Goal: Task Accomplishment & Management: Use online tool/utility

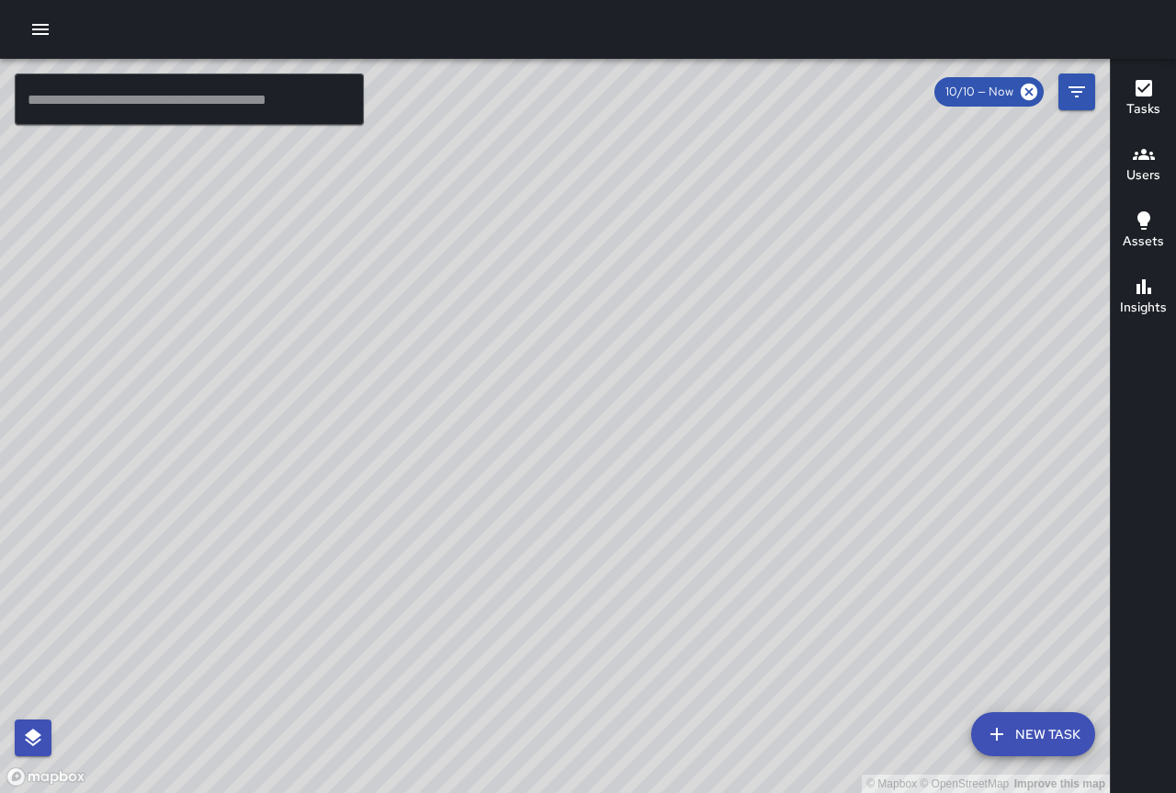
click at [42, 32] on icon "button" at bounding box center [40, 29] width 22 height 22
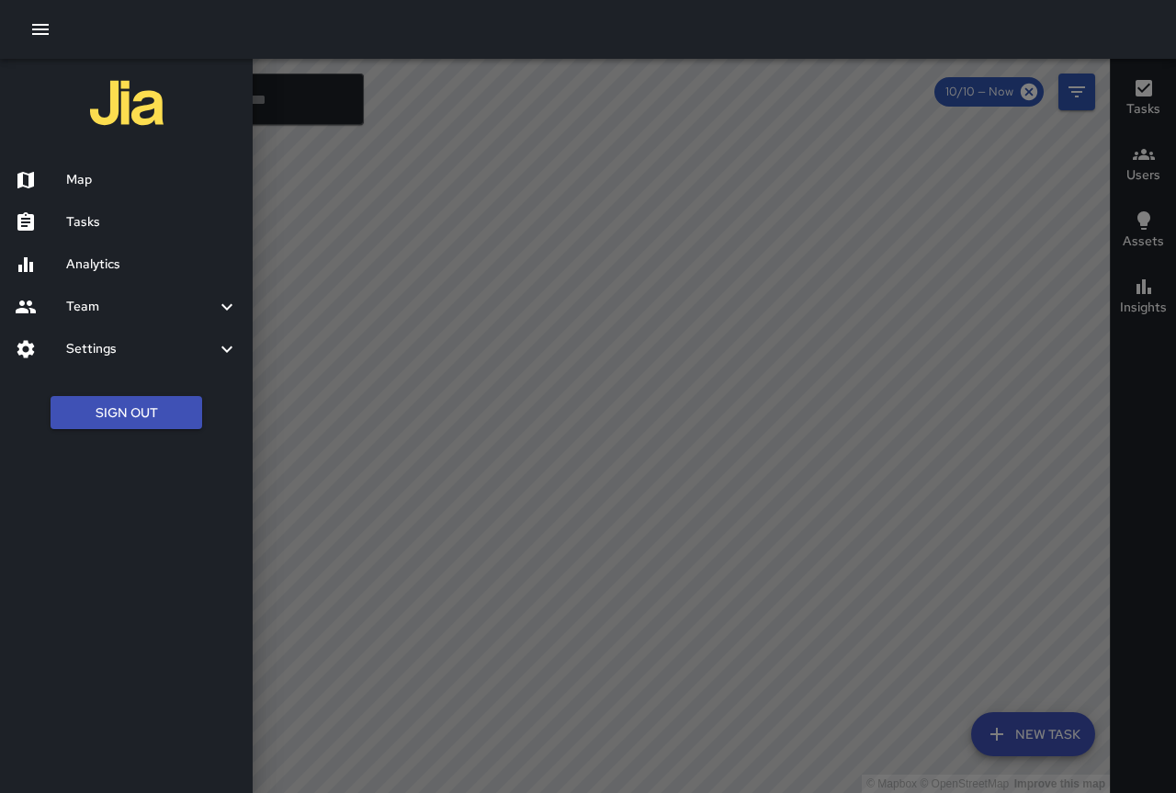
click at [77, 266] on h6 "Analytics" at bounding box center [152, 265] width 172 height 20
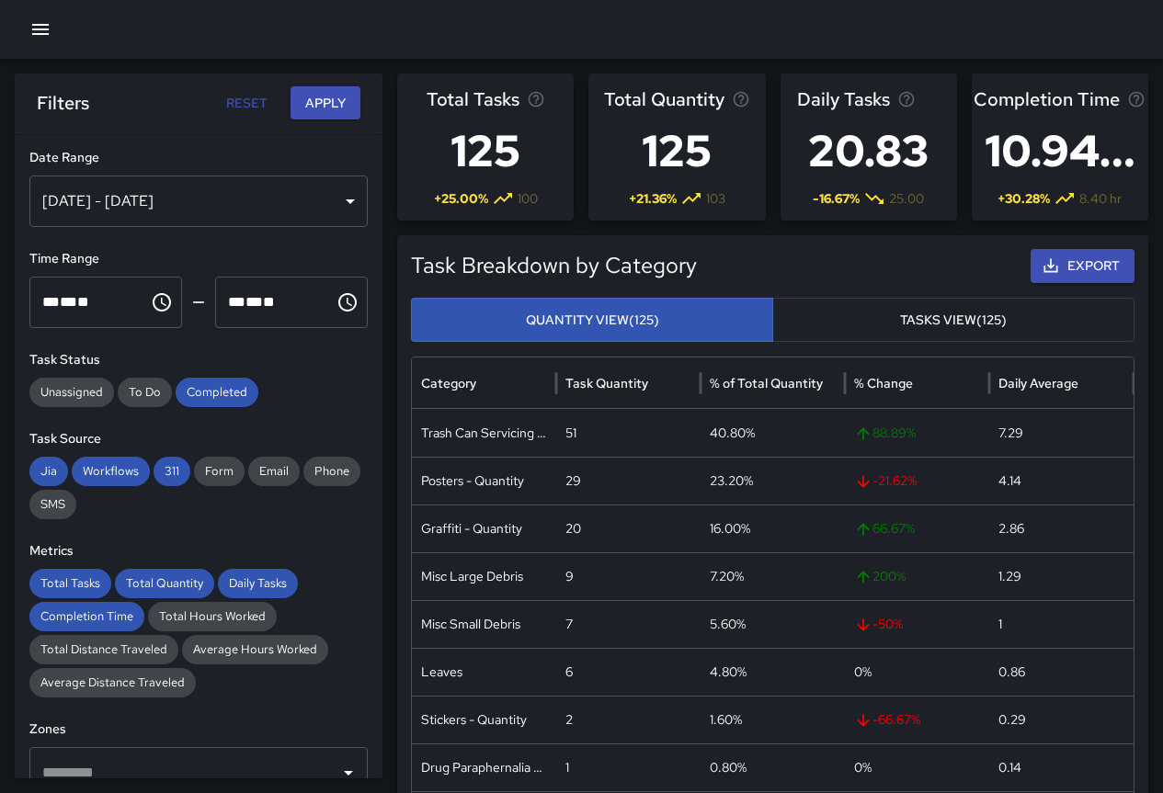
click at [331, 200] on div "Oct 04, 2025 - Oct 10, 2025" at bounding box center [198, 201] width 338 height 51
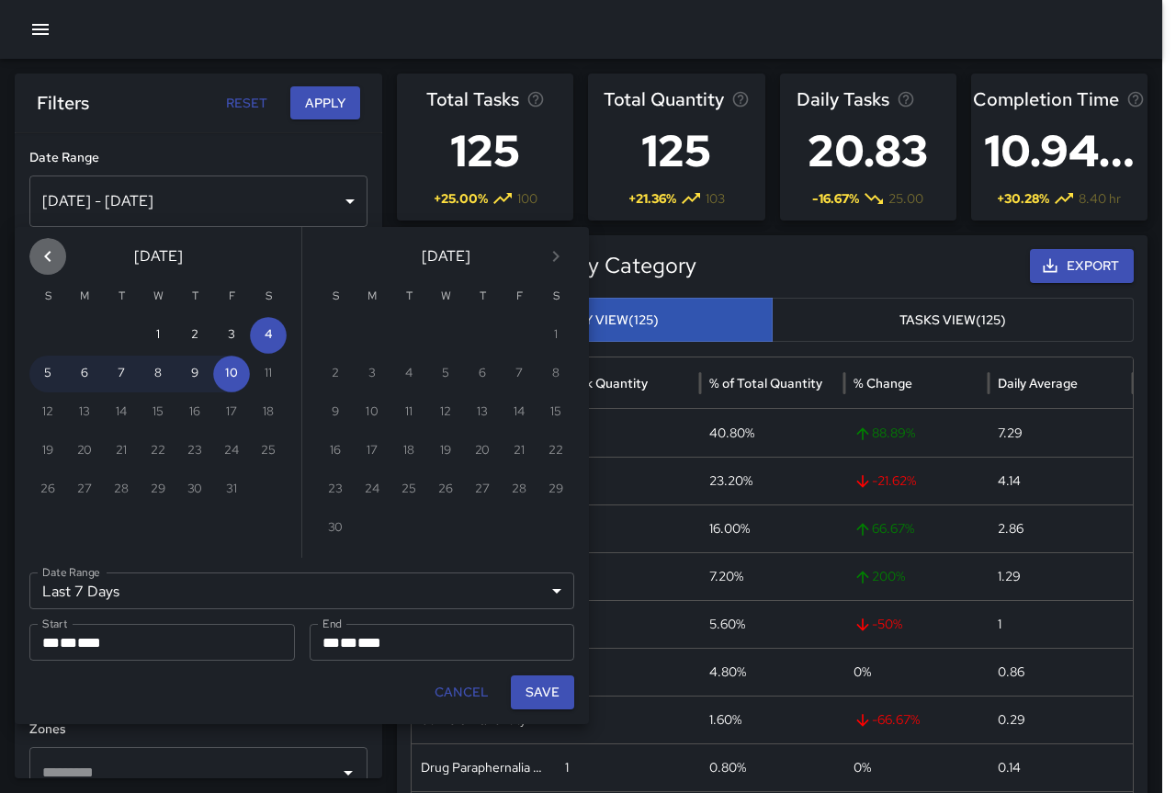
click at [51, 257] on icon "Previous month" at bounding box center [48, 256] width 22 height 22
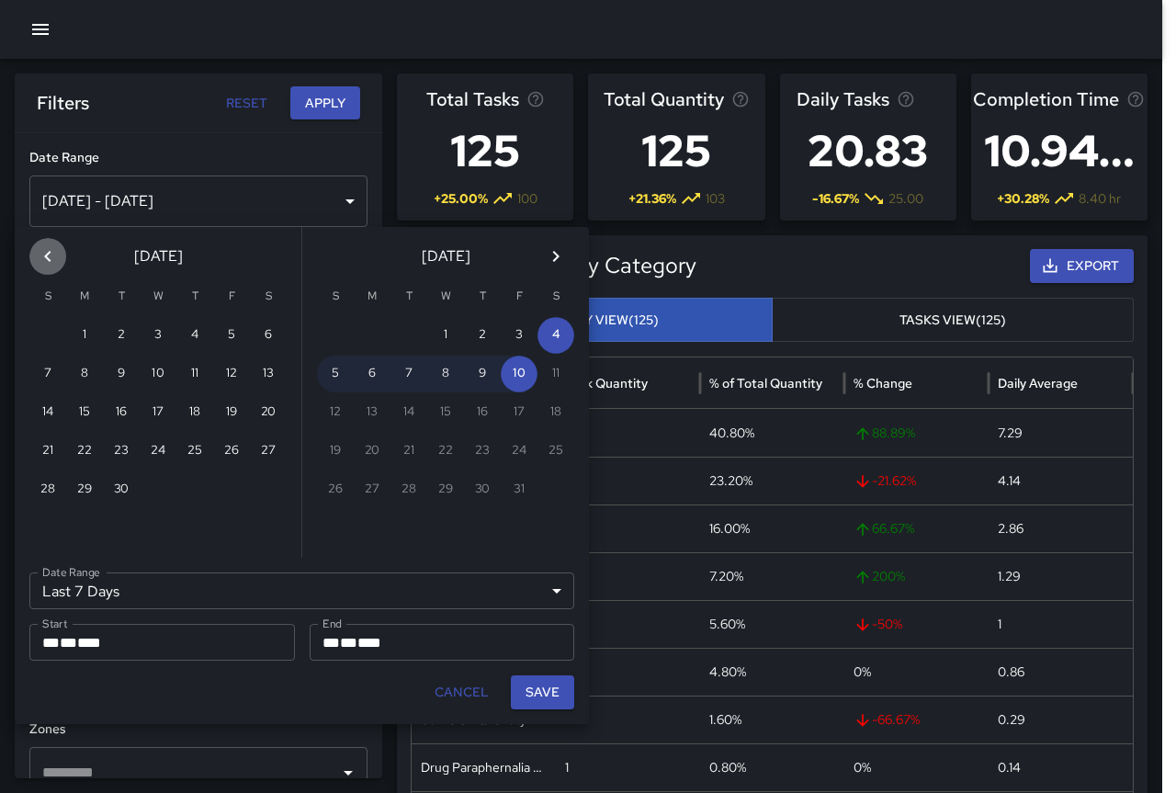
click at [51, 257] on icon "Previous month" at bounding box center [48, 256] width 22 height 22
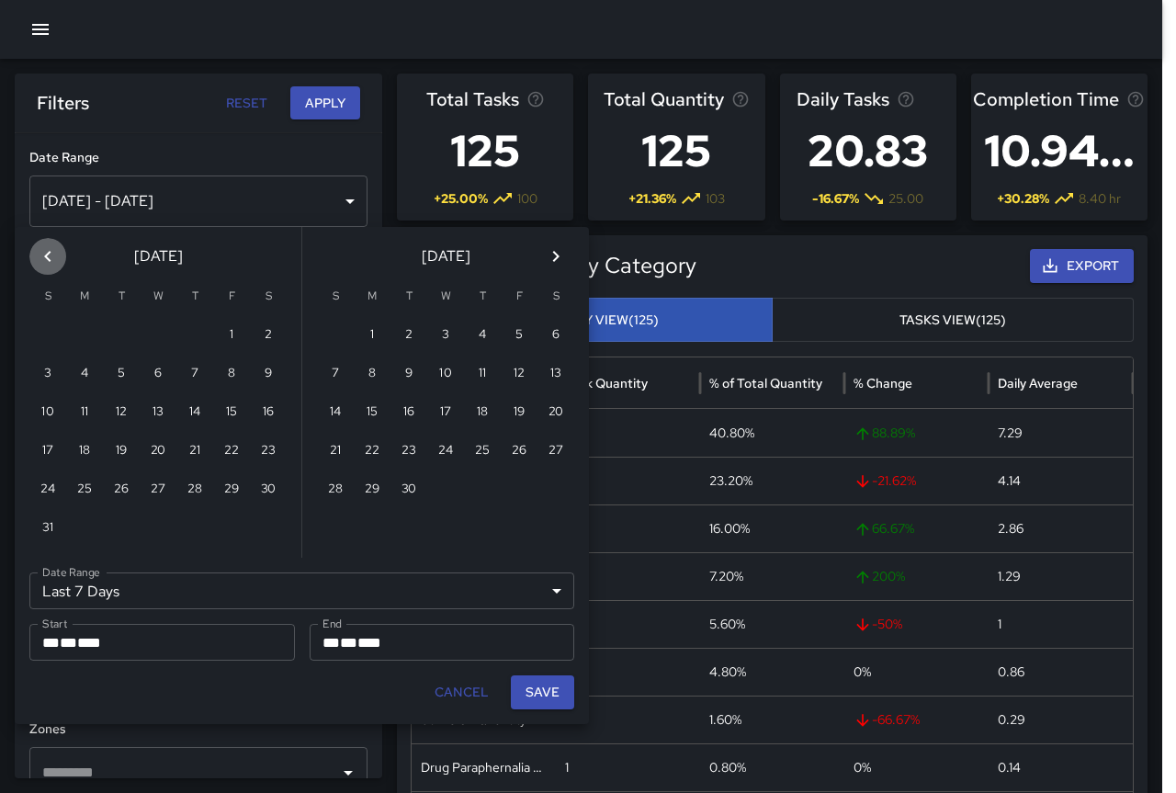
click at [51, 257] on icon "Previous month" at bounding box center [48, 256] width 22 height 22
click at [50, 336] on button "1" at bounding box center [47, 335] width 37 height 37
type input "******"
type input "**********"
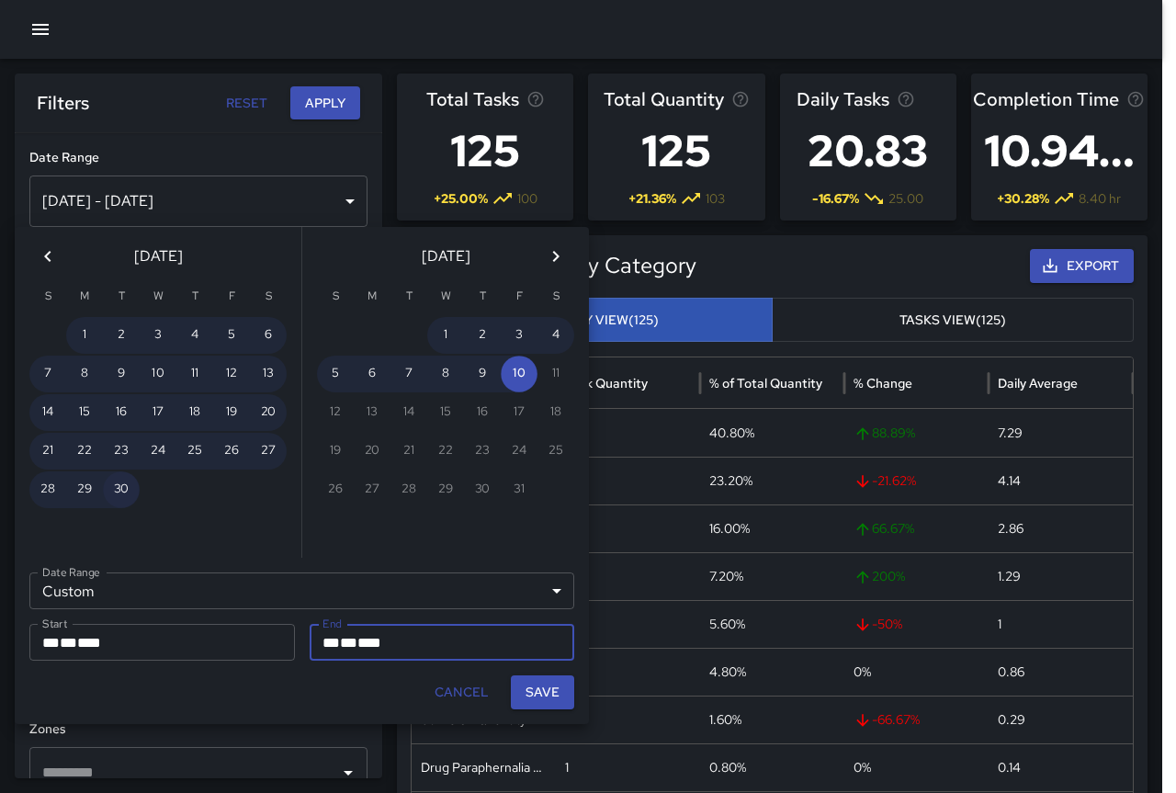
click at [122, 488] on button "30" at bounding box center [121, 490] width 37 height 37
type input "**********"
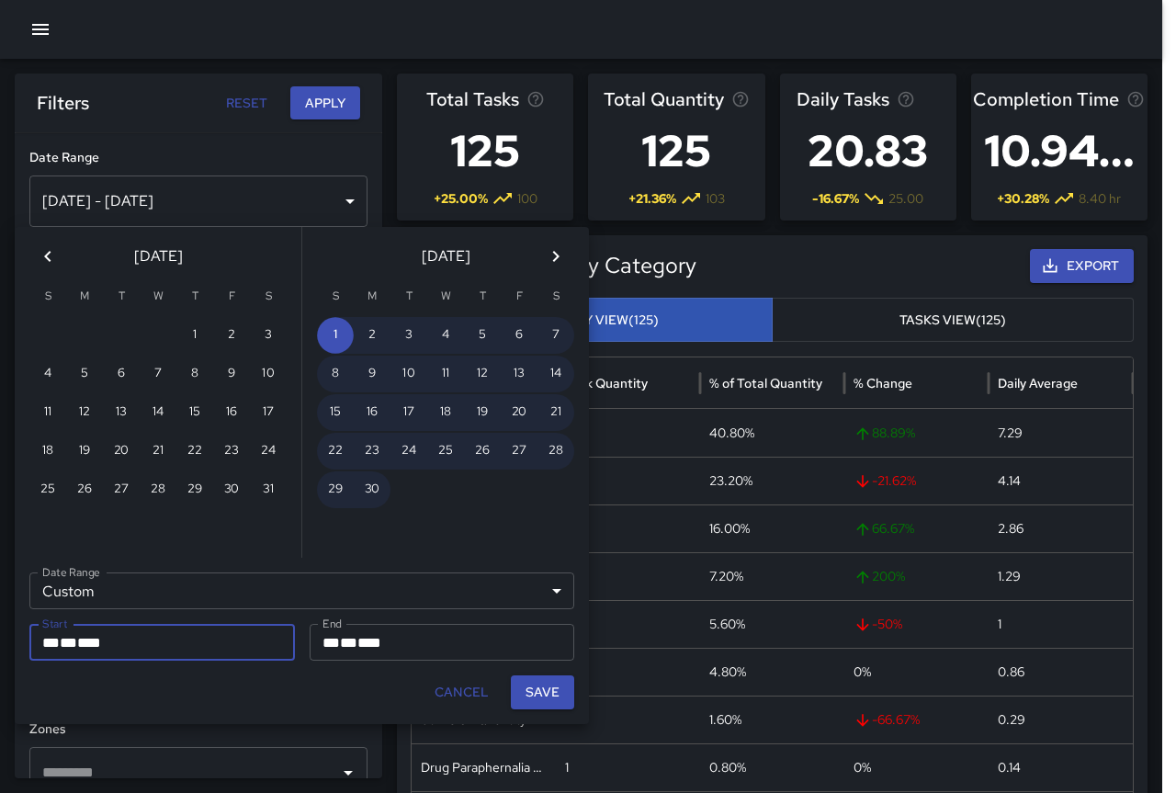
click at [550, 692] on button "Save" at bounding box center [542, 693] width 63 height 34
type input "**********"
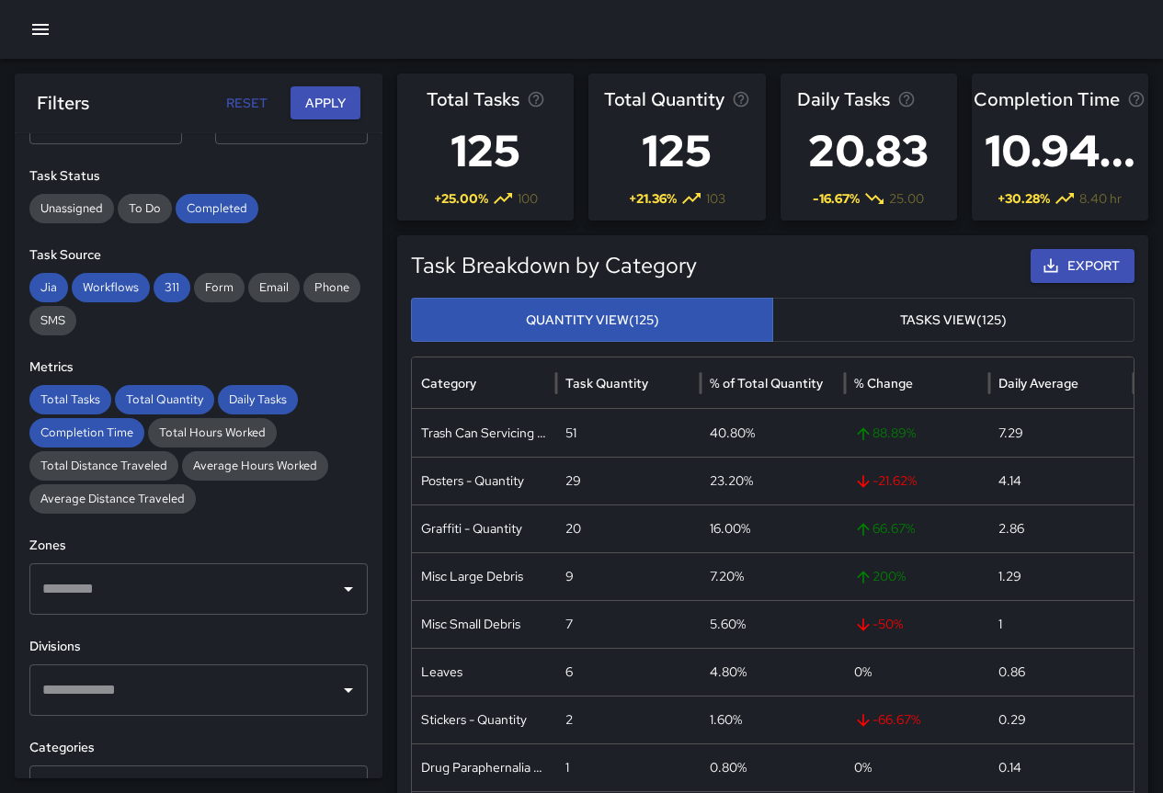
scroll to position [368, 0]
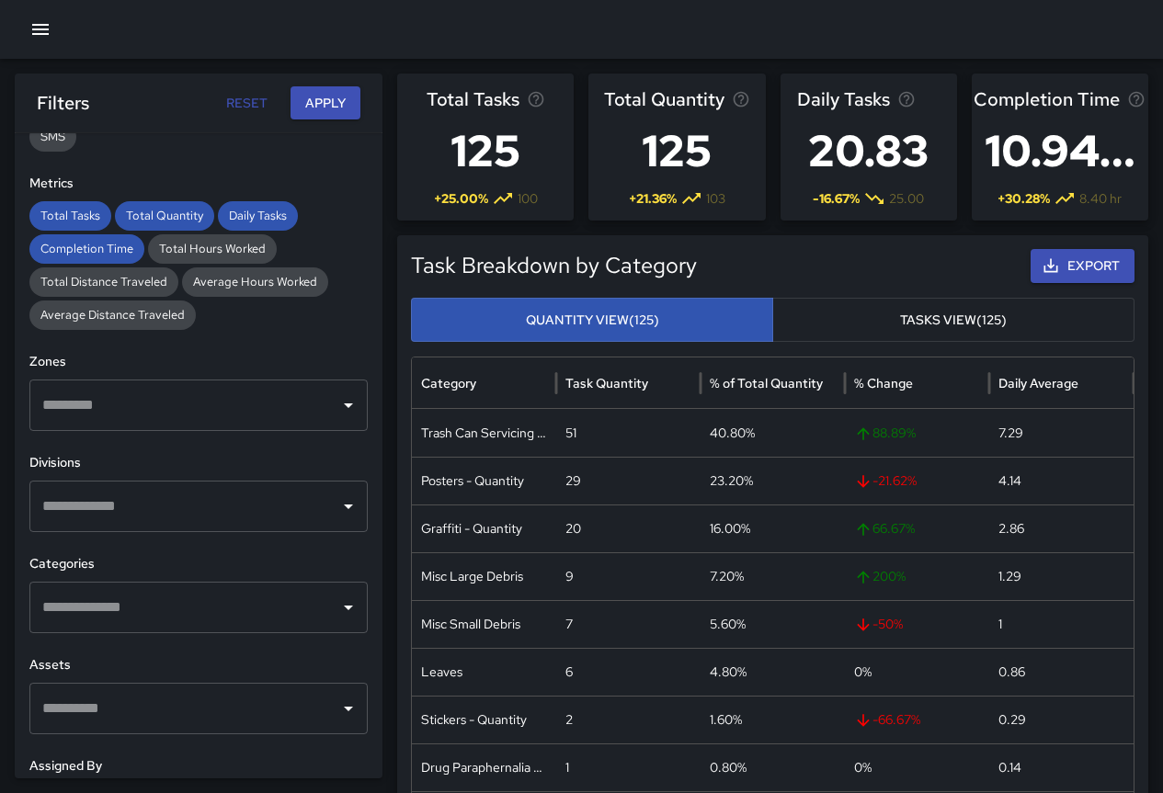
click at [337, 512] on icon "Open" at bounding box center [348, 506] width 22 height 22
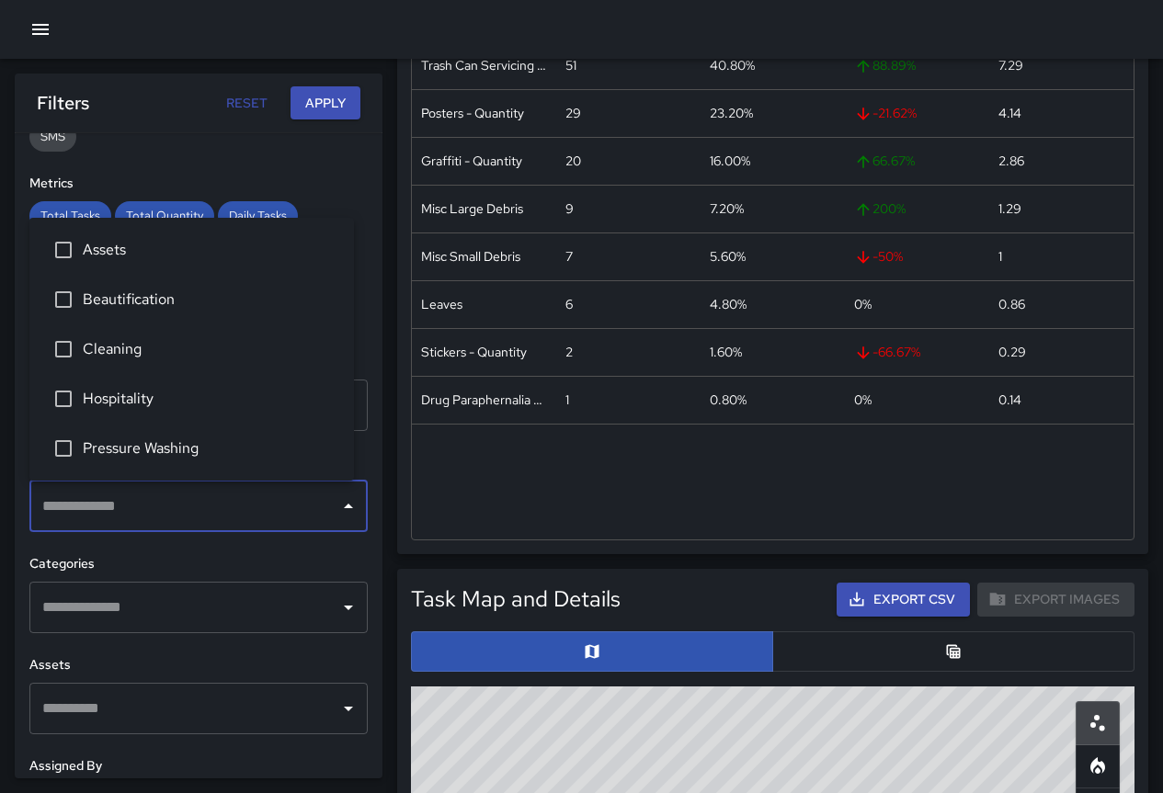
click at [339, 509] on icon "Close" at bounding box center [348, 506] width 22 height 22
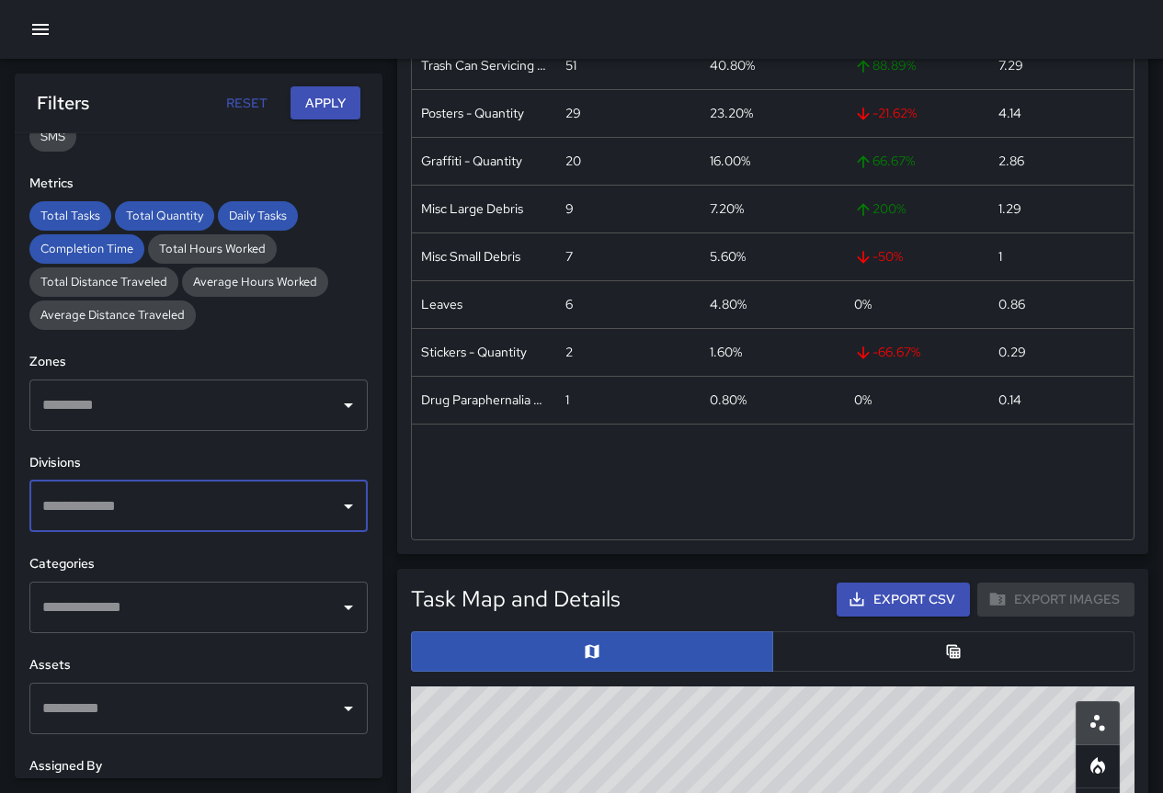
click at [337, 604] on icon "Open" at bounding box center [348, 608] width 22 height 22
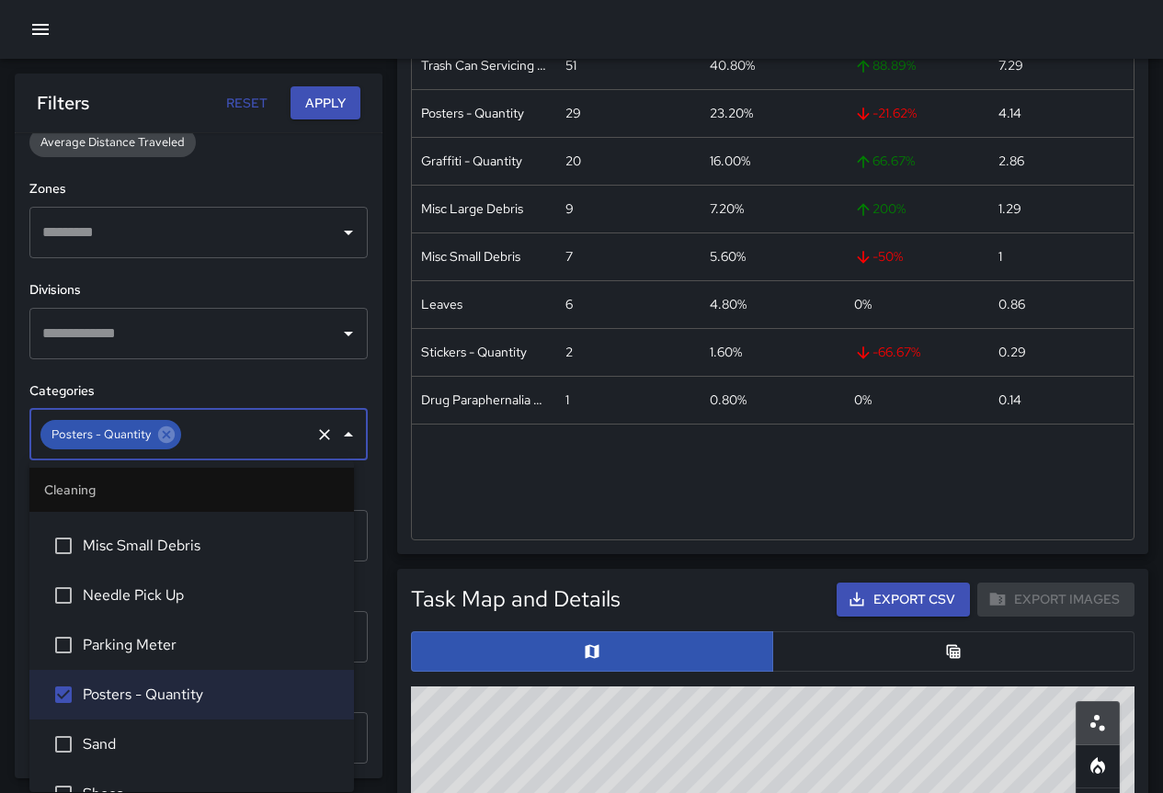
scroll to position [449, 0]
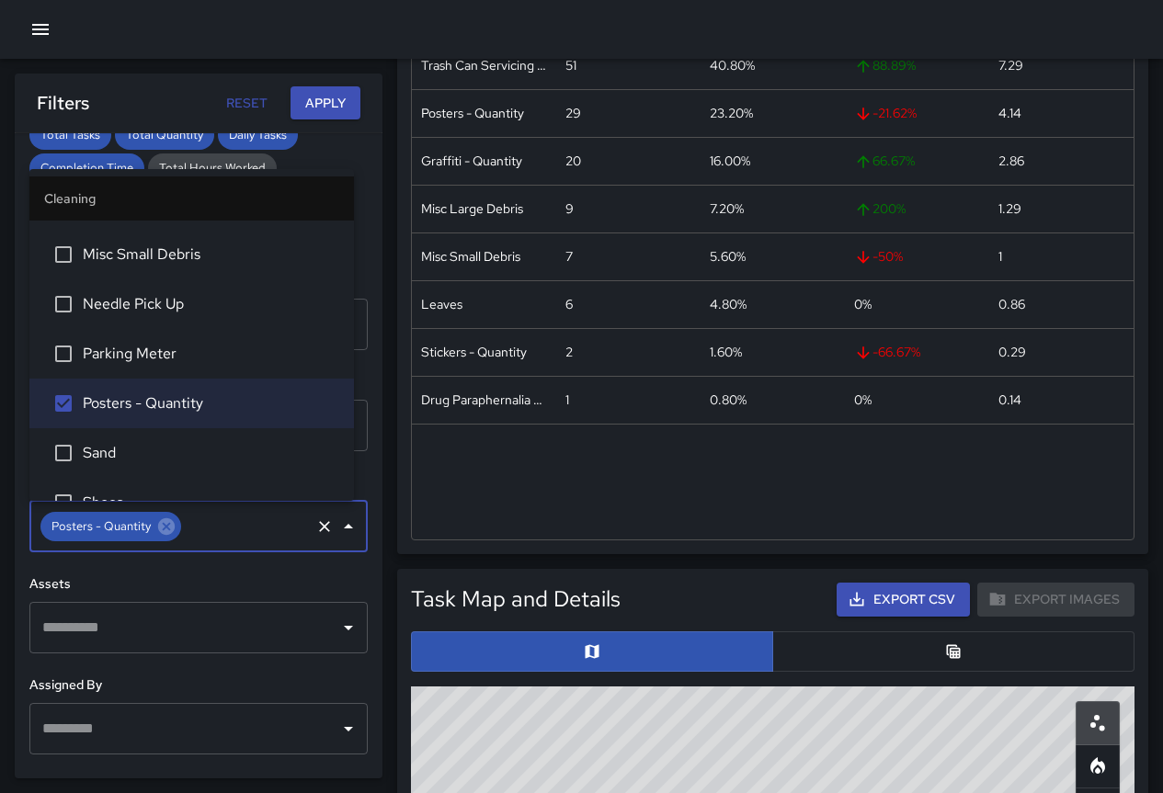
click at [312, 96] on button "Apply" at bounding box center [325, 103] width 70 height 34
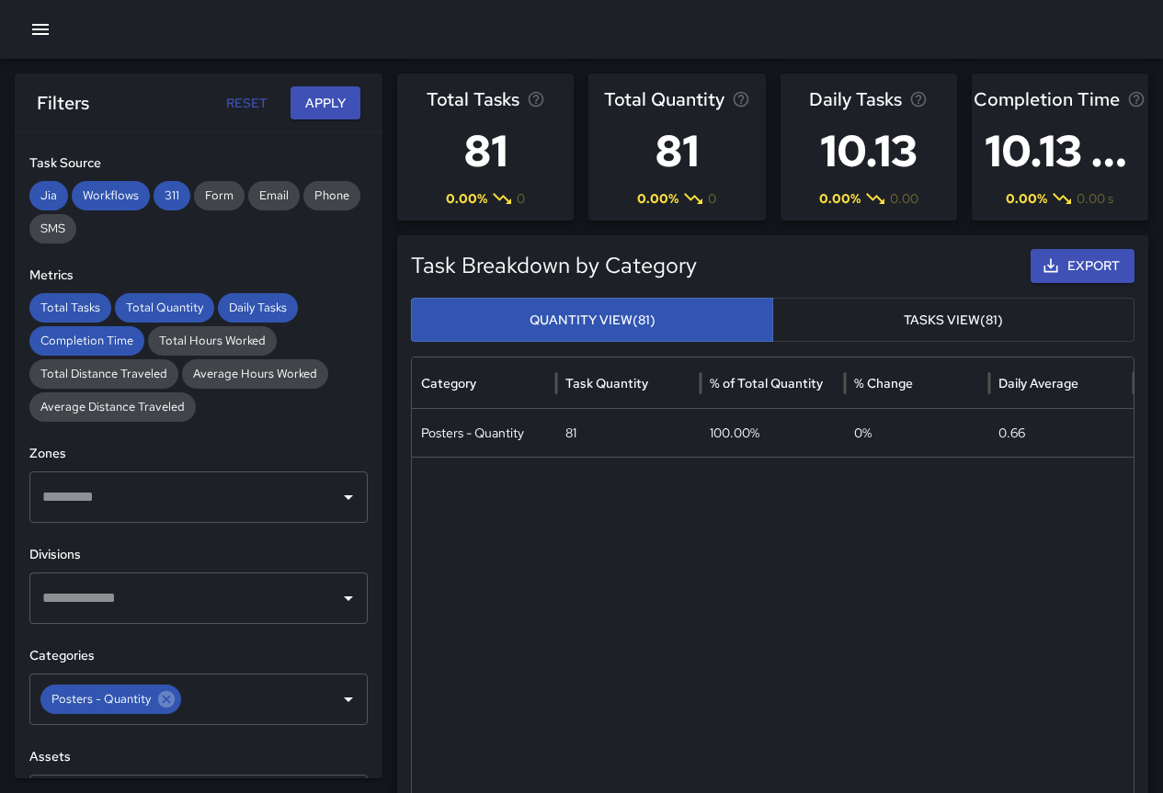
scroll to position [540, 0]
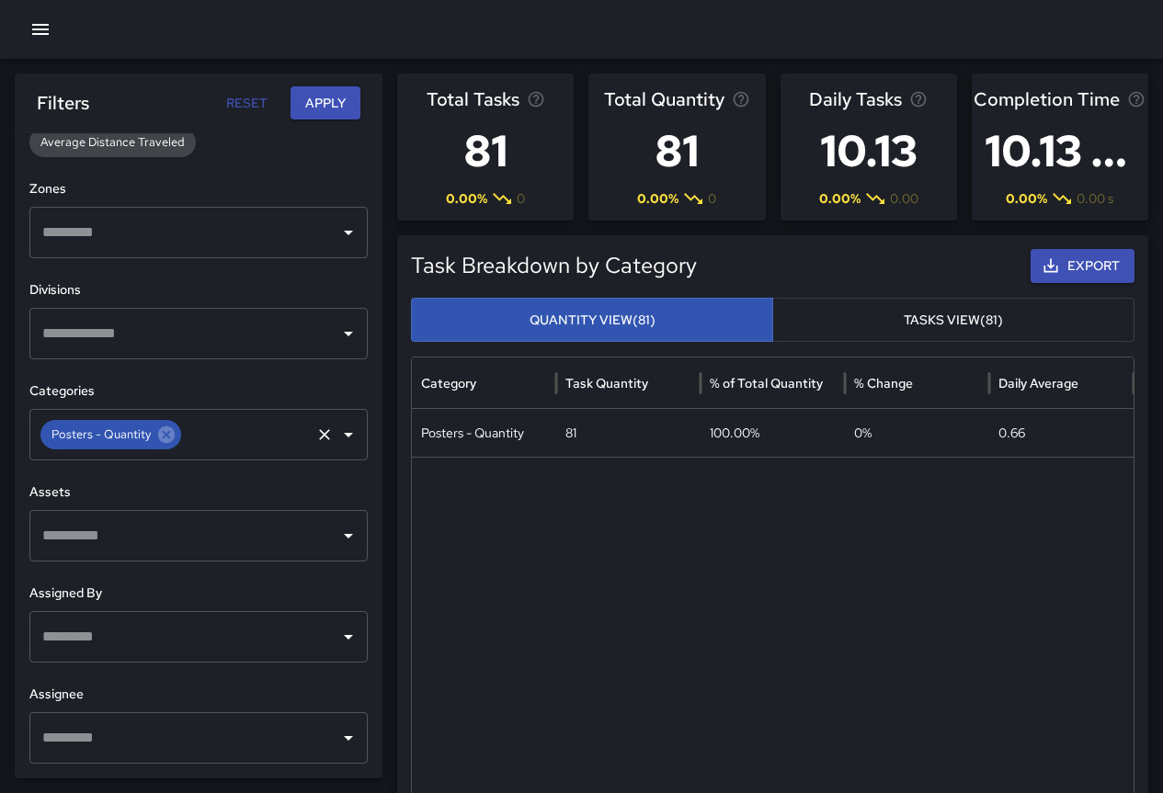
click at [338, 435] on icon "Open" at bounding box center [348, 435] width 22 height 22
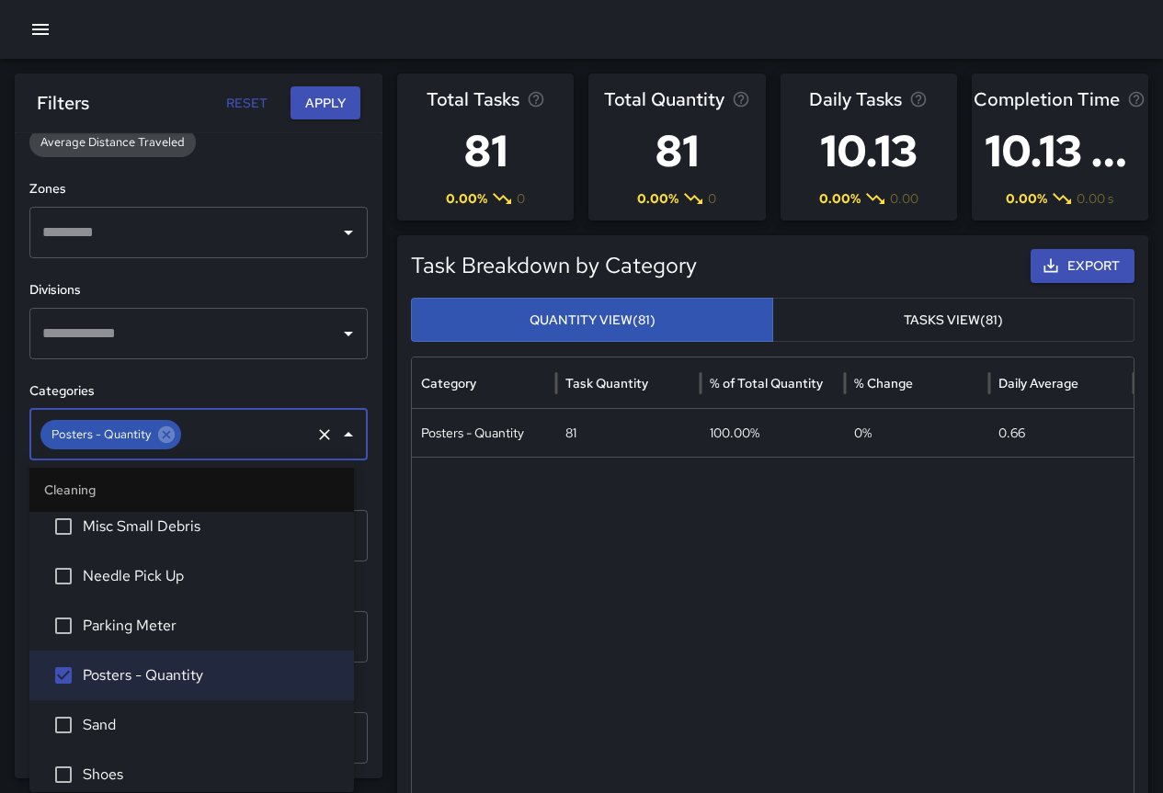
scroll to position [2317, 0]
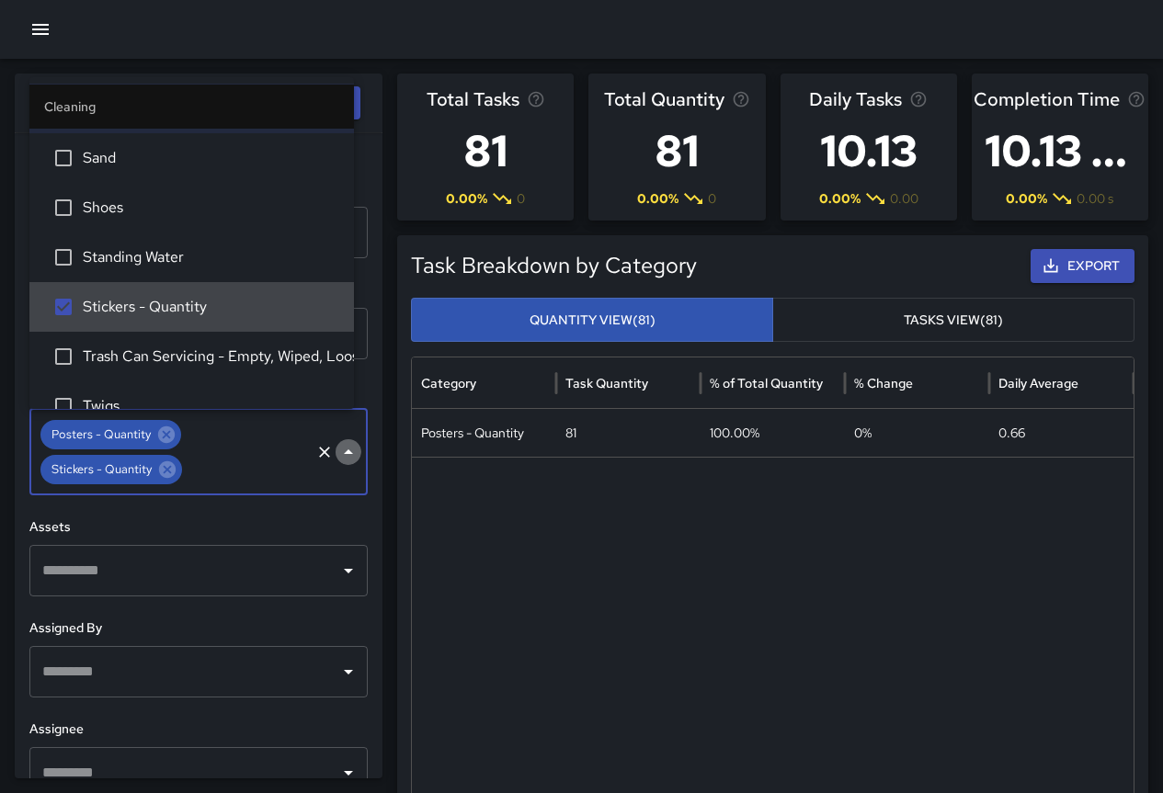
click at [344, 449] on icon "Close" at bounding box center [348, 451] width 9 height 5
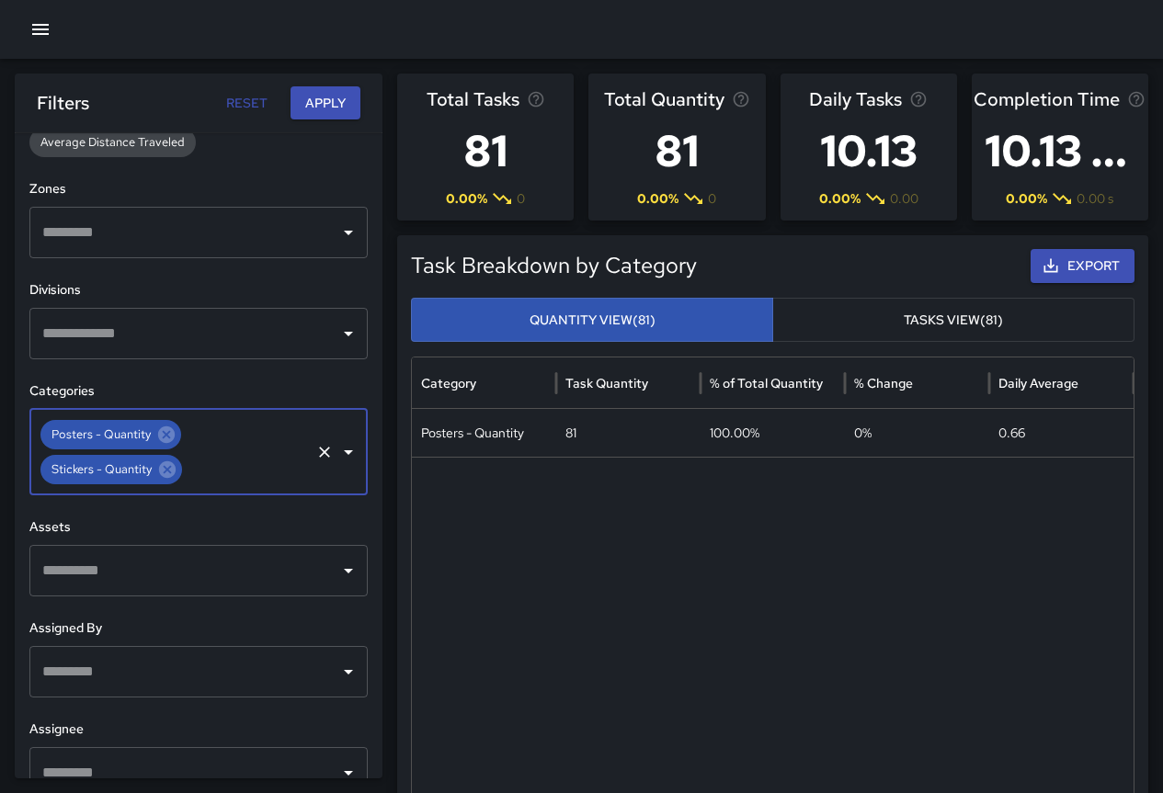
click at [337, 455] on icon "Open" at bounding box center [348, 452] width 22 height 22
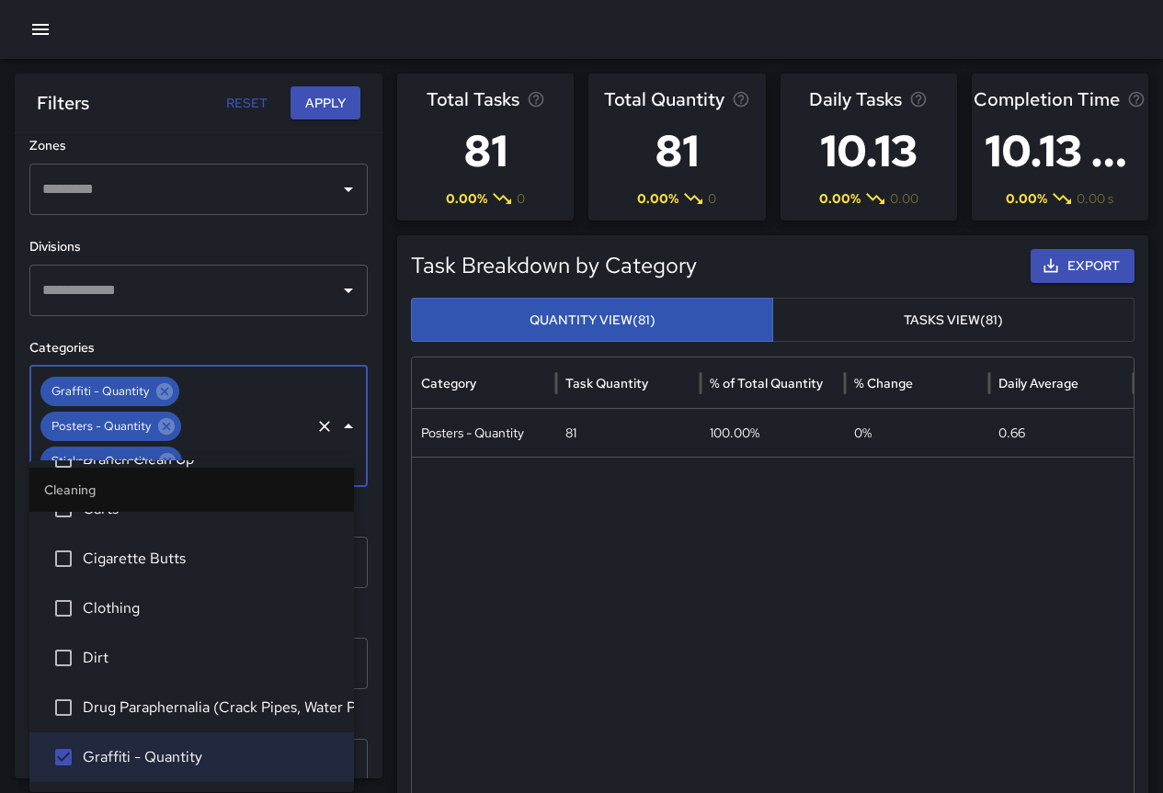
scroll to position [610, 0]
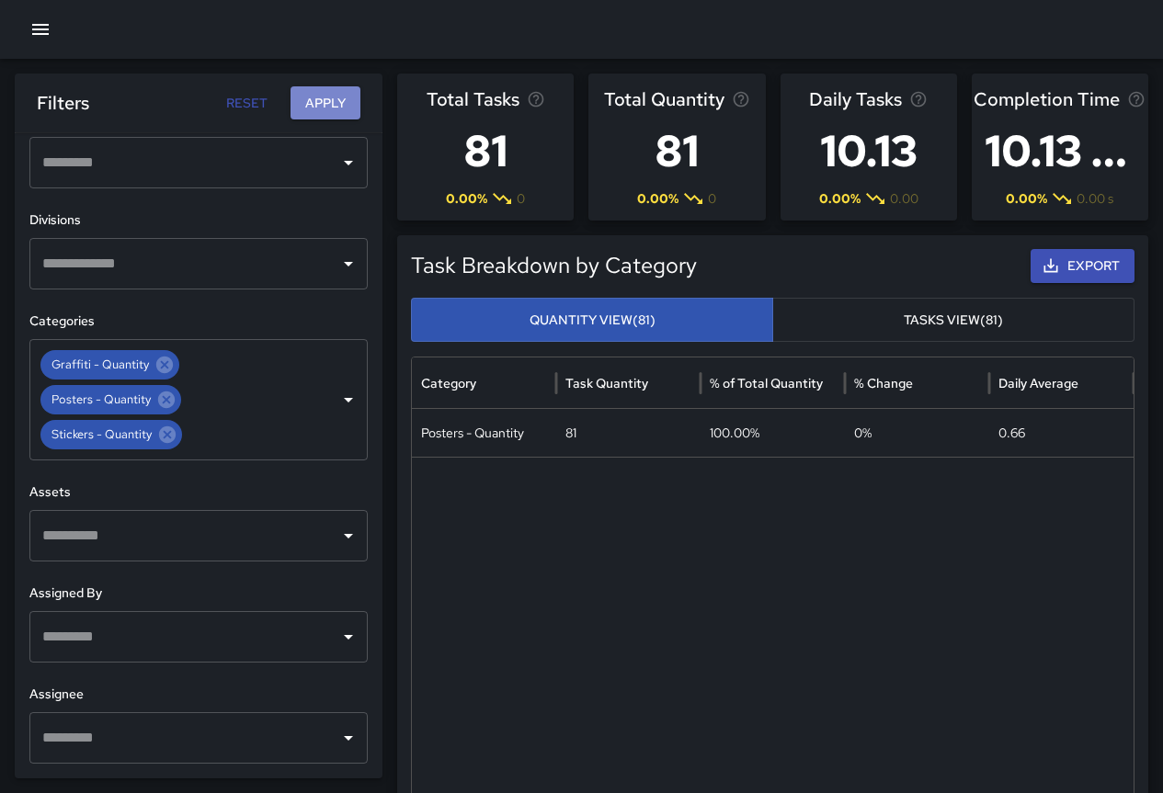
click at [321, 97] on button "Apply" at bounding box center [325, 103] width 70 height 34
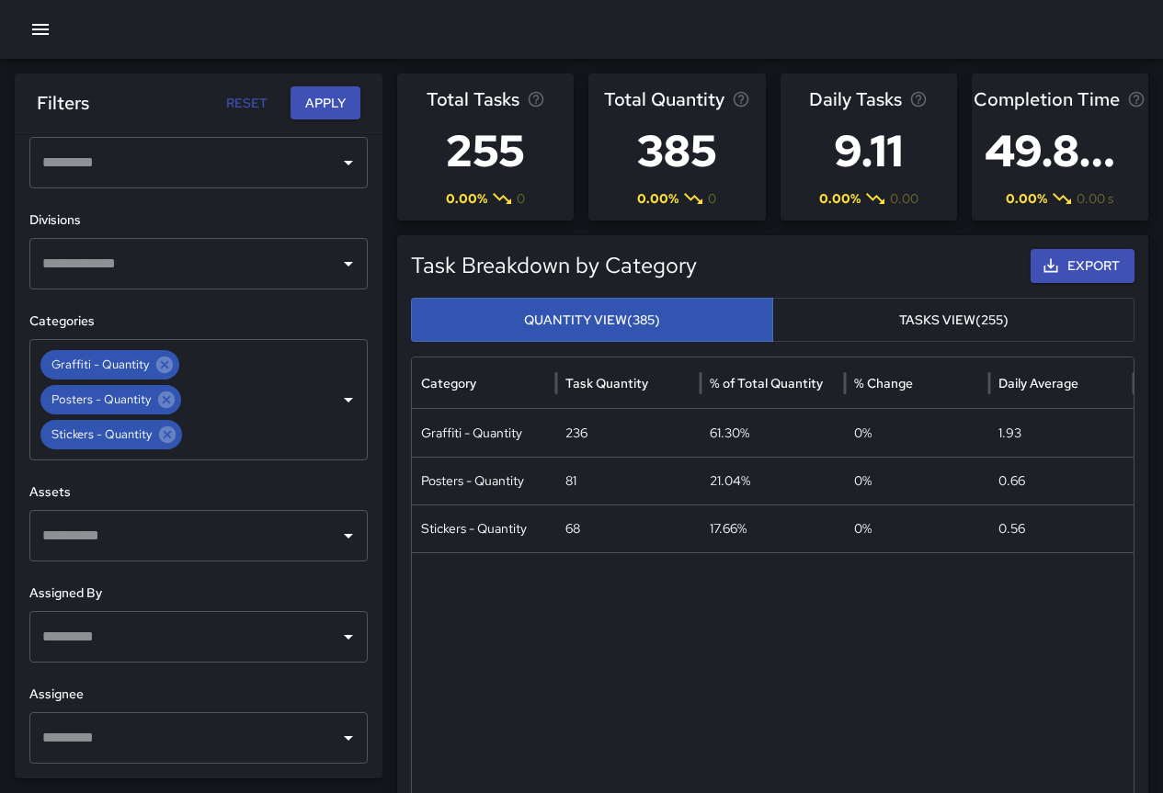
scroll to position [518, 0]
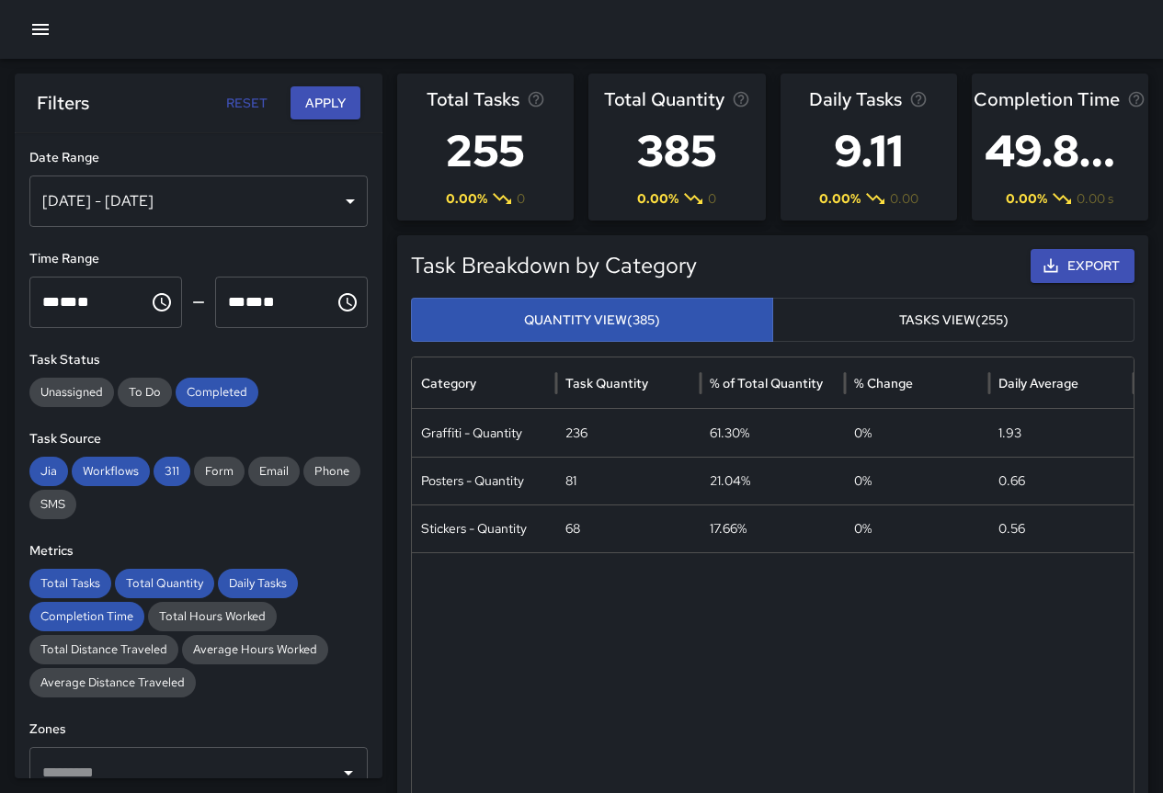
click at [1055, 267] on icon "button" at bounding box center [1050, 265] width 18 height 18
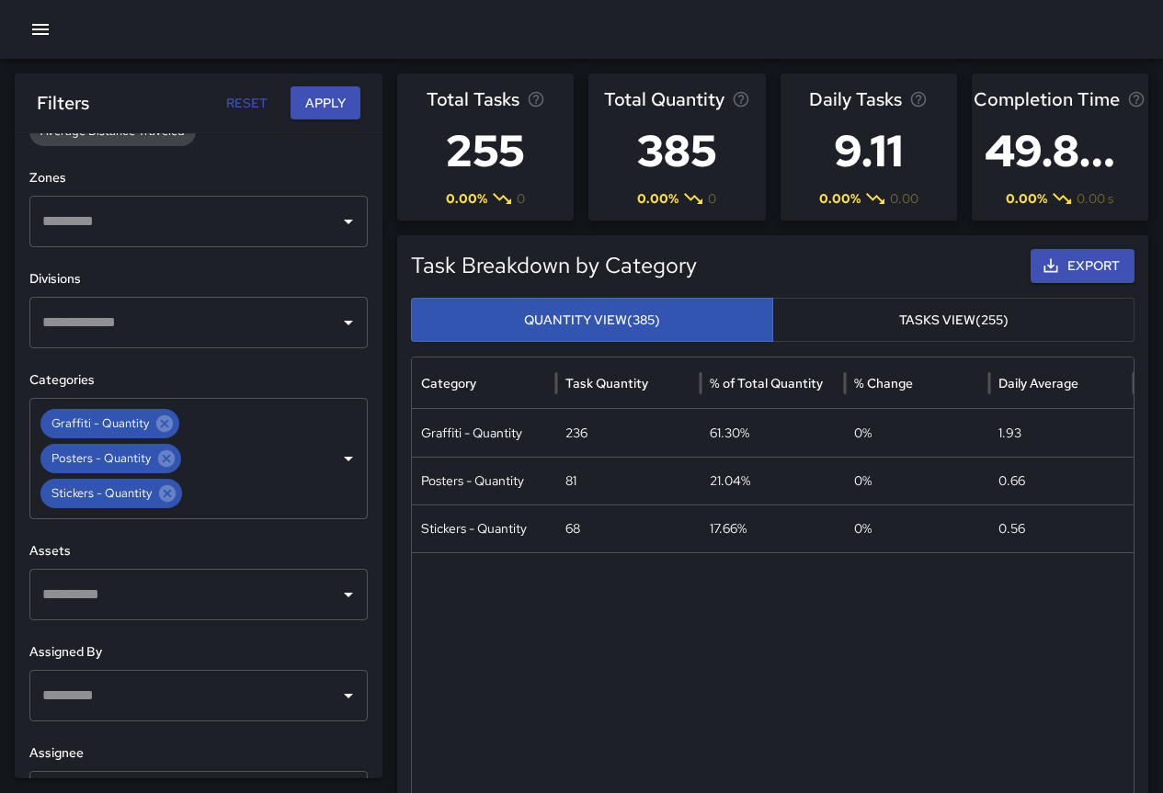
scroll to position [610, 0]
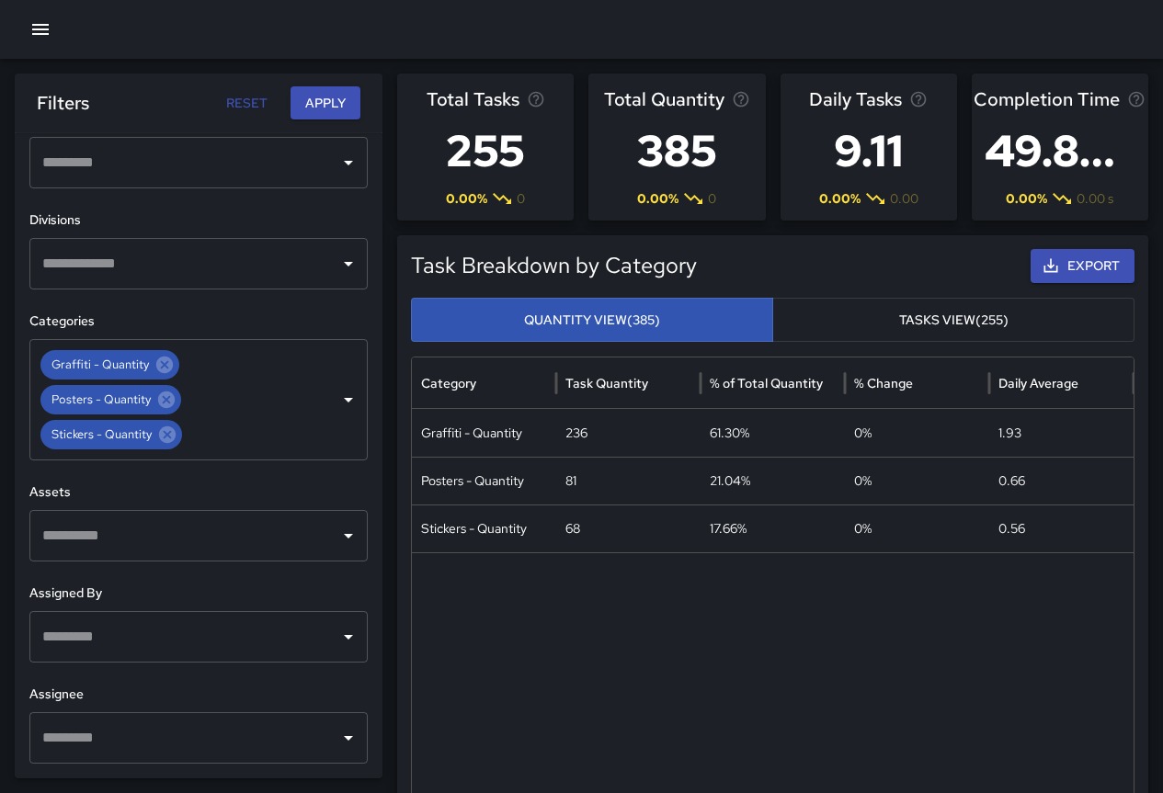
click at [165, 362] on icon at bounding box center [164, 365] width 17 height 17
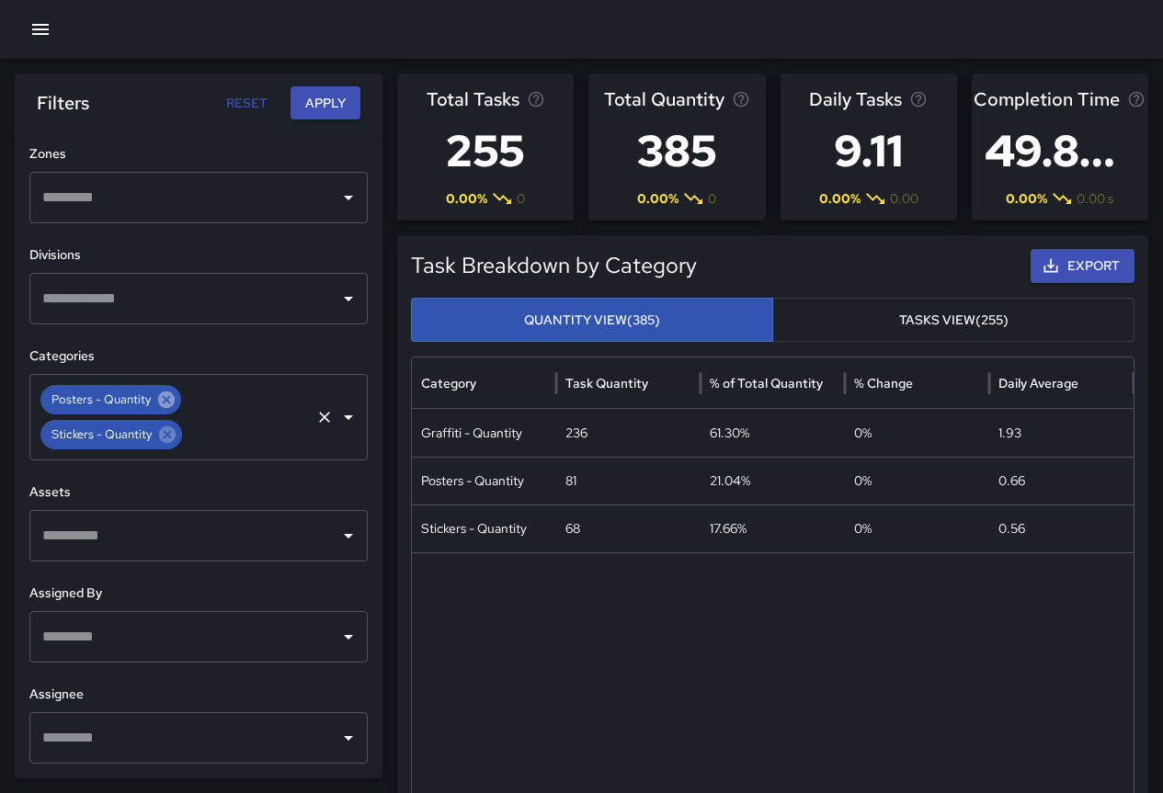
drag, startPoint x: 172, startPoint y: 399, endPoint x: 171, endPoint y: 413, distance: 13.8
click at [171, 399] on icon at bounding box center [166, 400] width 17 height 17
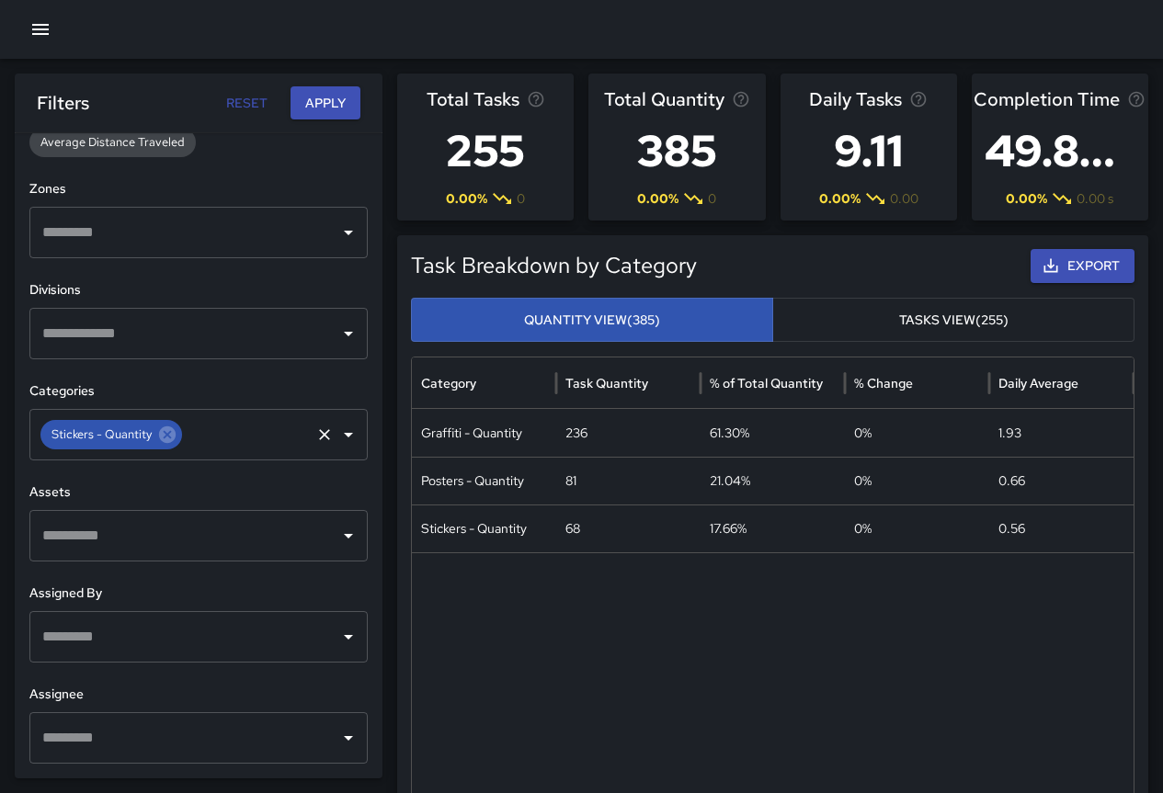
scroll to position [540, 0]
click at [170, 433] on icon at bounding box center [167, 435] width 20 height 20
click at [337, 438] on icon "Open" at bounding box center [348, 435] width 22 height 22
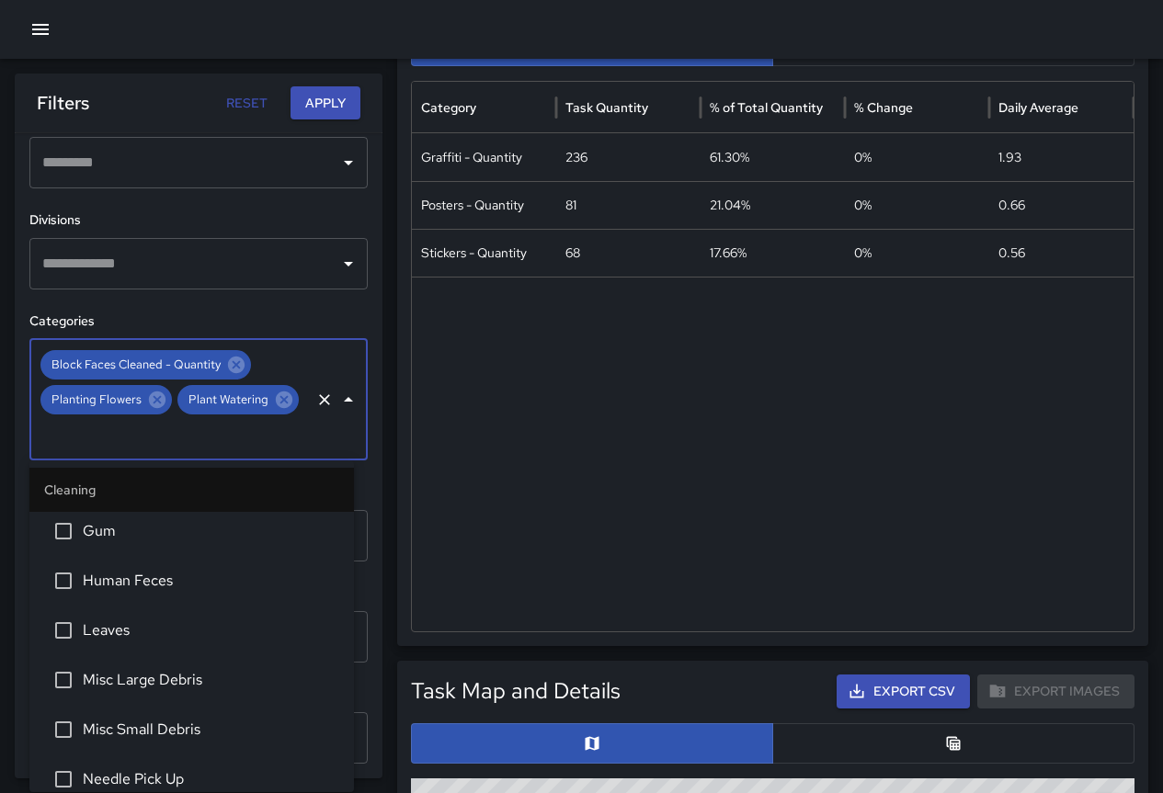
scroll to position [2022, 0]
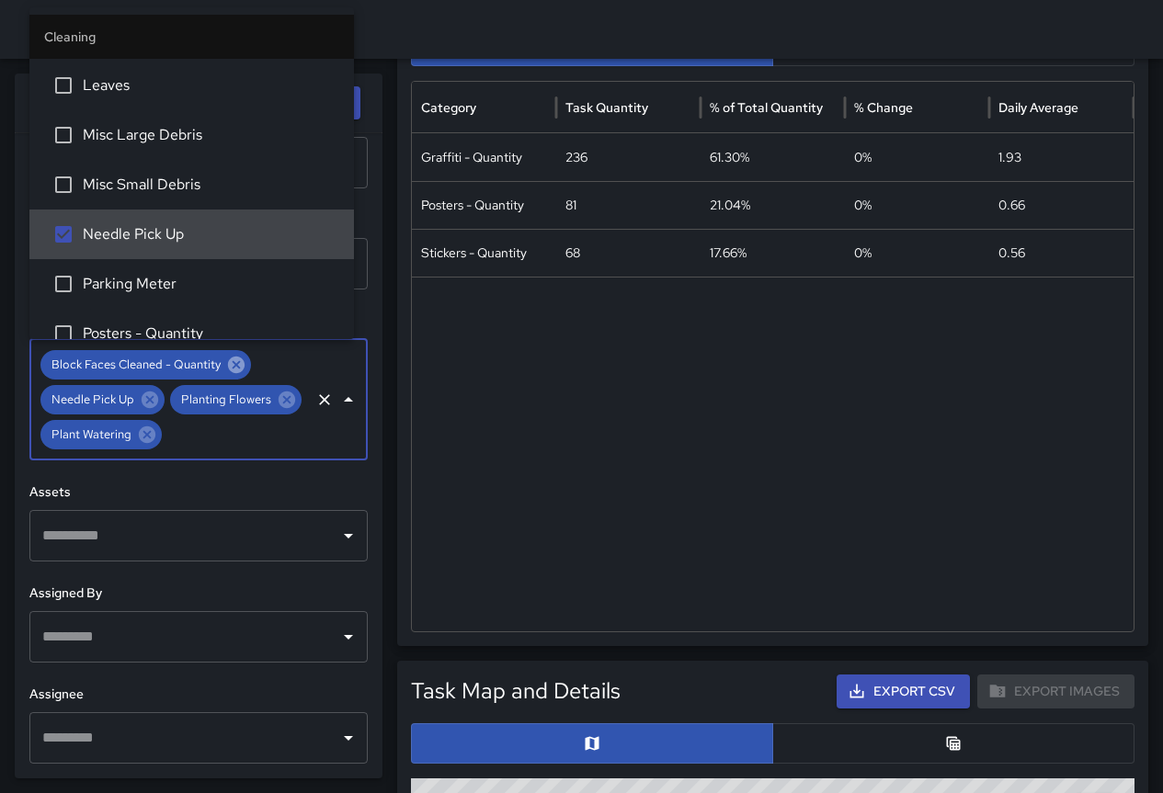
click at [240, 364] on icon at bounding box center [236, 365] width 17 height 17
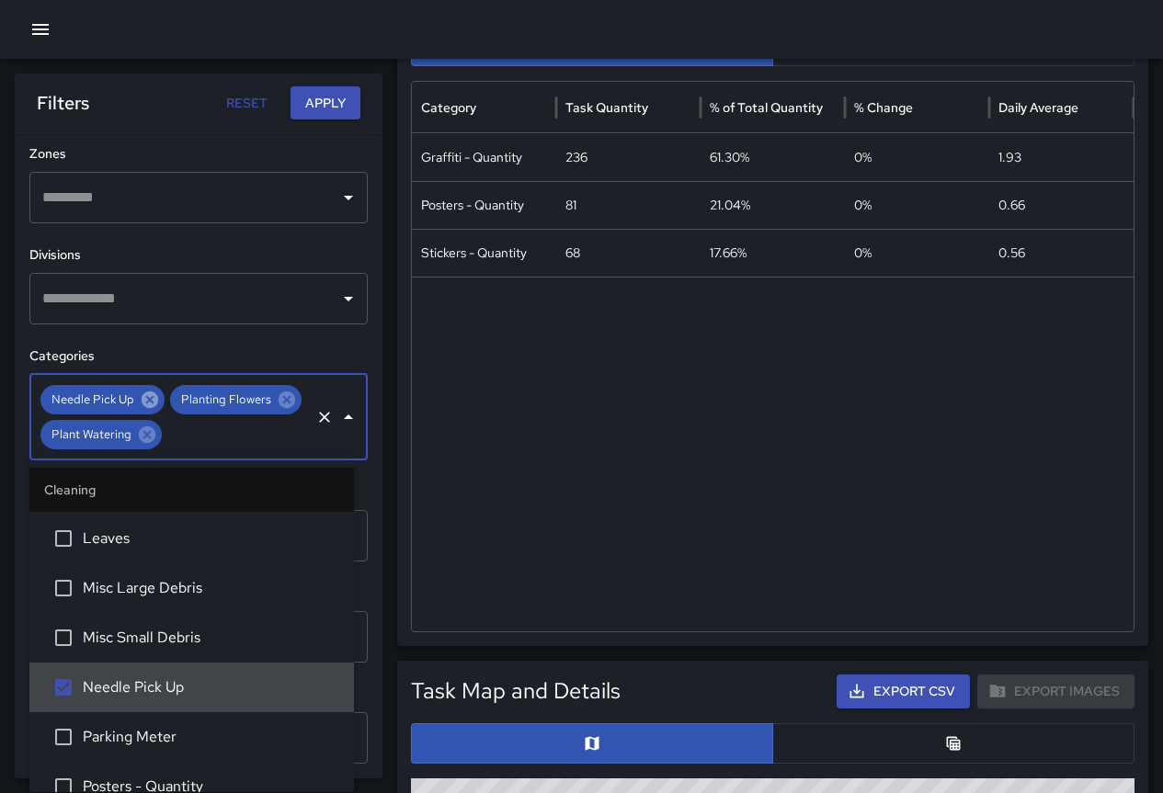
drag, startPoint x: 164, startPoint y: 395, endPoint x: 159, endPoint y: 406, distance: 11.9
click at [278, 395] on icon at bounding box center [286, 400] width 17 height 17
click at [280, 401] on icon at bounding box center [276, 400] width 17 height 17
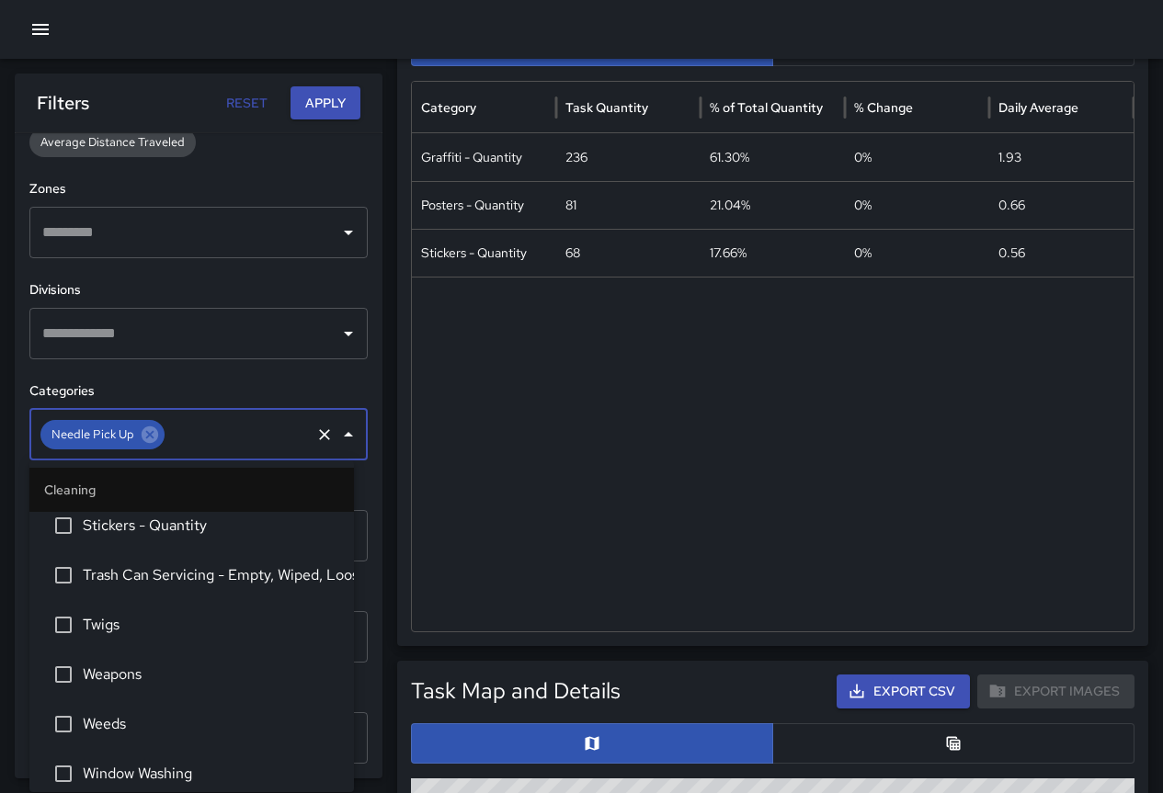
scroll to position [2574, 0]
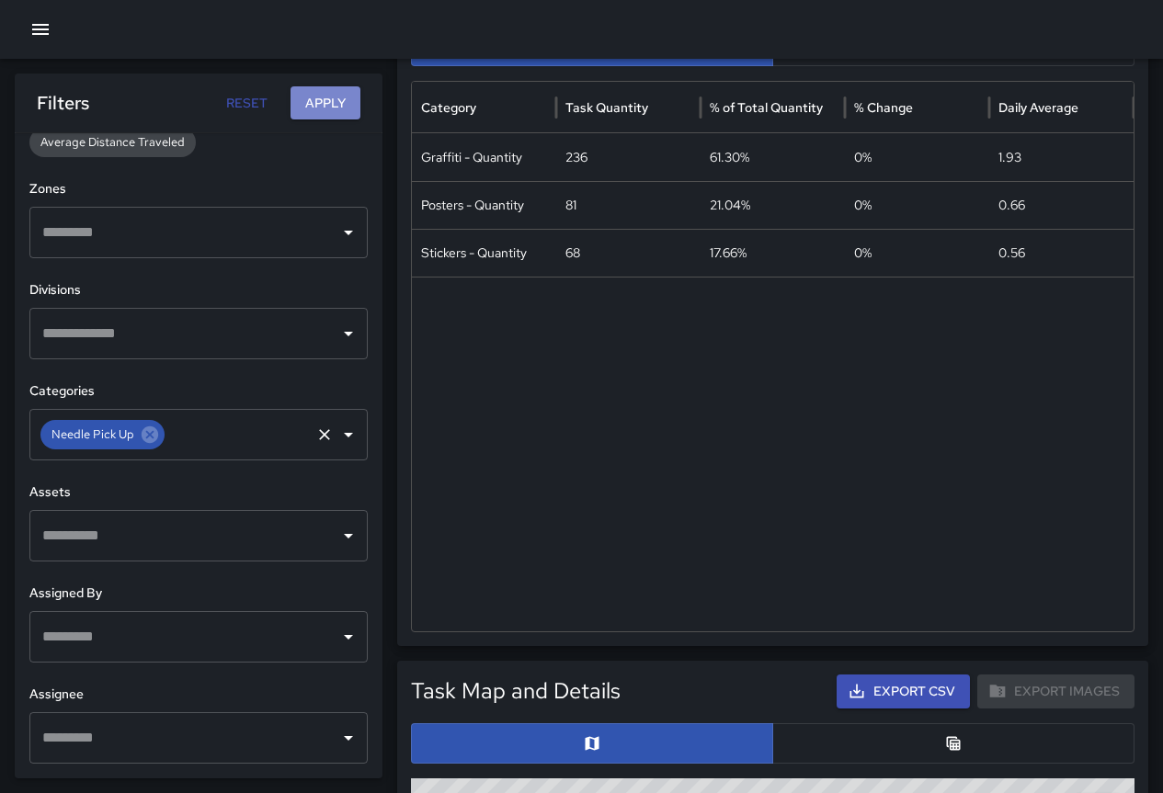
click at [321, 102] on button "Apply" at bounding box center [325, 103] width 70 height 34
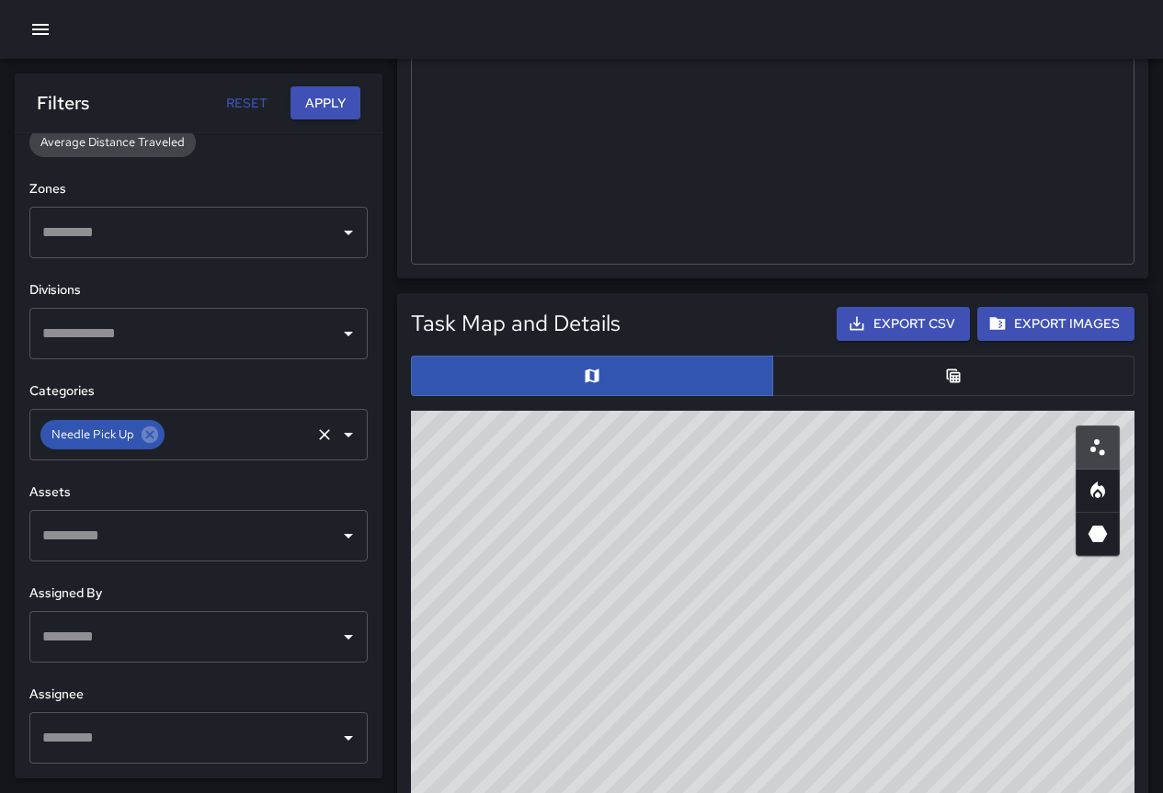
scroll to position [1011, 0]
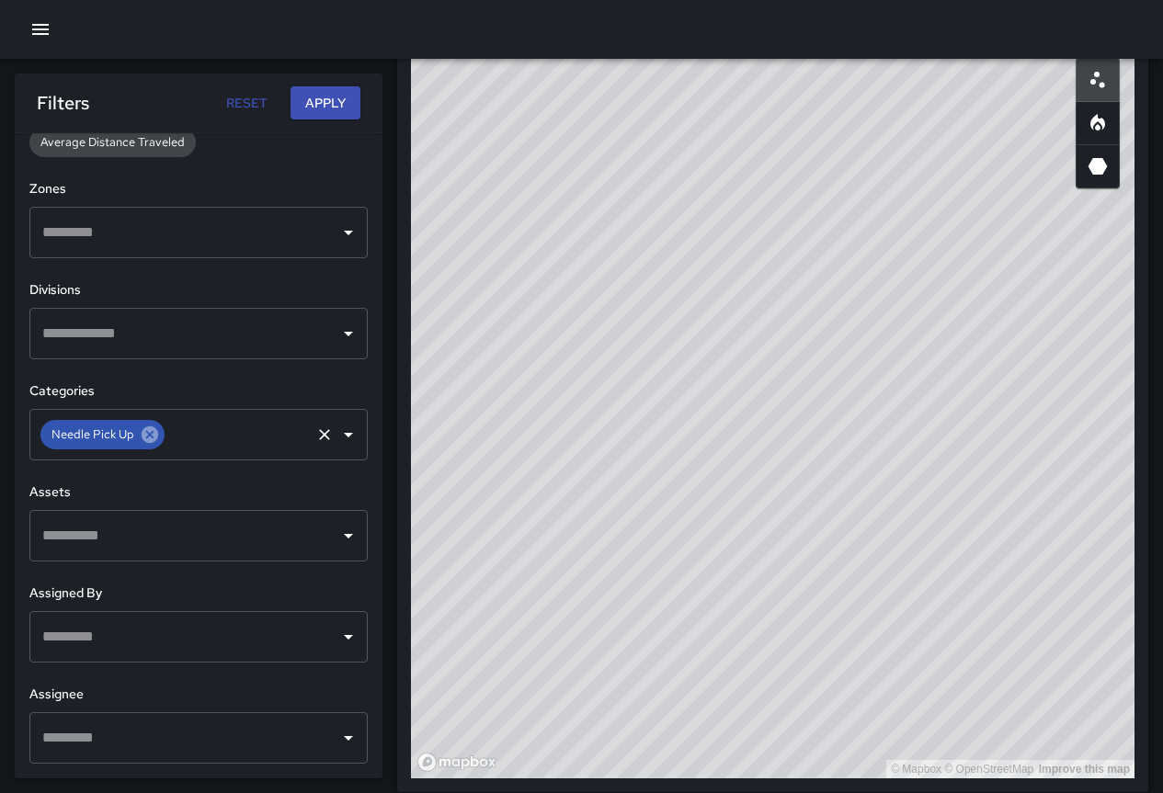
click at [151, 433] on icon at bounding box center [150, 435] width 20 height 20
click at [337, 429] on icon "Open" at bounding box center [348, 435] width 22 height 22
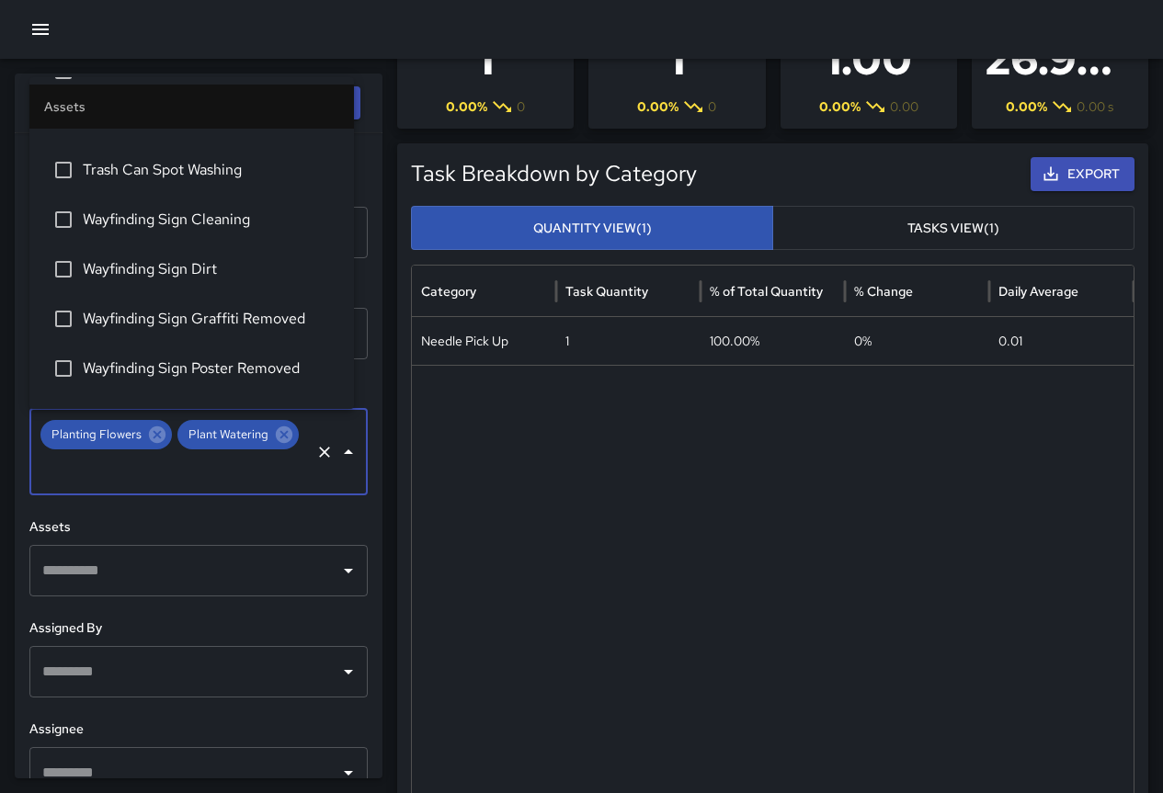
scroll to position [0, 0]
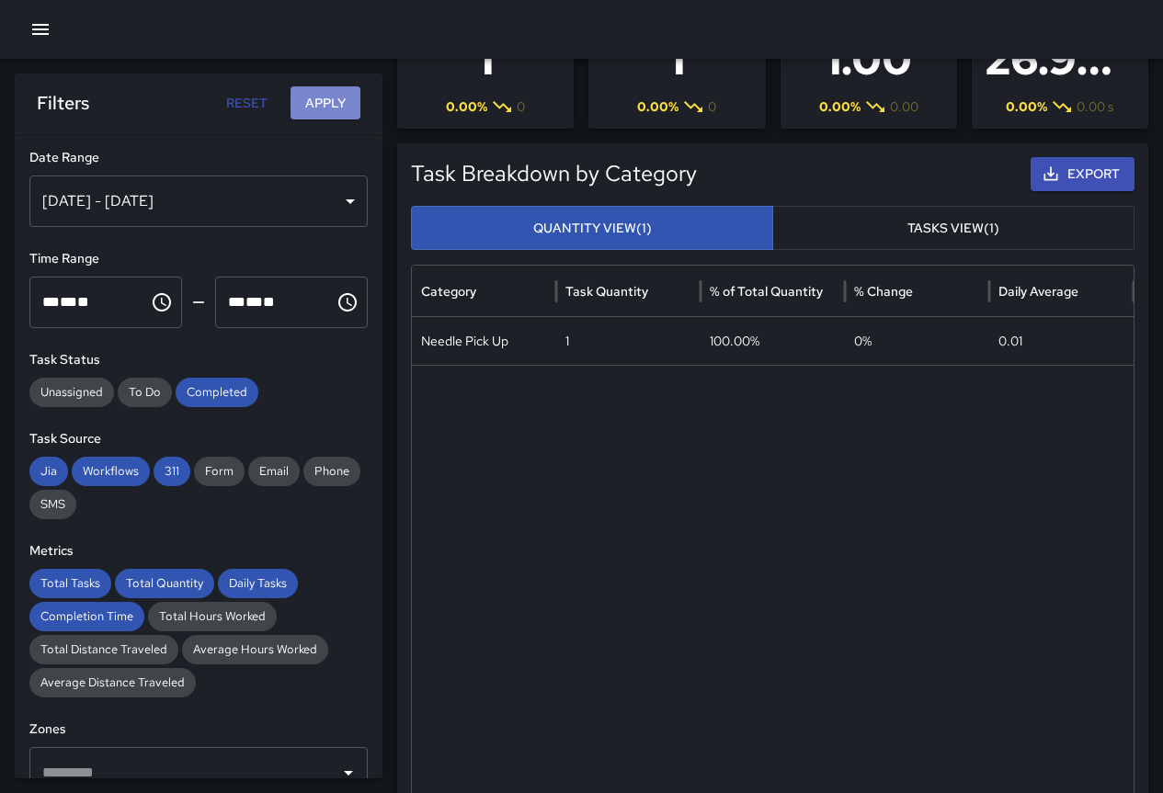
click at [321, 105] on button "Apply" at bounding box center [325, 103] width 70 height 34
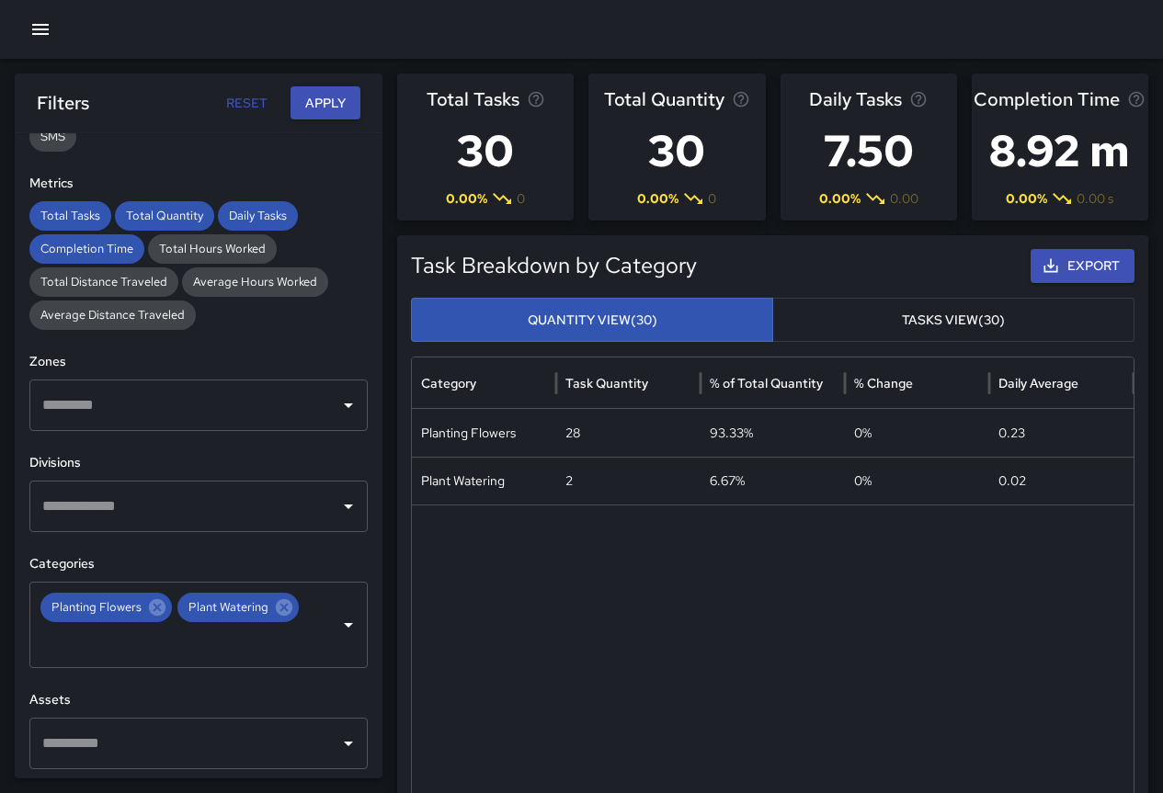
scroll to position [551, 0]
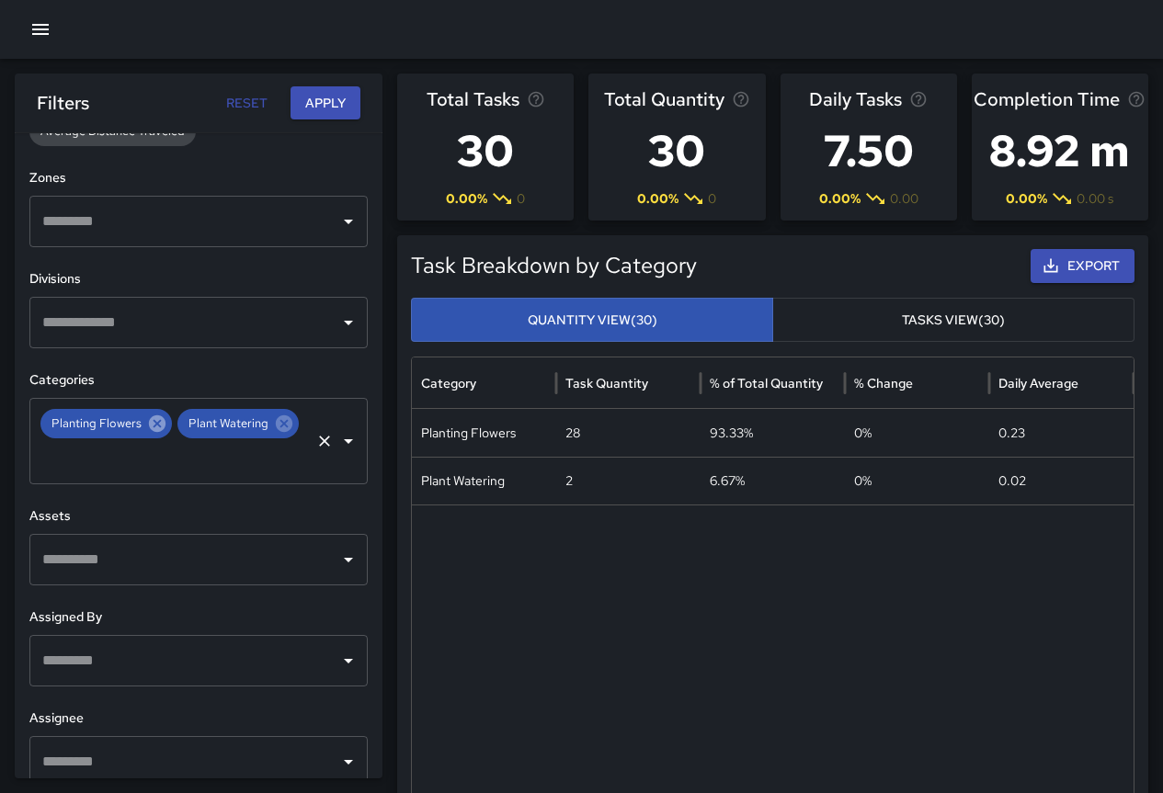
click at [160, 427] on icon at bounding box center [157, 423] width 17 height 17
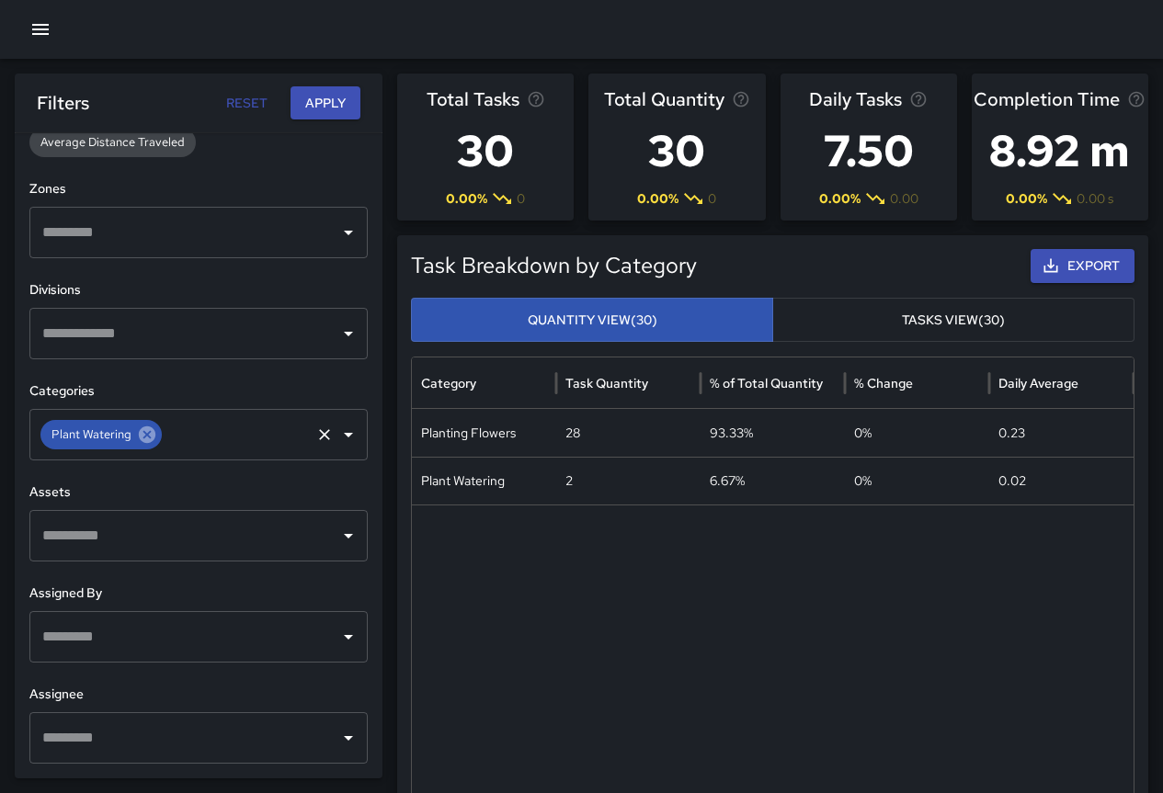
click at [150, 438] on icon at bounding box center [147, 435] width 20 height 20
click at [344, 435] on icon "Open" at bounding box center [348, 435] width 9 height 5
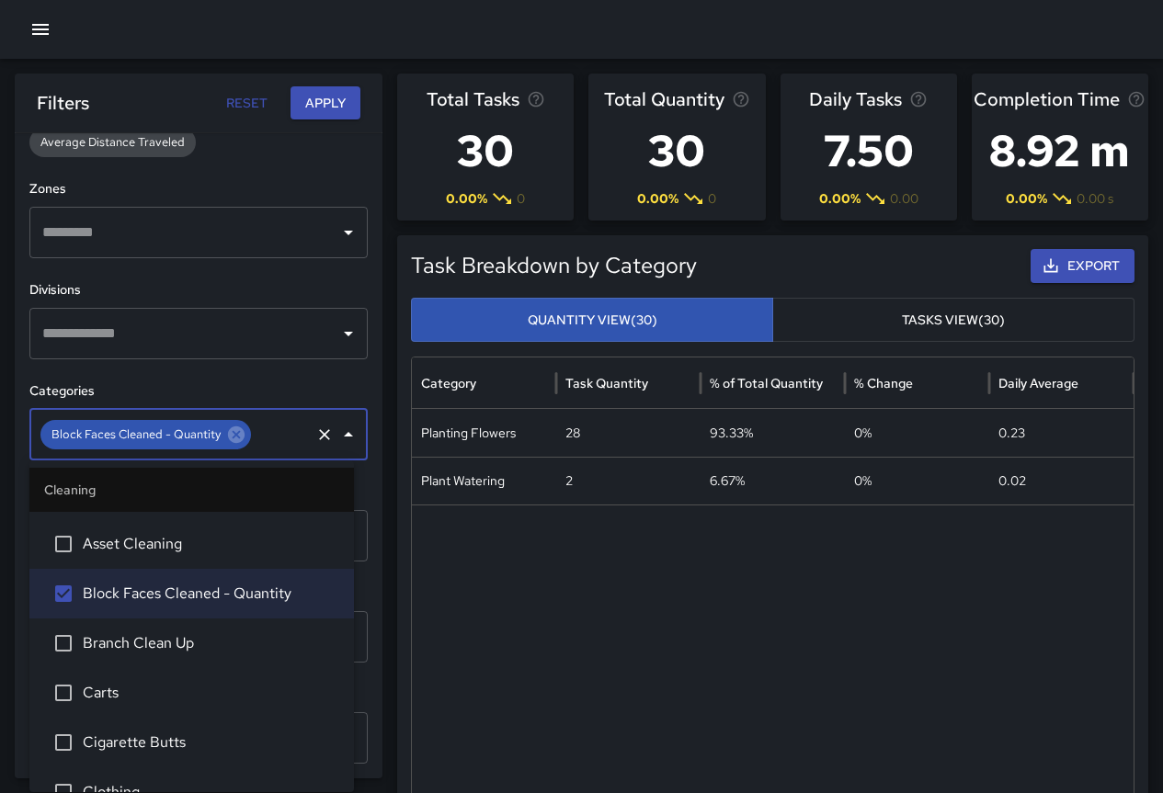
scroll to position [357, 0]
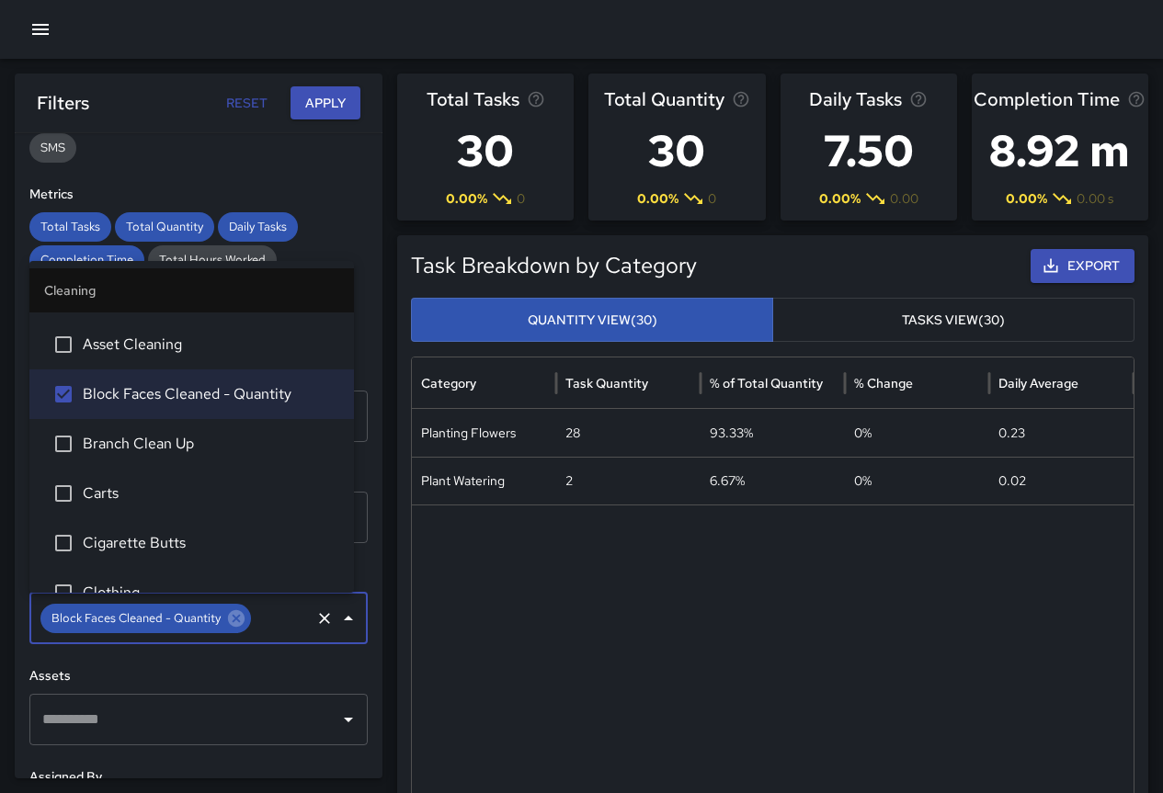
click at [346, 110] on button "Apply" at bounding box center [325, 103] width 70 height 34
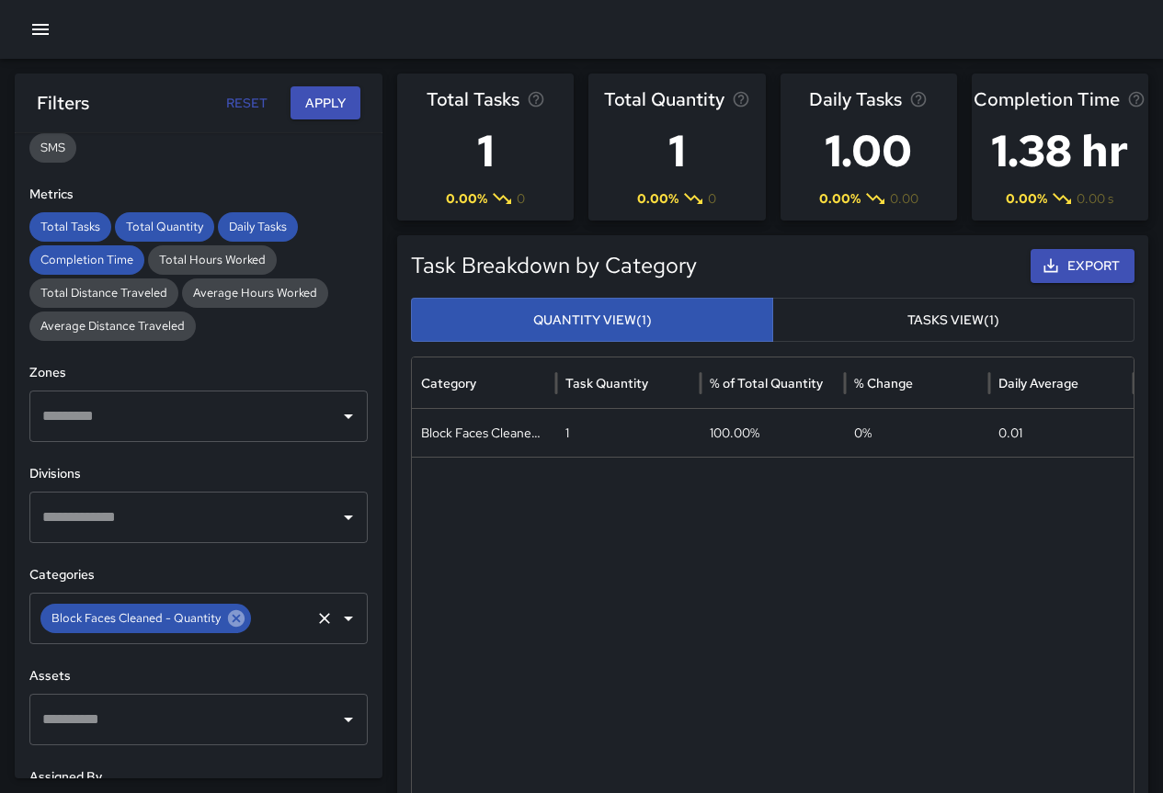
click at [240, 620] on icon at bounding box center [236, 618] width 17 height 17
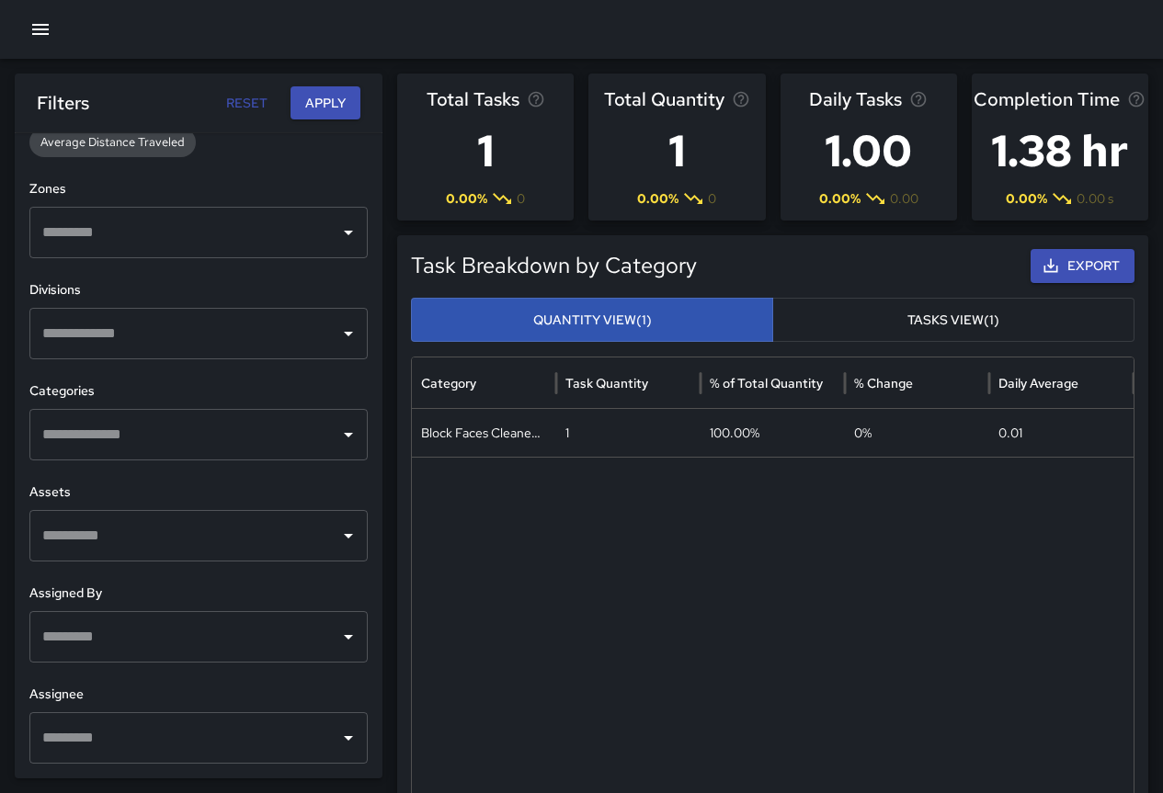
scroll to position [0, 0]
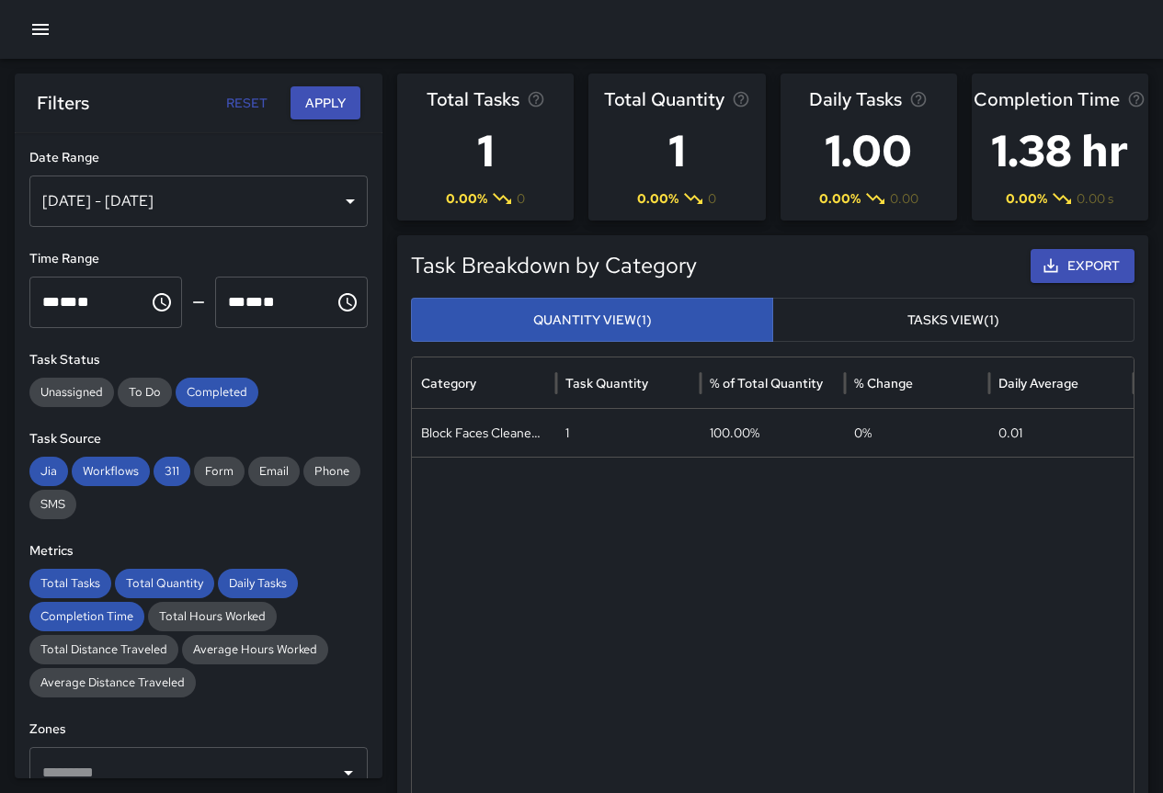
click at [252, 94] on button "Reset" at bounding box center [246, 103] width 59 height 34
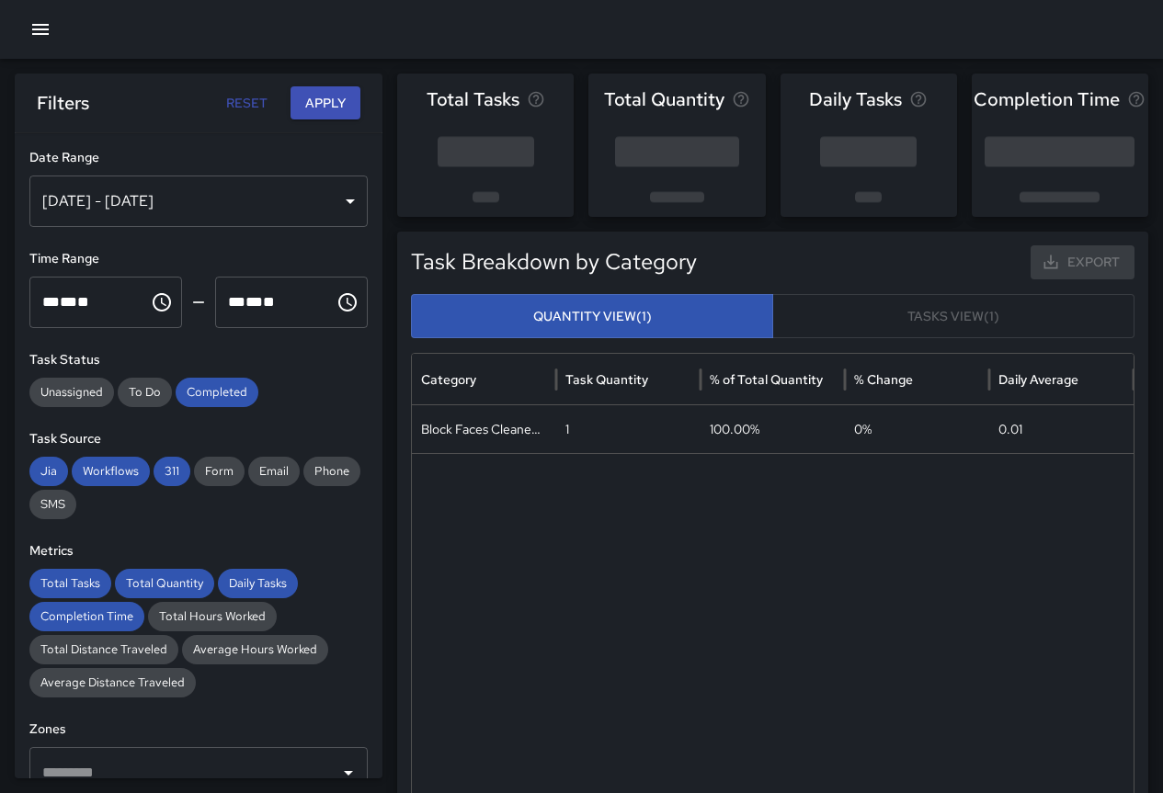
type input "**********"
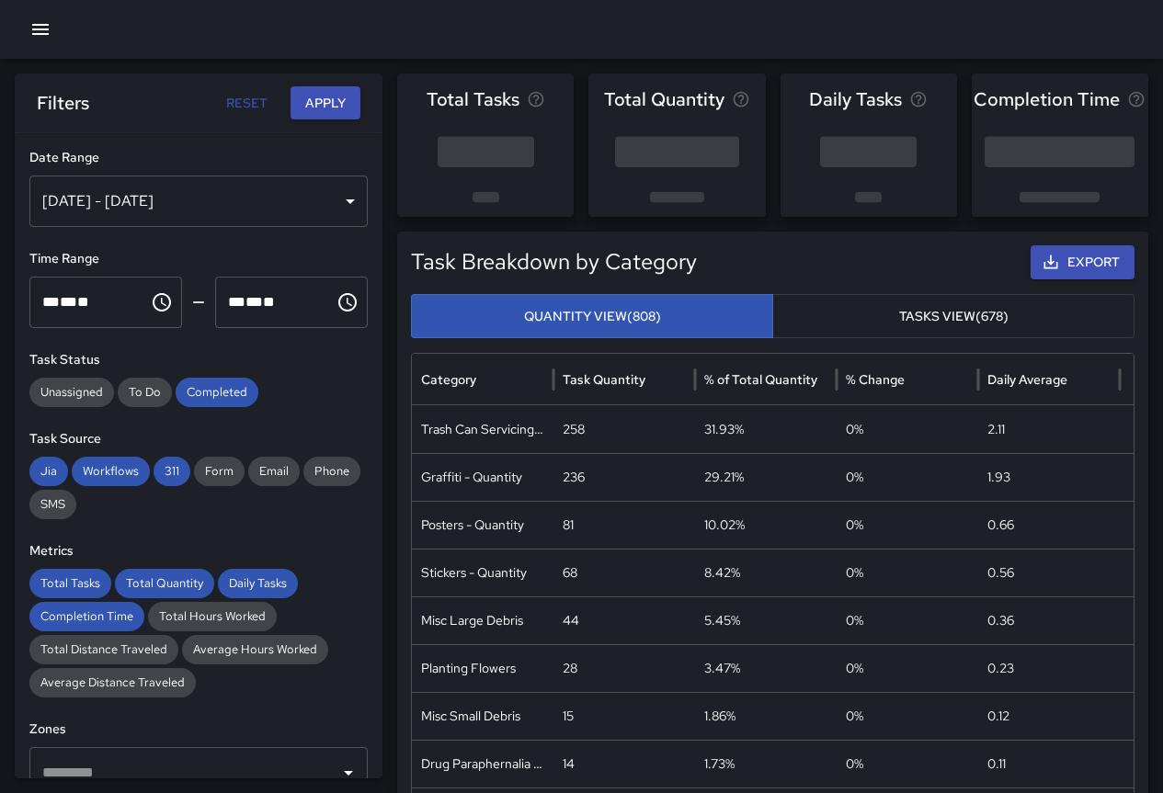
click at [241, 101] on button "Reset" at bounding box center [246, 103] width 59 height 34
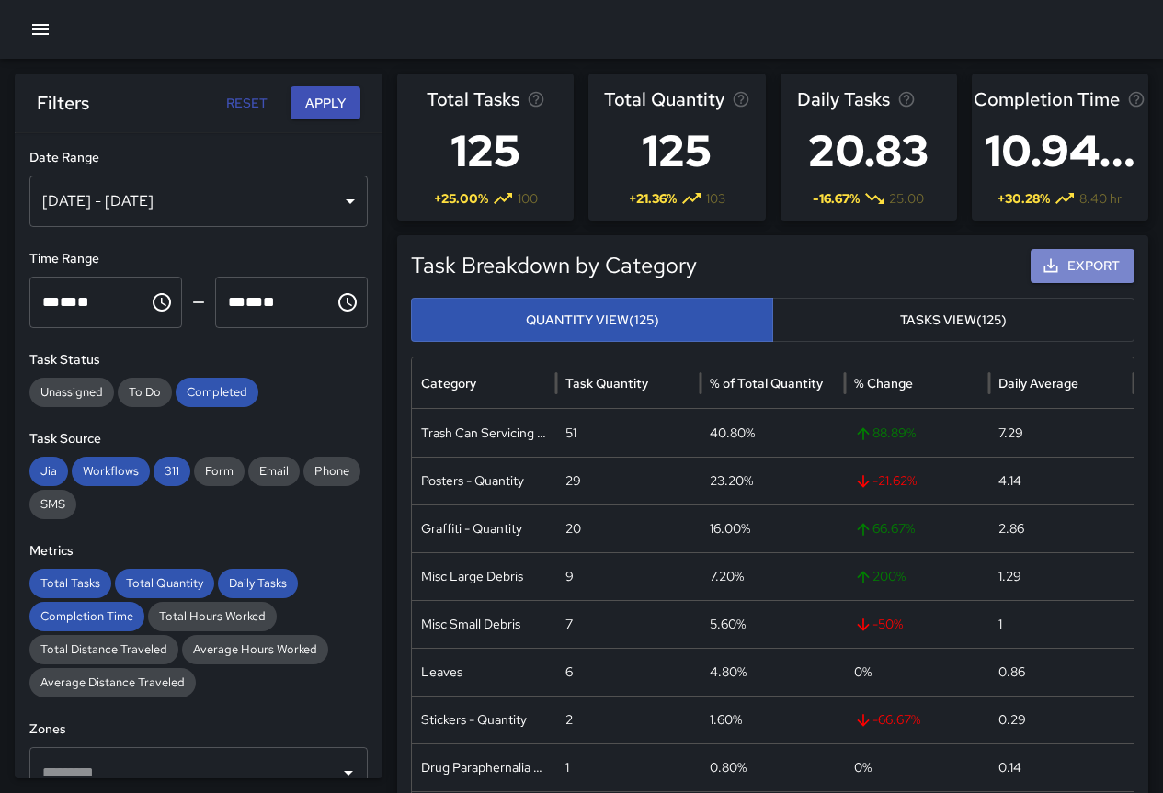
click at [1074, 267] on button "Export" at bounding box center [1082, 266] width 104 height 34
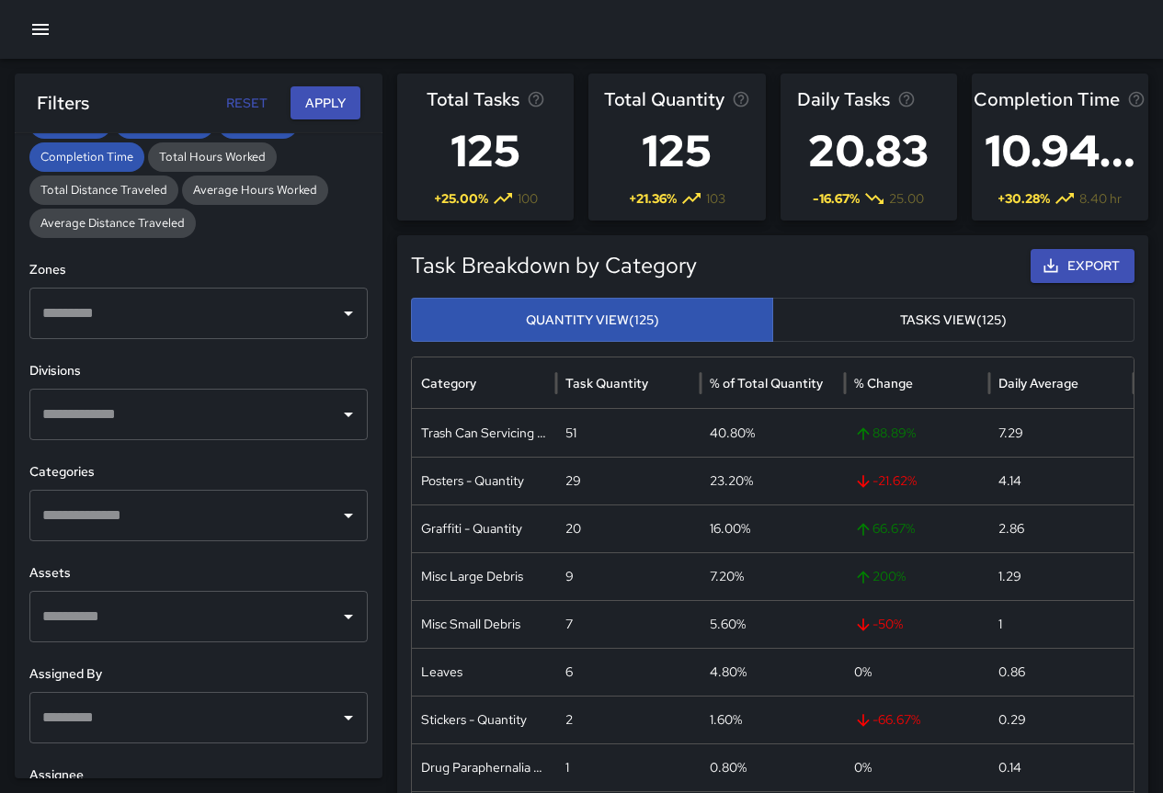
scroll to position [540, 0]
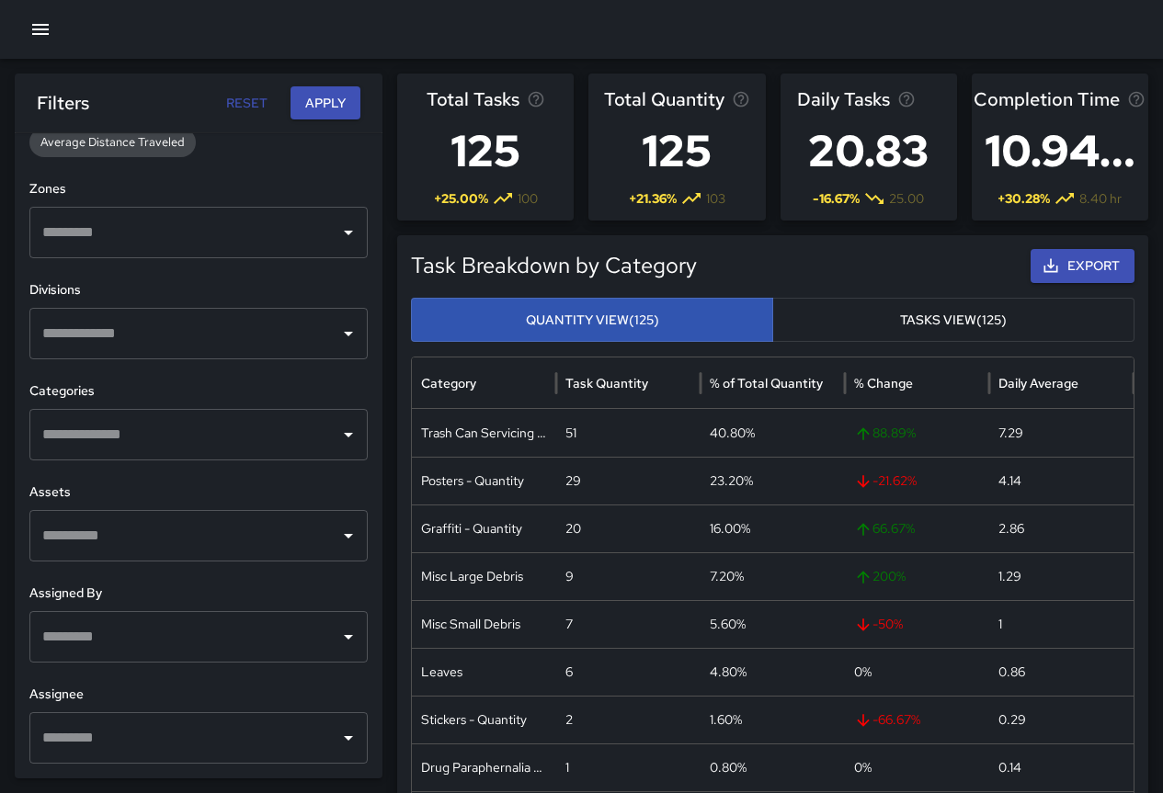
click at [344, 434] on icon "Open" at bounding box center [348, 435] width 9 height 5
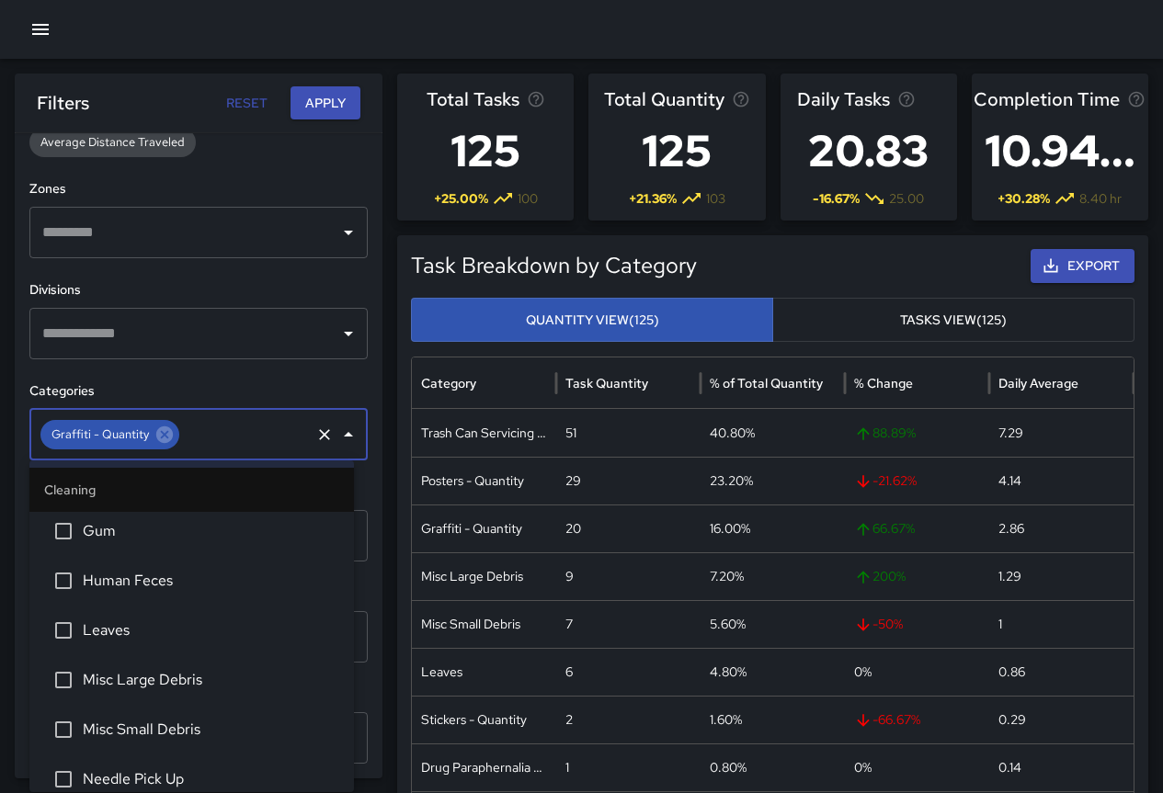
scroll to position [2114, 0]
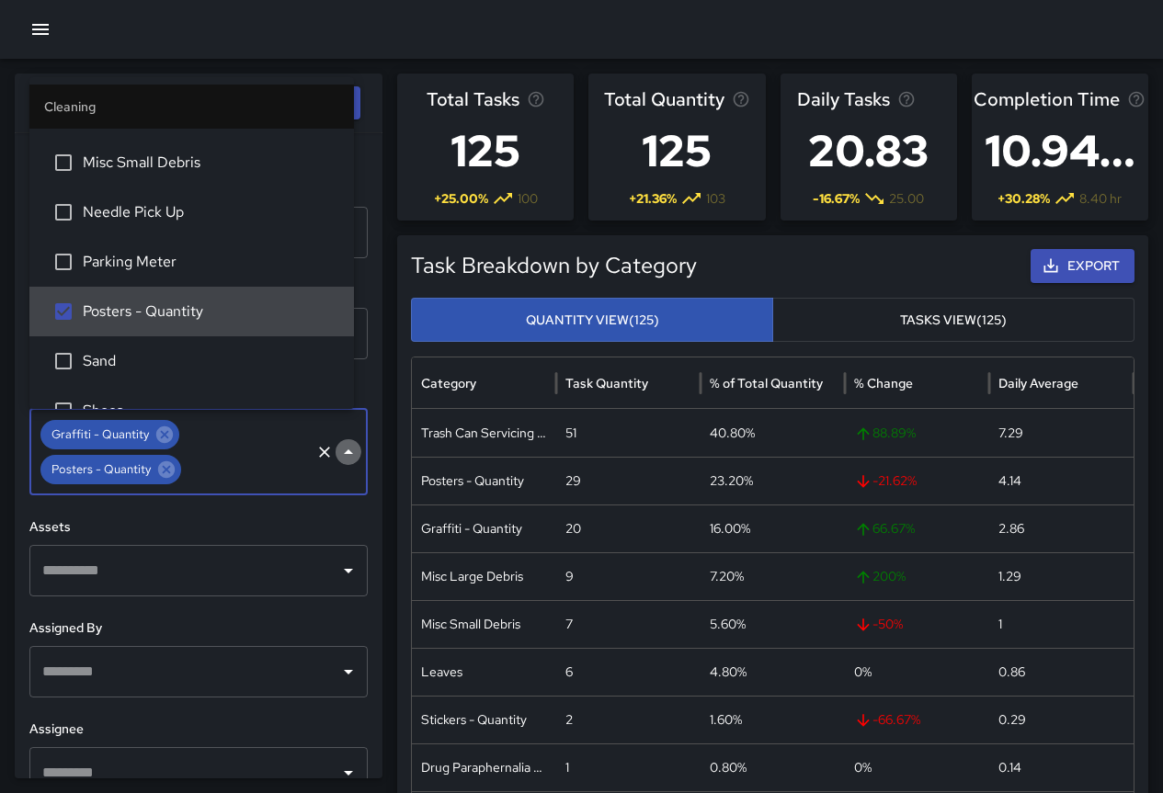
click at [337, 457] on icon "Close" at bounding box center [348, 452] width 22 height 22
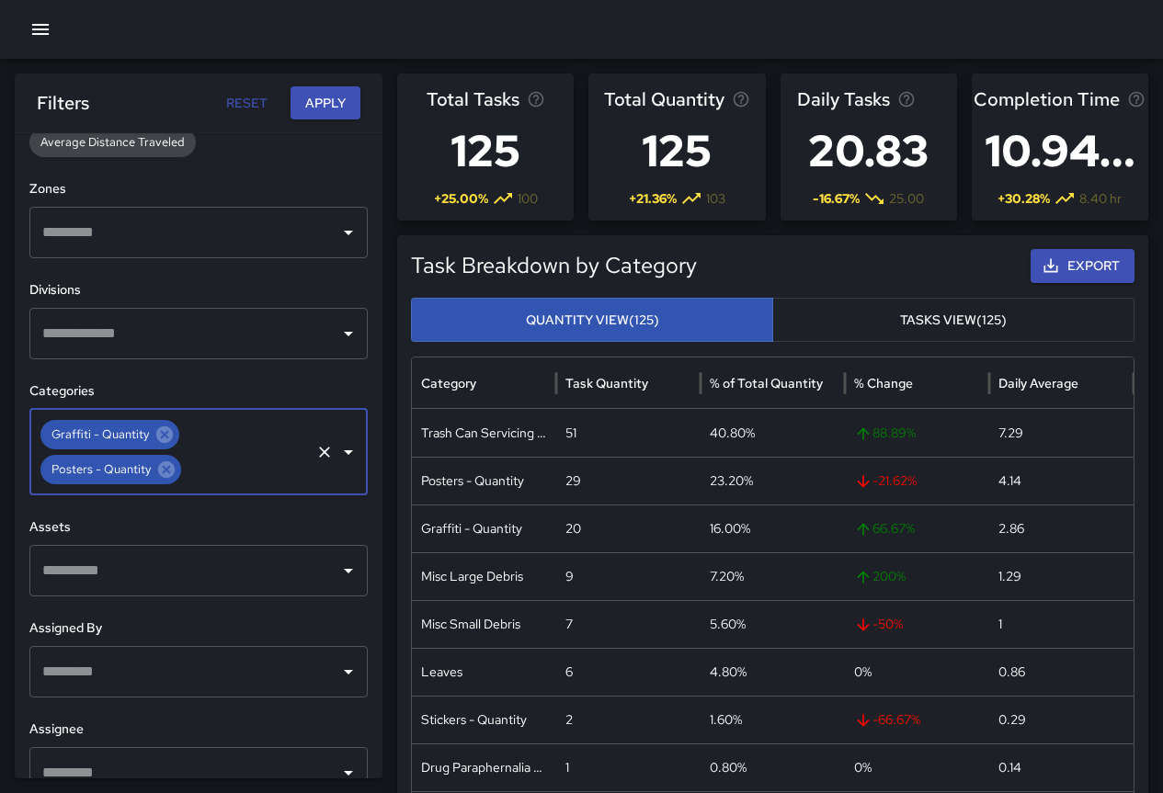
click at [337, 335] on icon "Open" at bounding box center [348, 334] width 22 height 22
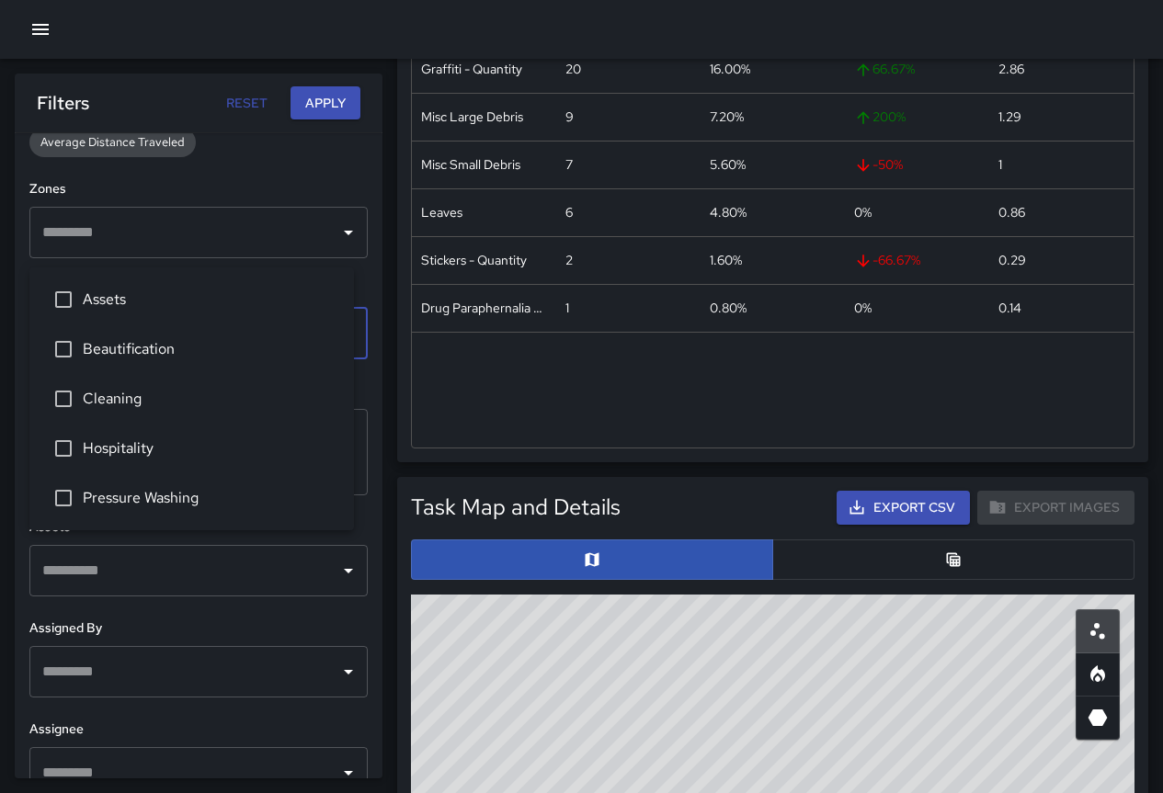
scroll to position [368, 0]
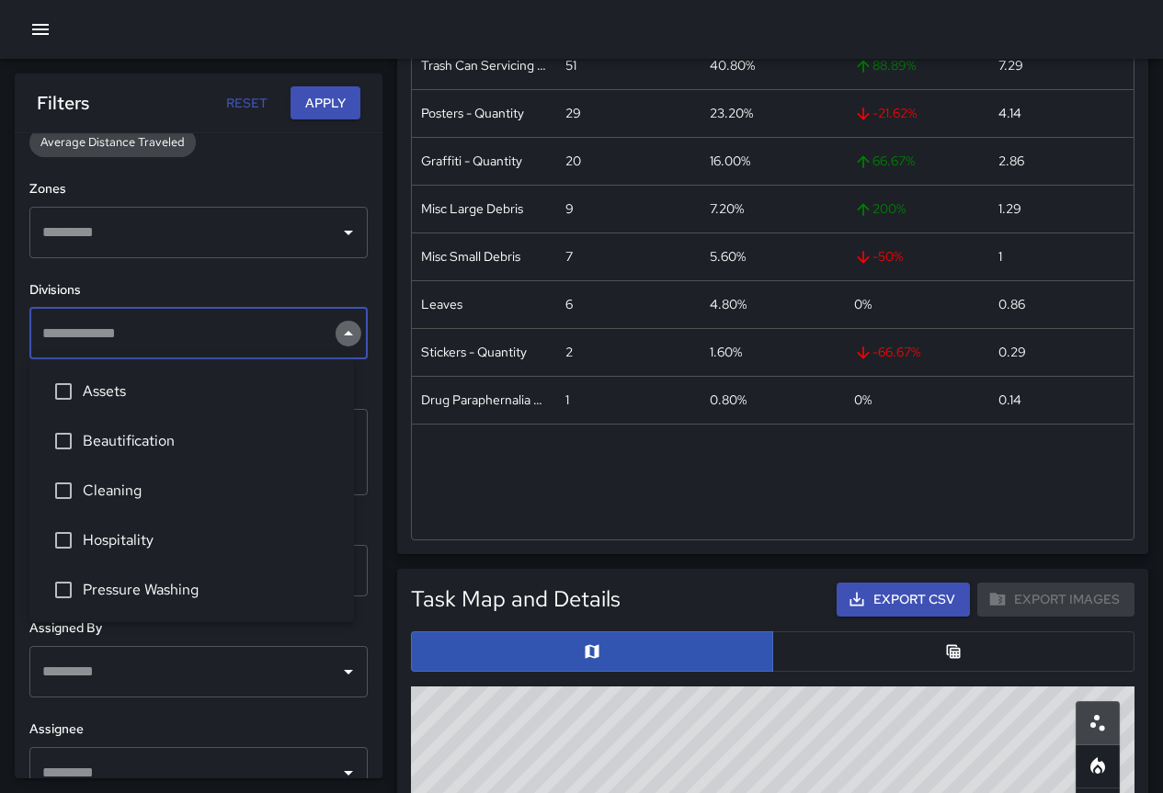
click at [337, 330] on icon "Close" at bounding box center [348, 334] width 22 height 22
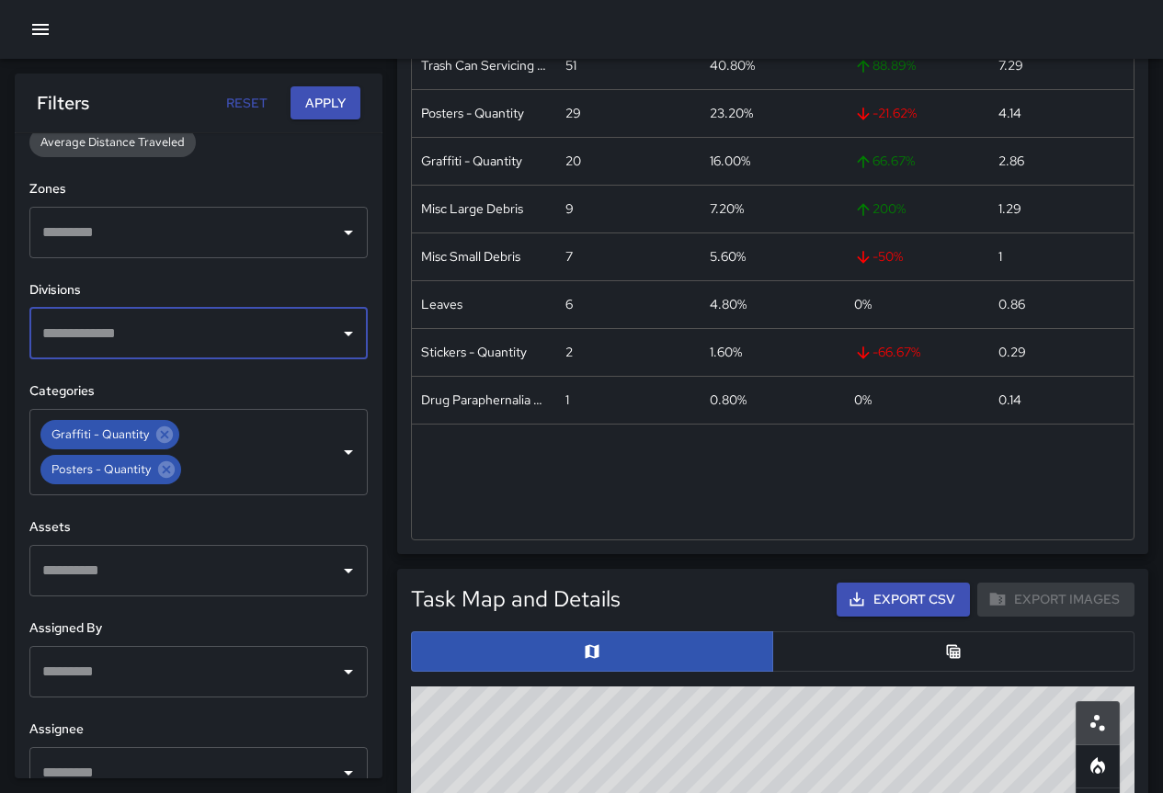
click at [337, 578] on icon "Open" at bounding box center [348, 571] width 22 height 22
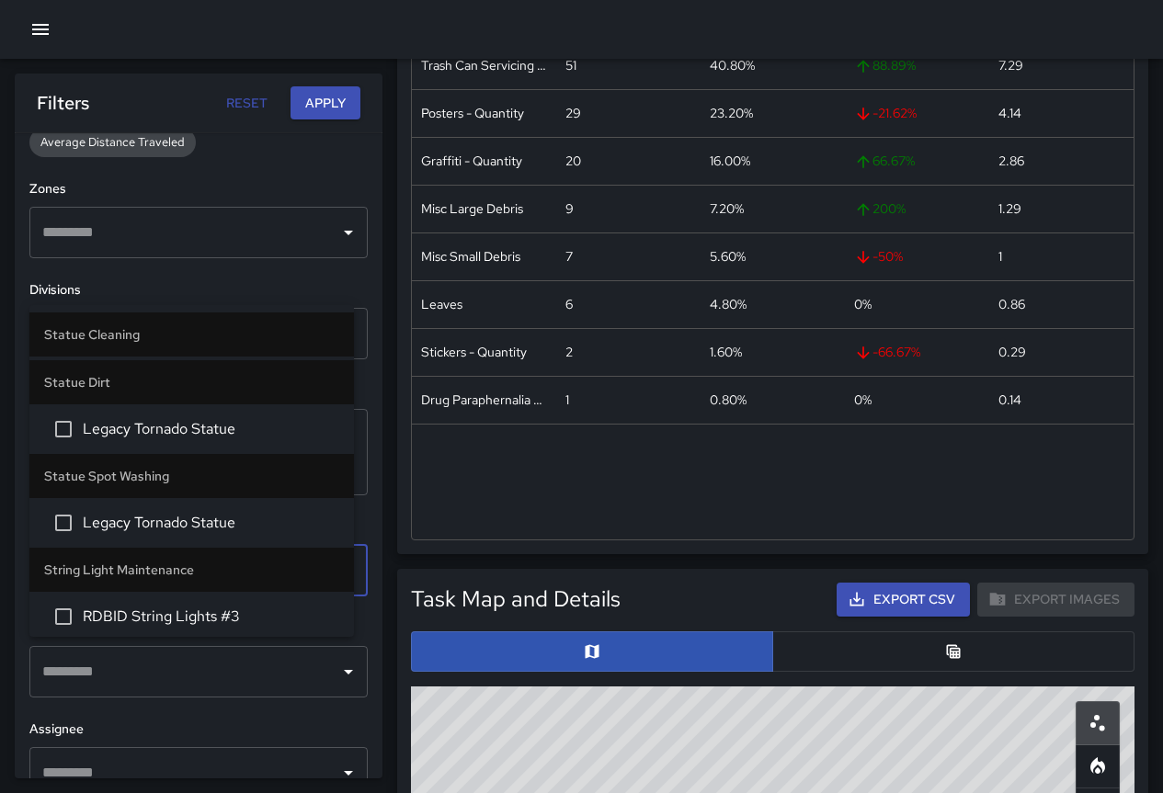
scroll to position [449, 0]
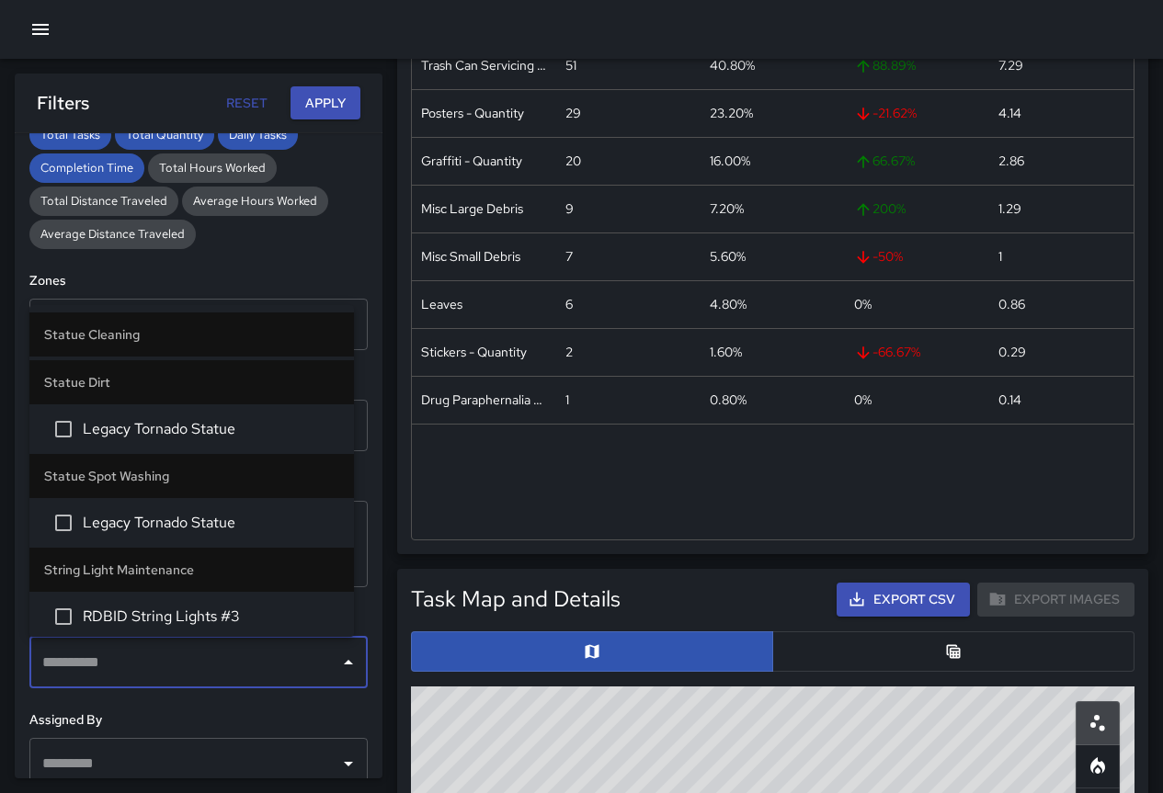
click at [340, 667] on icon "Close" at bounding box center [348, 663] width 22 height 22
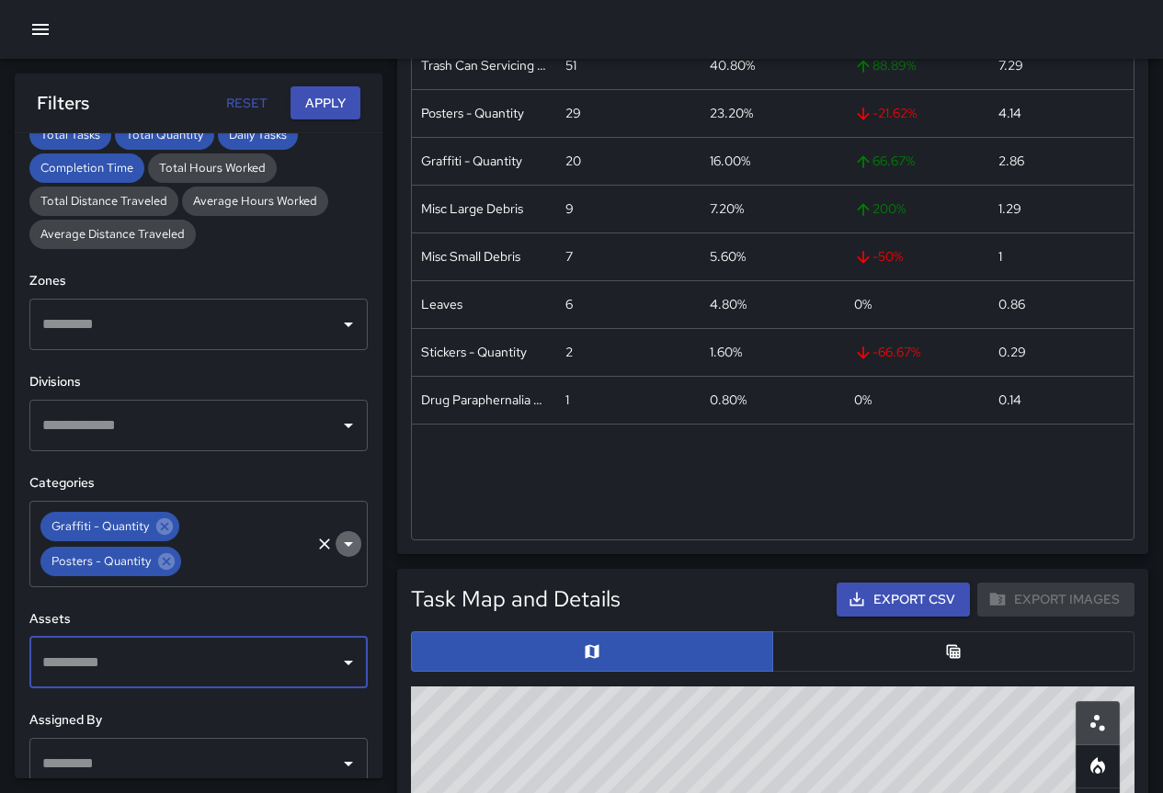
click at [344, 542] on icon "Open" at bounding box center [348, 544] width 9 height 5
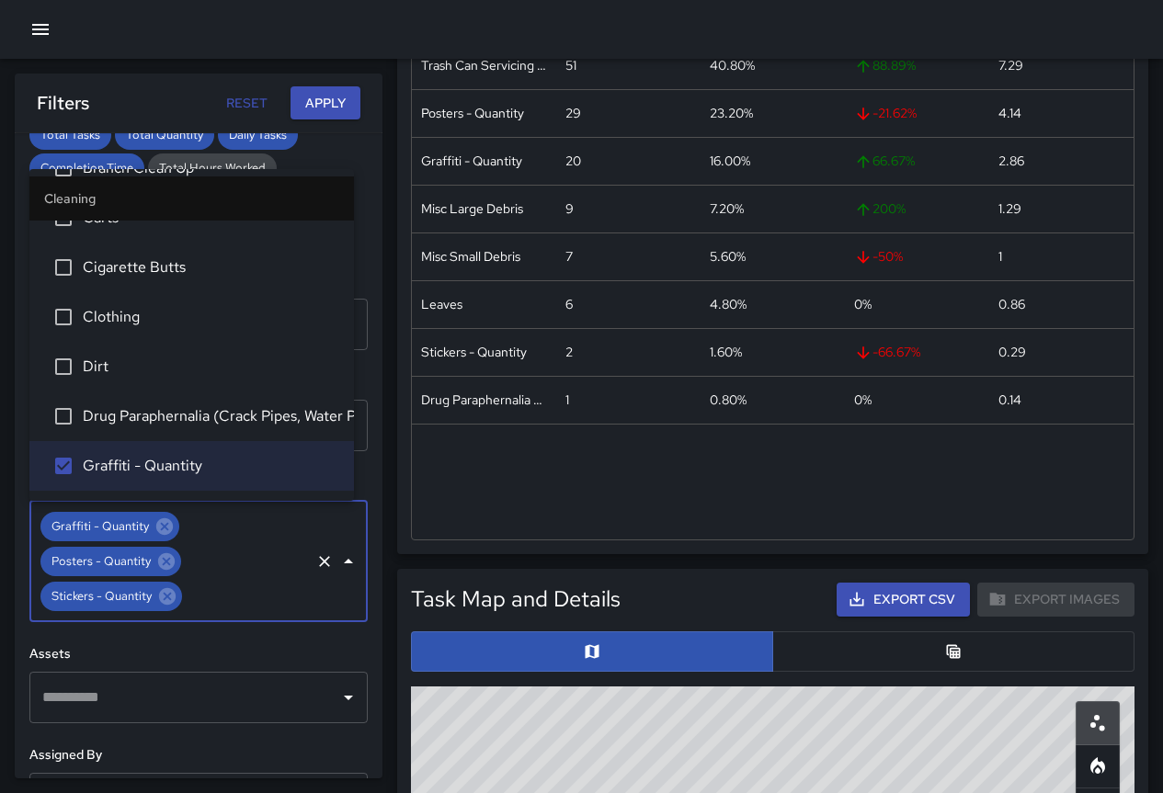
scroll to position [0, 0]
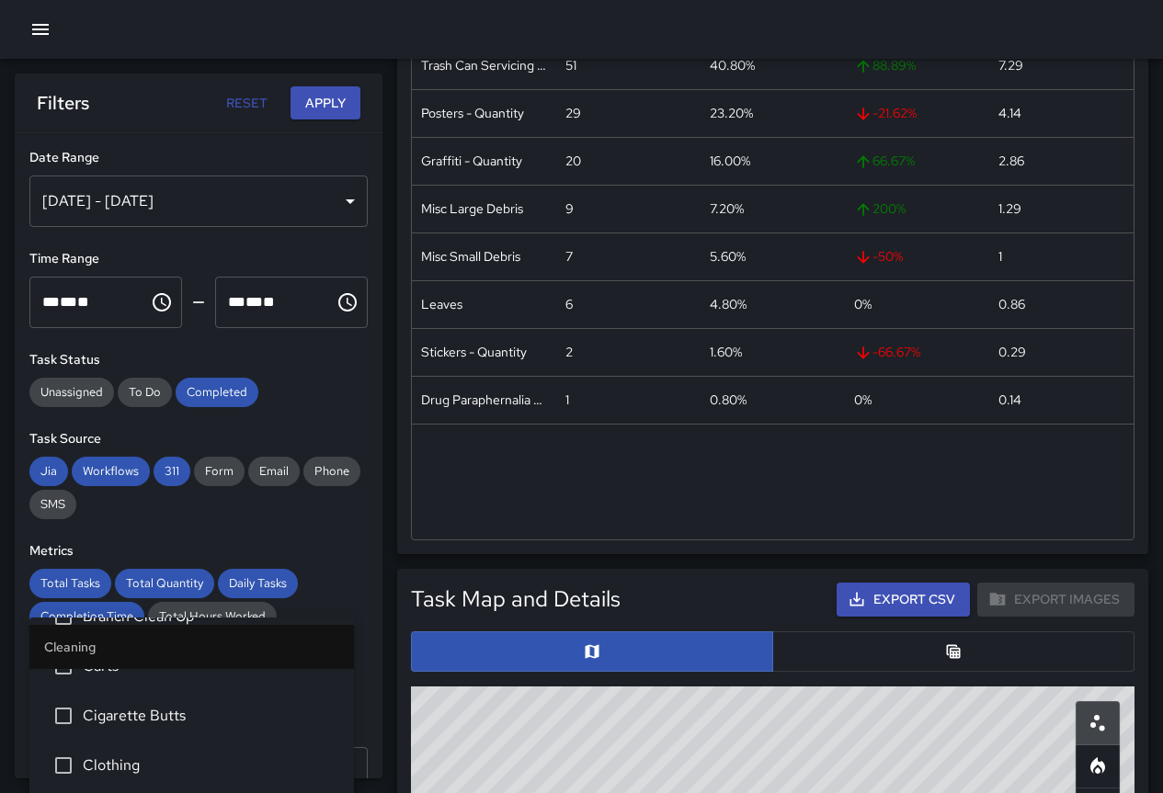
click at [333, 199] on div "Oct 04, 2025 - Oct 10, 2025" at bounding box center [198, 201] width 338 height 51
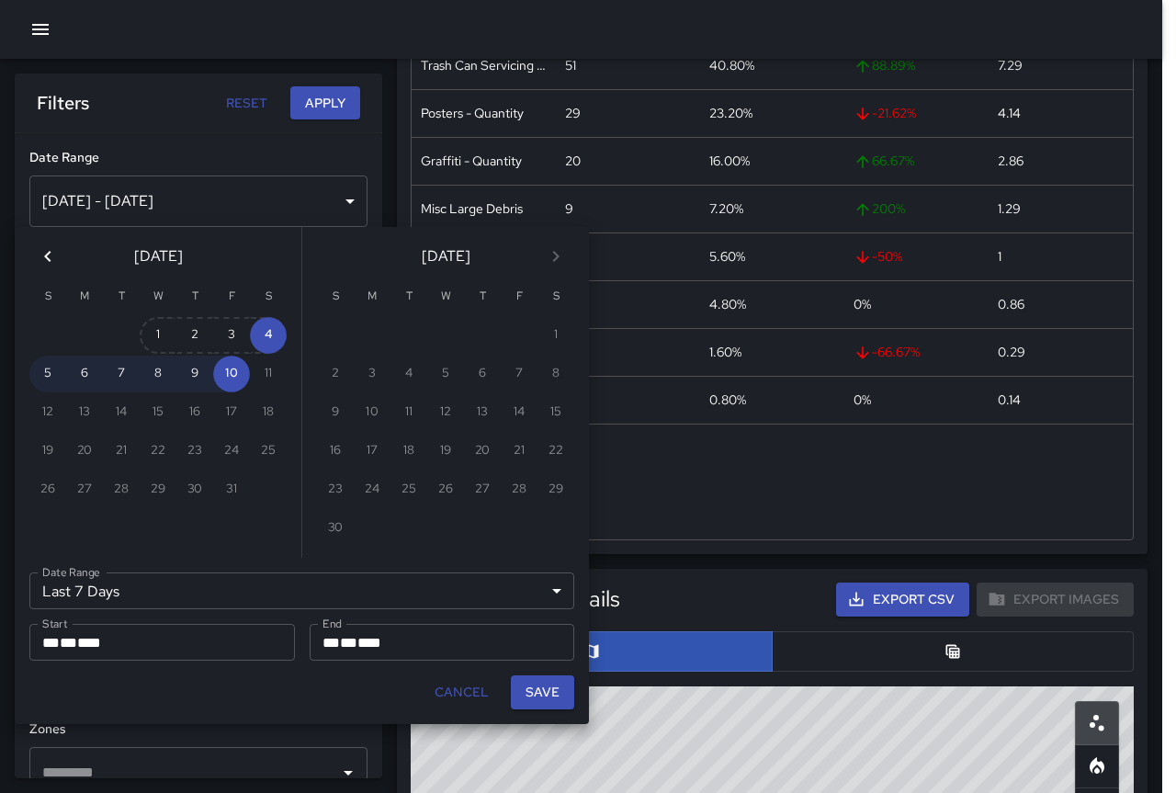
click at [45, 259] on icon "Previous month" at bounding box center [48, 256] width 22 height 22
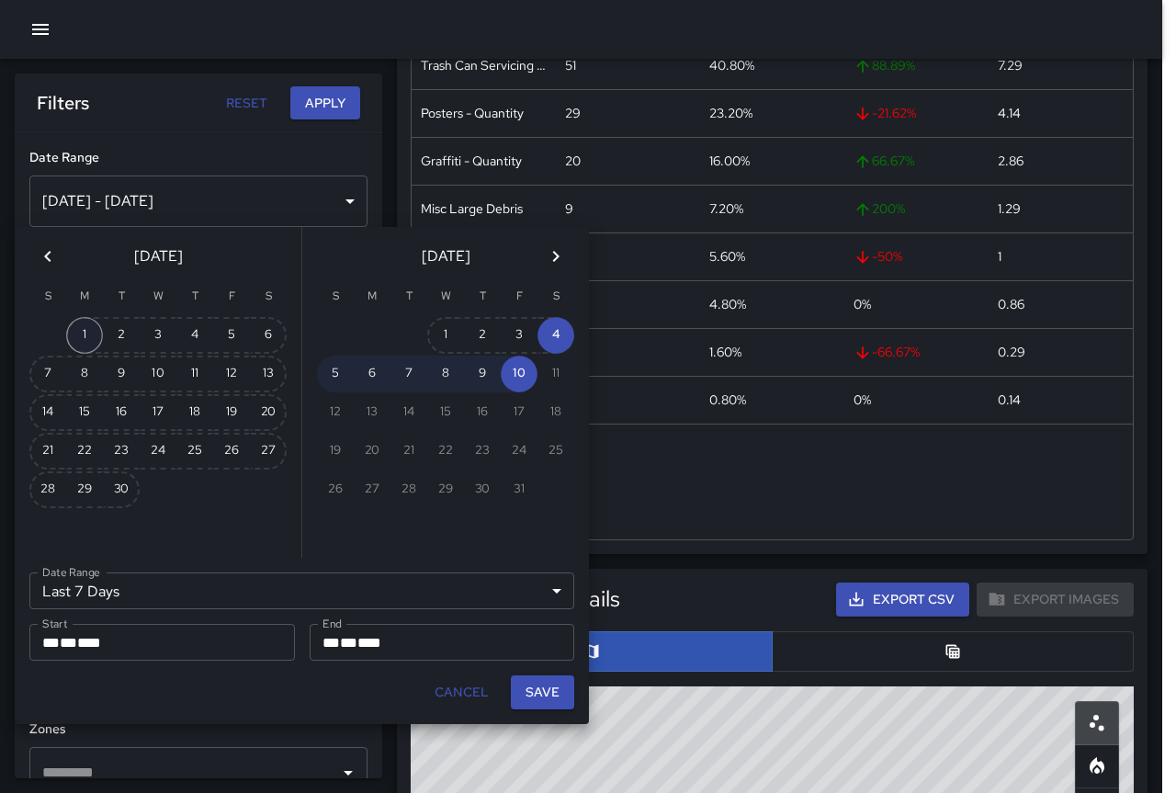
click at [81, 326] on button "1" at bounding box center [84, 335] width 37 height 37
type input "******"
type input "**********"
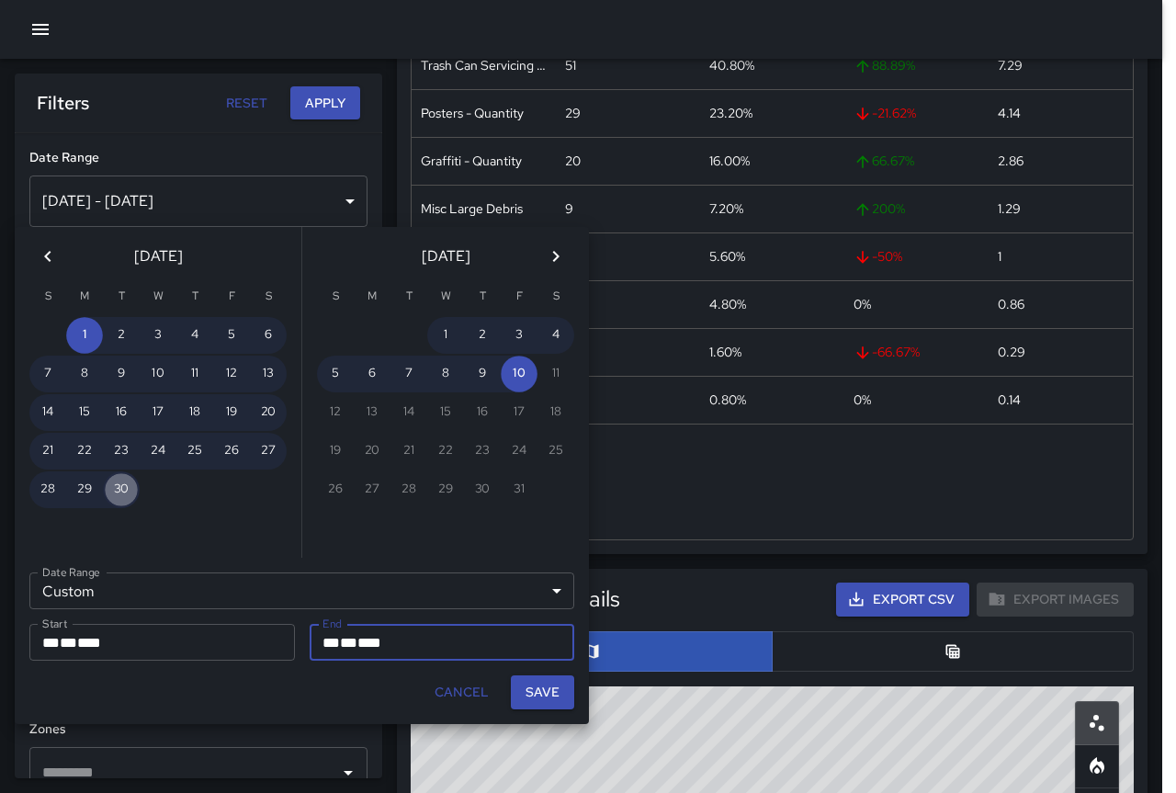
click at [122, 486] on button "30" at bounding box center [121, 490] width 37 height 37
type input "**********"
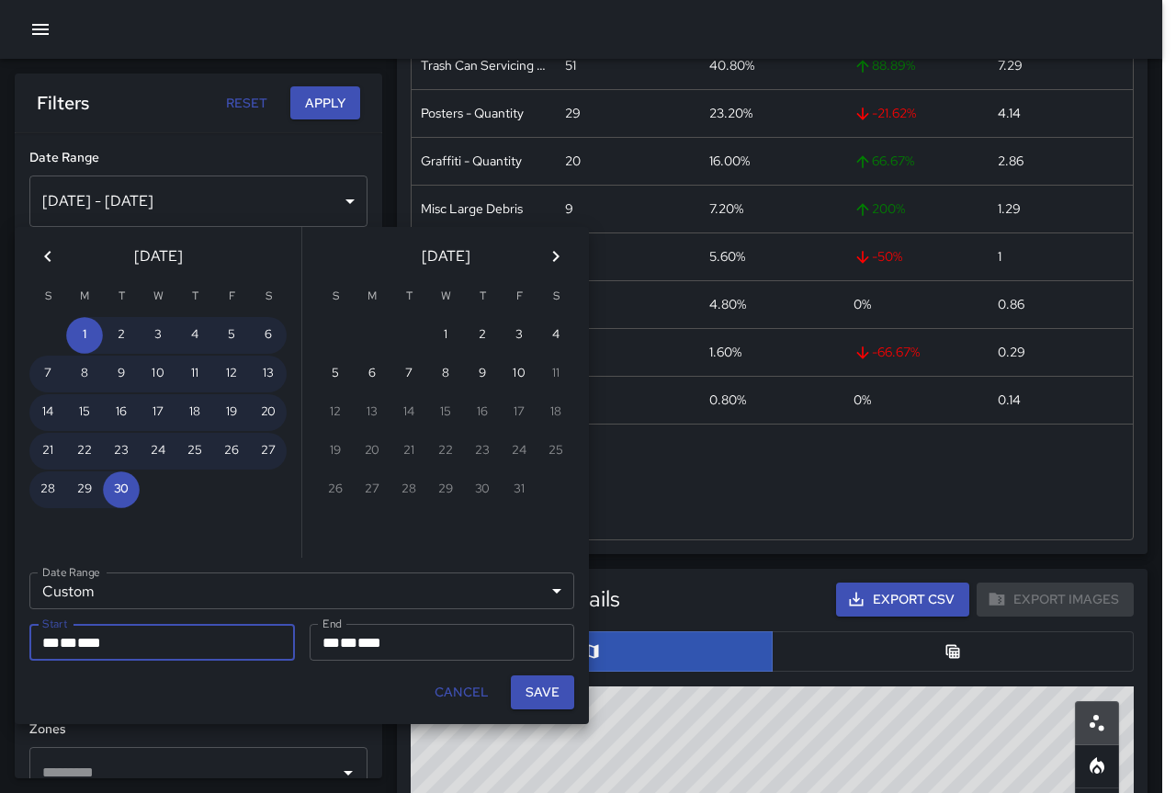
click at [546, 692] on button "Save" at bounding box center [542, 693] width 63 height 34
type input "**********"
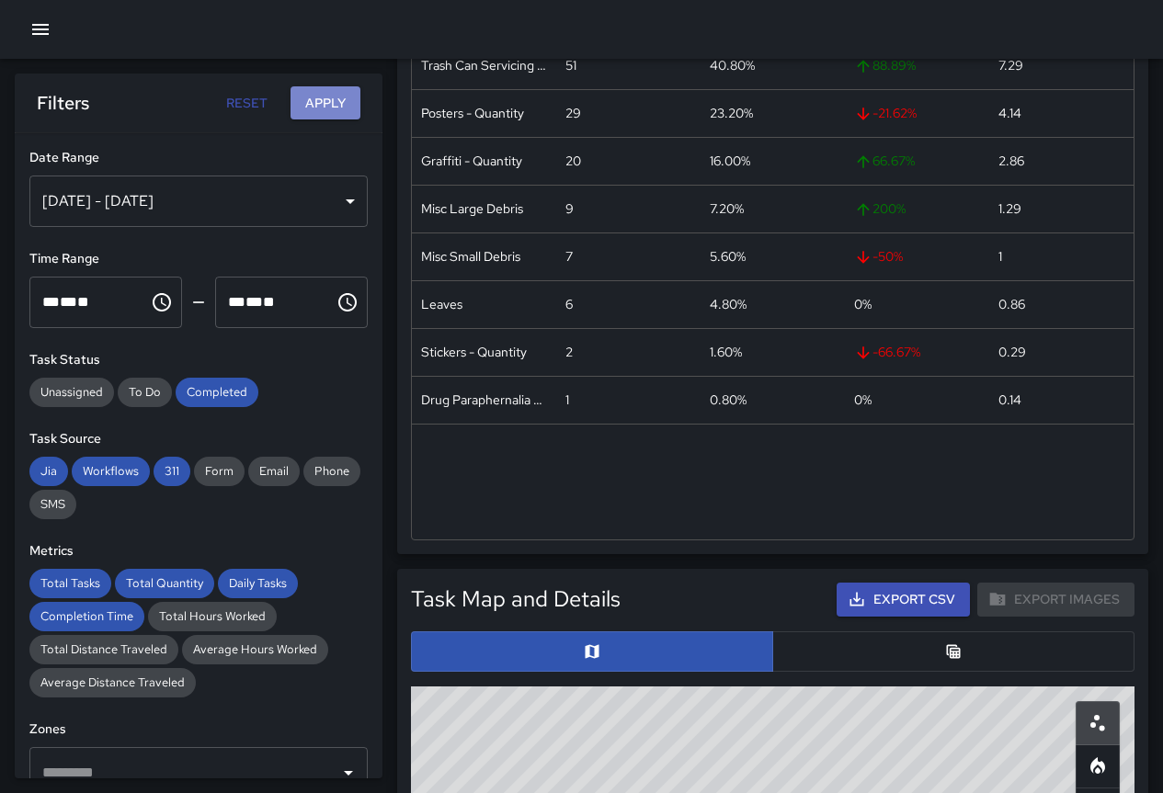
click at [326, 98] on button "Apply" at bounding box center [325, 103] width 70 height 34
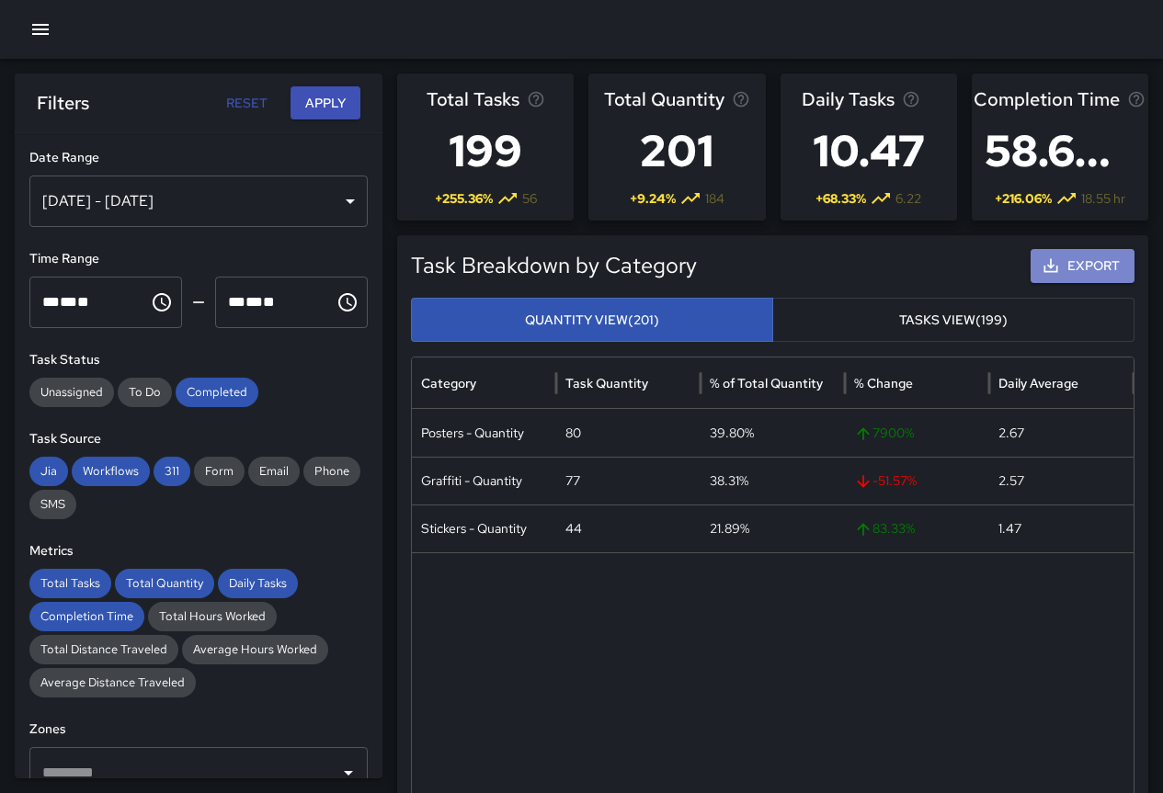
click at [1064, 274] on button "Export" at bounding box center [1082, 266] width 104 height 34
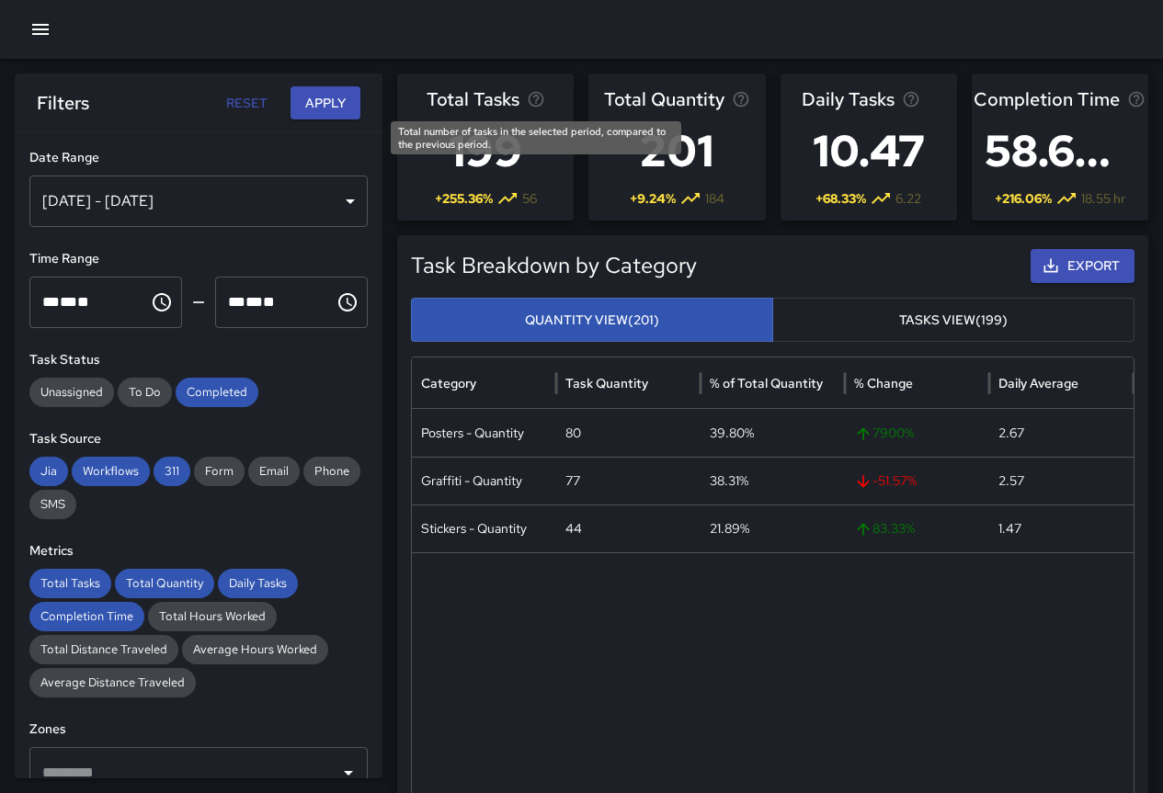
click at [538, 91] on icon "Total number of tasks in the selected period, compared to the previous period." at bounding box center [536, 99] width 18 height 18
click at [538, 93] on icon "Total number of tasks in the selected period, compared to the previous period." at bounding box center [536, 100] width 16 height 16
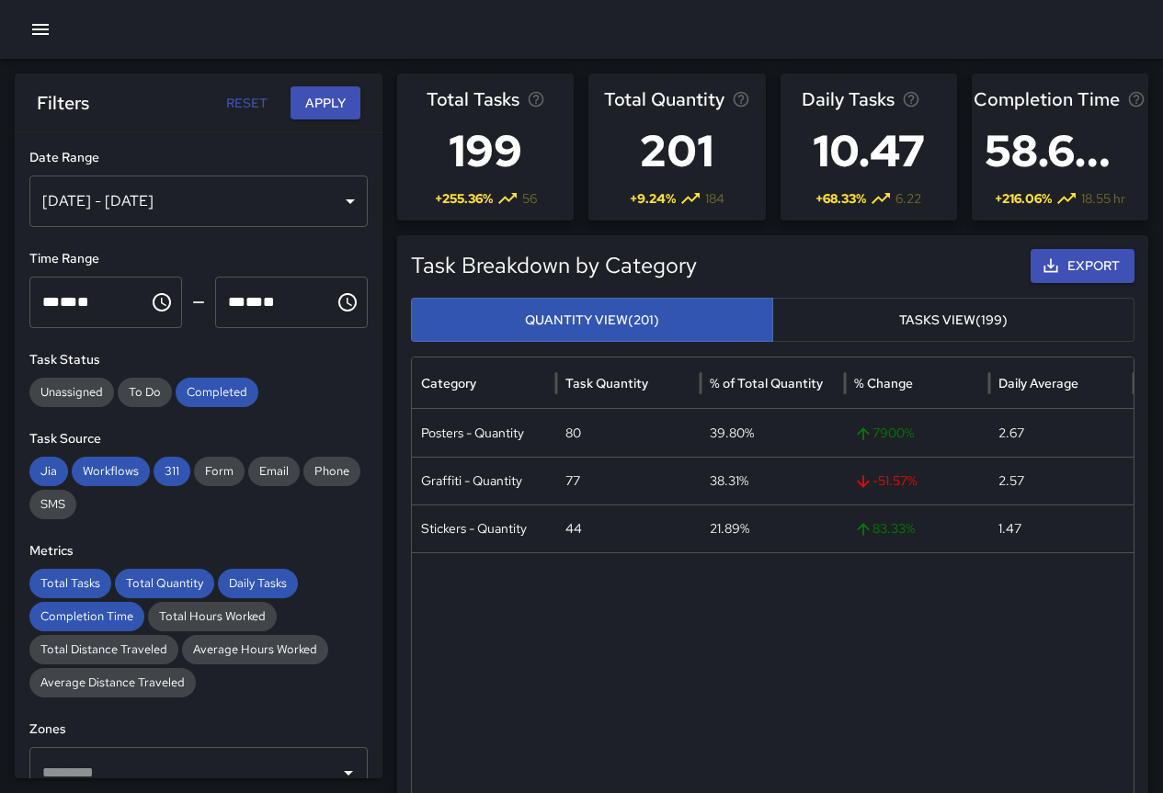
click at [488, 195] on span "+ 255.36 %" at bounding box center [464, 198] width 58 height 18
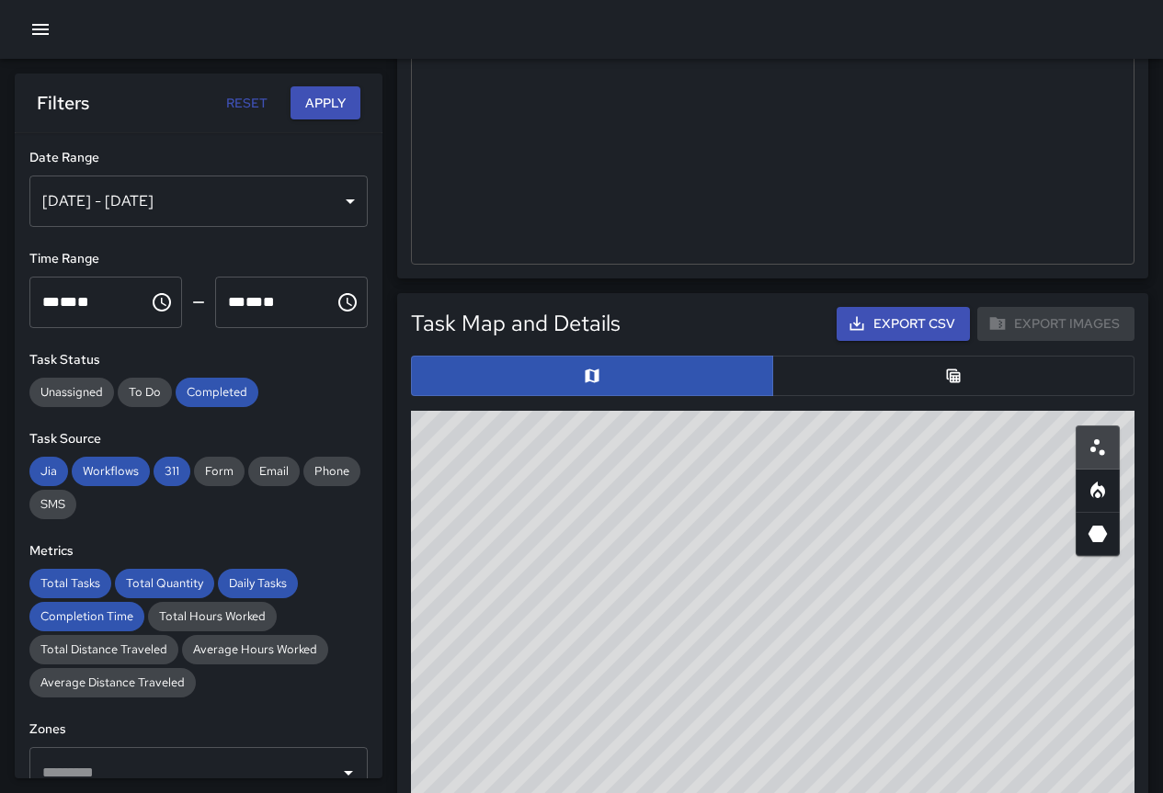
scroll to position [827, 0]
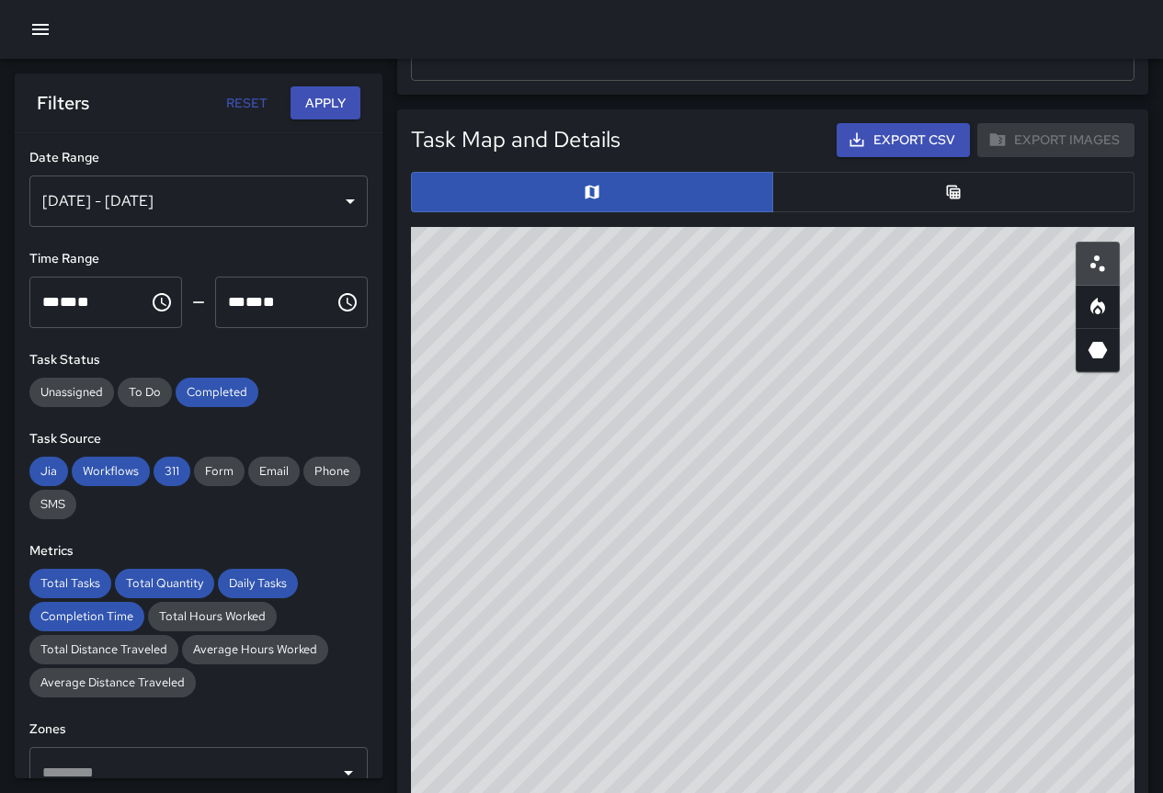
drag, startPoint x: 940, startPoint y: 480, endPoint x: 756, endPoint y: 513, distance: 187.7
click at [756, 513] on div "© Mapbox © OpenStreetMap Improve this map" at bounding box center [772, 594] width 723 height 735
click at [1108, 310] on button "button" at bounding box center [1097, 307] width 44 height 44
drag, startPoint x: 1056, startPoint y: 416, endPoint x: 1058, endPoint y: 369, distance: 47.8
click at [1058, 369] on div "© Mapbox © OpenStreetMap Improve this map" at bounding box center [772, 594] width 723 height 735
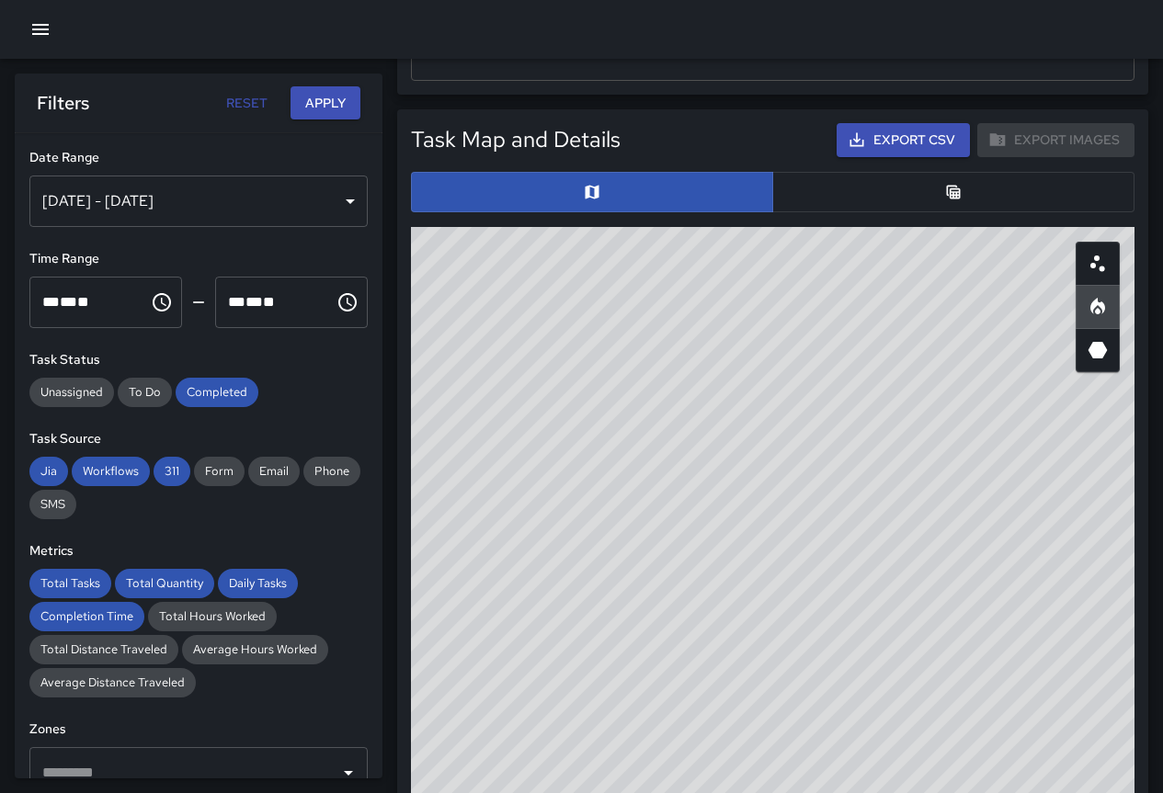
drag, startPoint x: 1013, startPoint y: 411, endPoint x: 987, endPoint y: 503, distance: 95.4
click at [986, 504] on div "© Mapbox © OpenStreetMap Improve this map" at bounding box center [772, 594] width 723 height 735
click at [1040, 138] on div "Export Images" at bounding box center [1055, 140] width 157 height 34
click at [936, 135] on button "Export CSV" at bounding box center [902, 140] width 133 height 34
click at [1100, 276] on button "button" at bounding box center [1097, 264] width 44 height 44
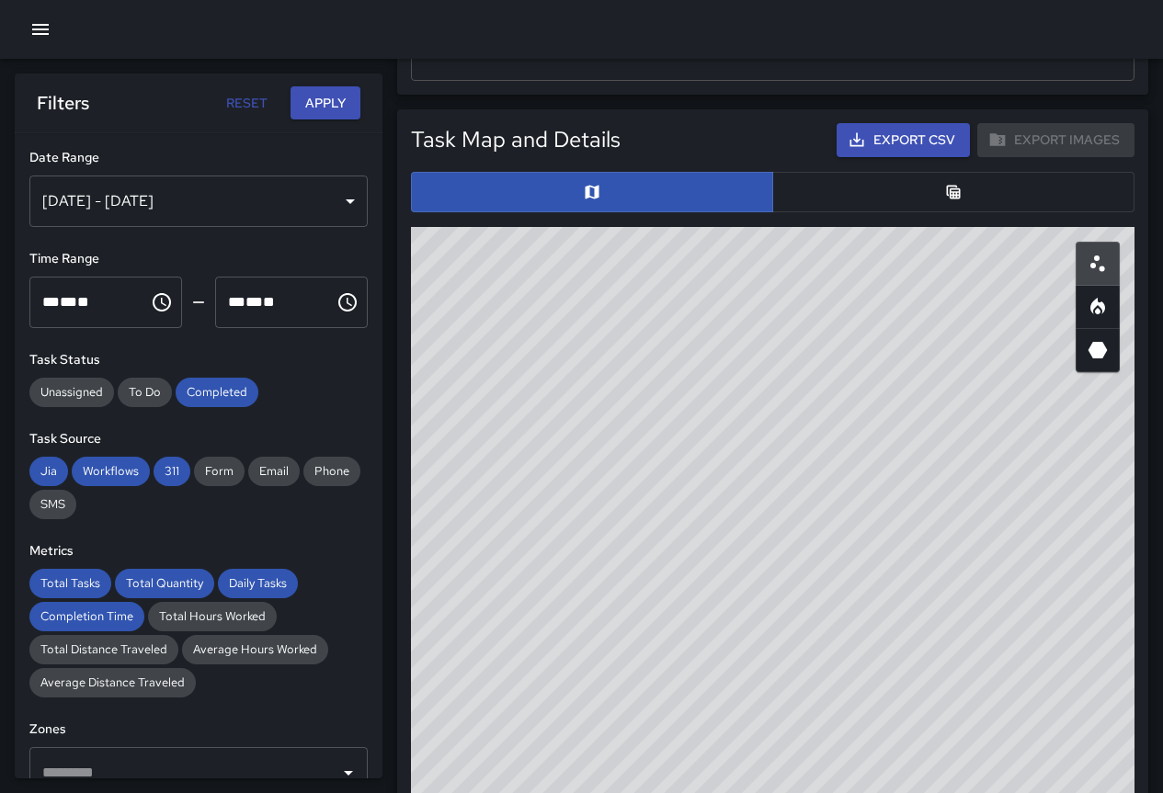
drag, startPoint x: 829, startPoint y: 347, endPoint x: 680, endPoint y: 335, distance: 149.4
click at [680, 335] on div "© Mapbox © OpenStreetMap Improve this map" at bounding box center [772, 594] width 723 height 735
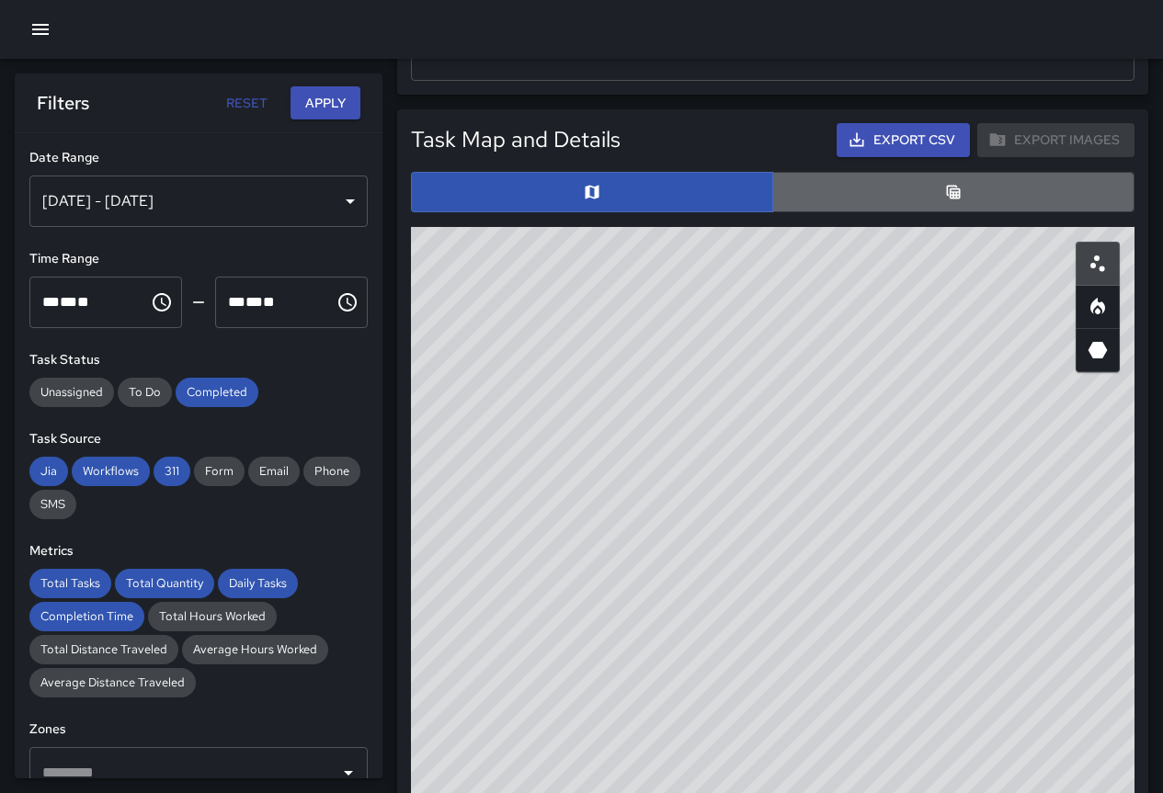
click at [963, 202] on button "button" at bounding box center [953, 192] width 362 height 40
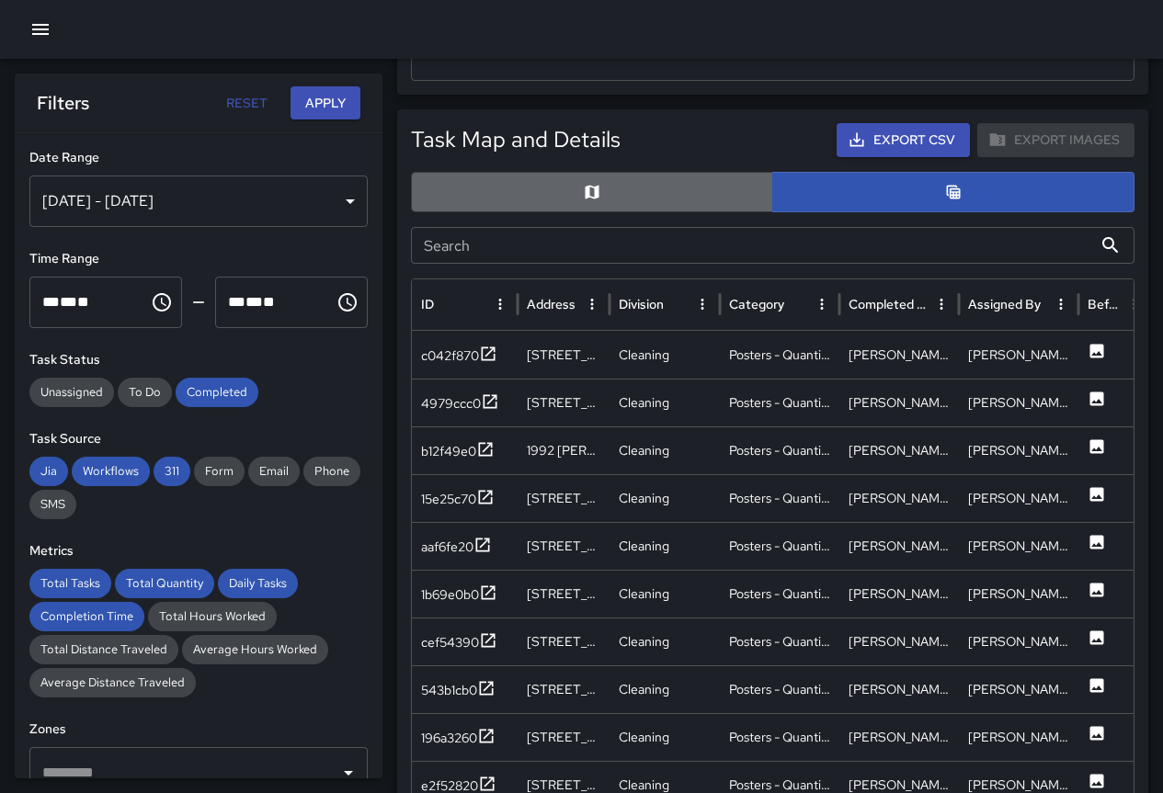
click at [642, 189] on button "button" at bounding box center [592, 192] width 362 height 40
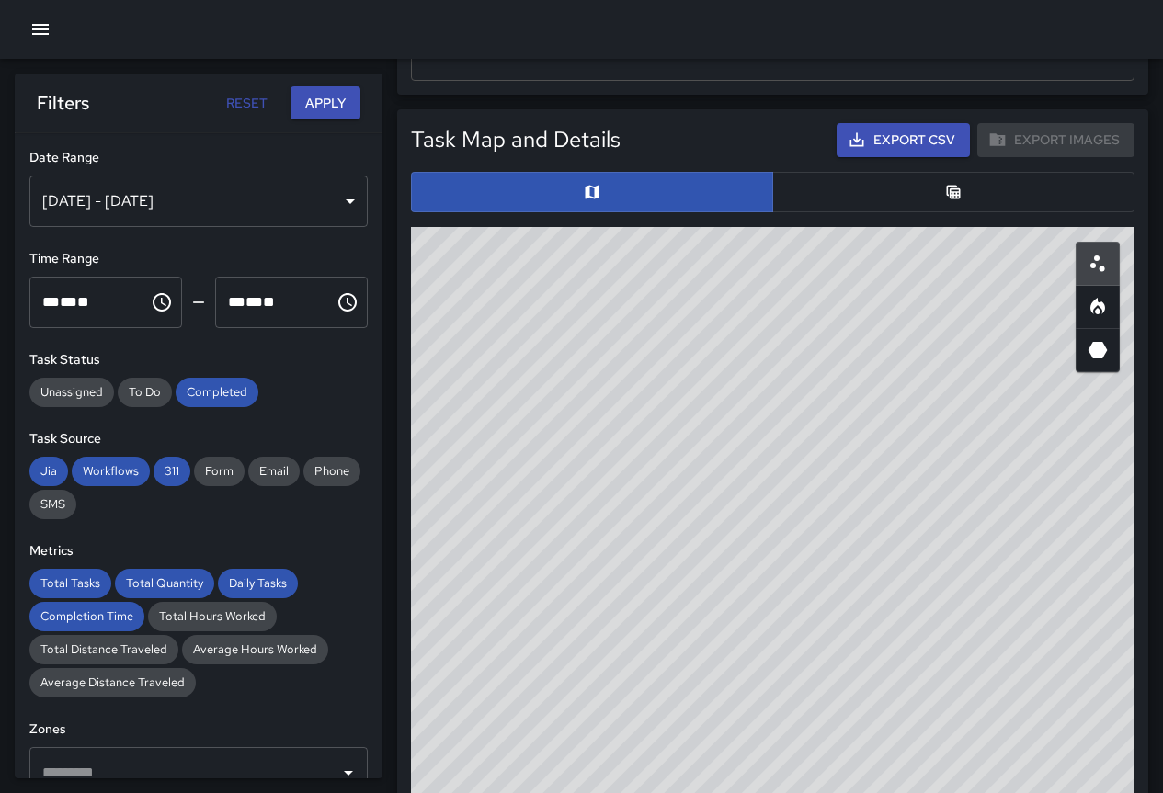
click at [328, 103] on button "Apply" at bounding box center [325, 103] width 70 height 34
click at [1110, 308] on button "button" at bounding box center [1097, 307] width 44 height 44
click at [791, 618] on div "© Mapbox © OpenStreetMap Improve this map" at bounding box center [772, 594] width 723 height 735
click at [317, 107] on button "Apply" at bounding box center [325, 103] width 70 height 34
drag, startPoint x: 846, startPoint y: 449, endPoint x: 778, endPoint y: 665, distance: 226.2
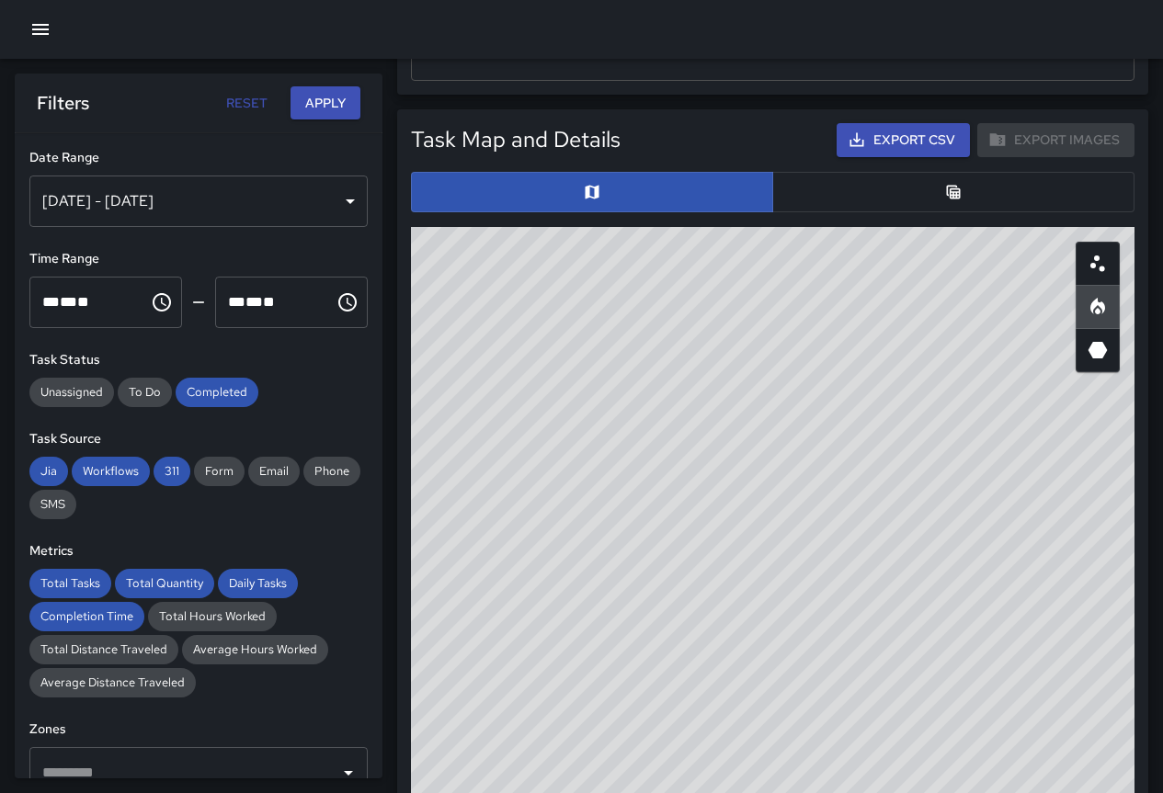
click at [783, 671] on div "© Mapbox © OpenStreetMap Improve this map" at bounding box center [772, 594] width 723 height 735
click at [1095, 355] on icon "3D Heatmap" at bounding box center [1097, 350] width 19 height 17
click at [1097, 267] on icon "Scatterplot" at bounding box center [1097, 264] width 22 height 22
click at [1097, 300] on icon "Heatmap" at bounding box center [1097, 306] width 15 height 17
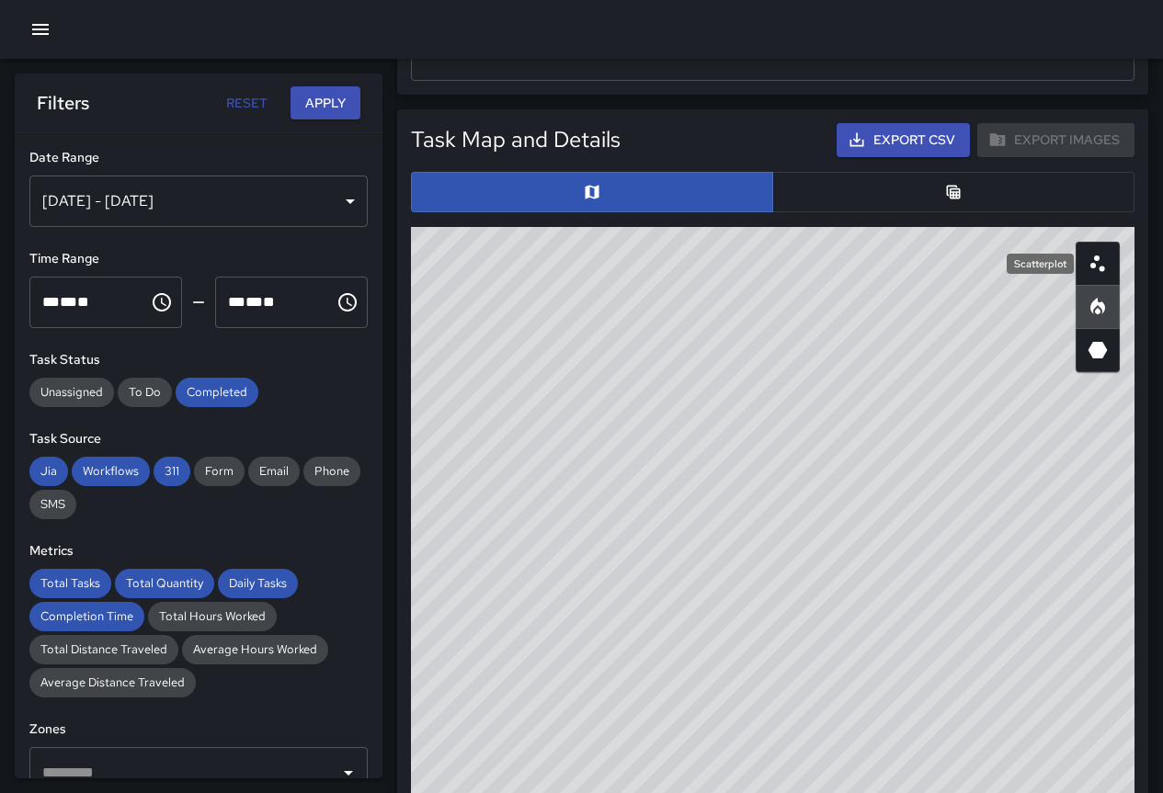
click at [1098, 267] on icon "Scatterplot" at bounding box center [1097, 264] width 22 height 22
click at [1096, 304] on icon "Heatmap" at bounding box center [1097, 306] width 15 height 17
click at [1099, 275] on button "button" at bounding box center [1097, 264] width 44 height 44
click at [1097, 301] on icon "Heatmap" at bounding box center [1097, 306] width 15 height 17
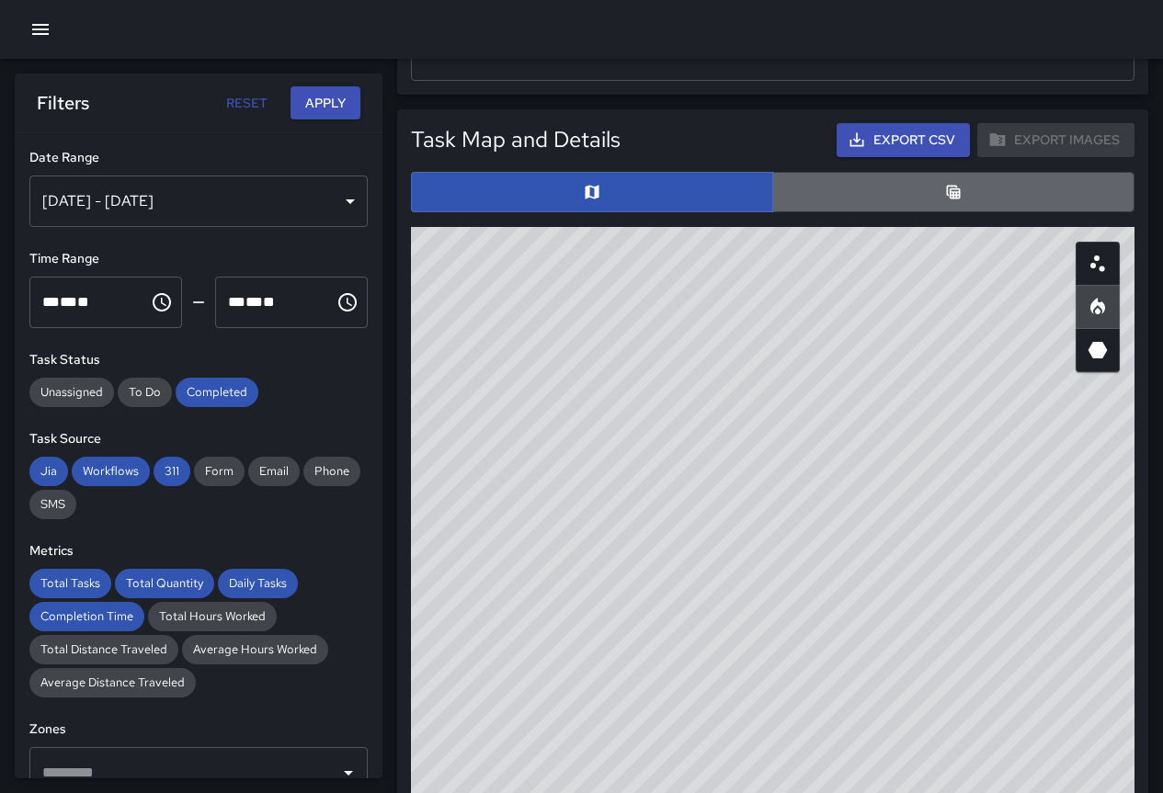
click at [987, 188] on button "button" at bounding box center [953, 192] width 362 height 40
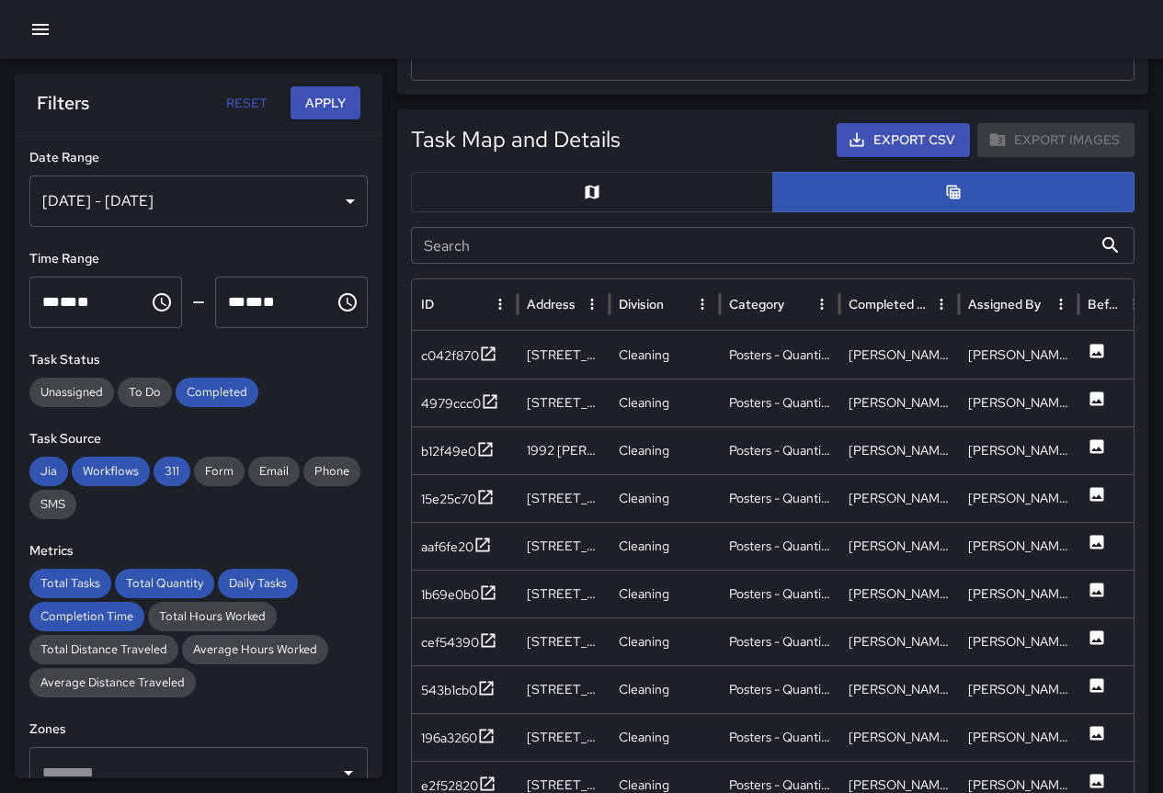
click at [637, 181] on button "button" at bounding box center [592, 192] width 362 height 40
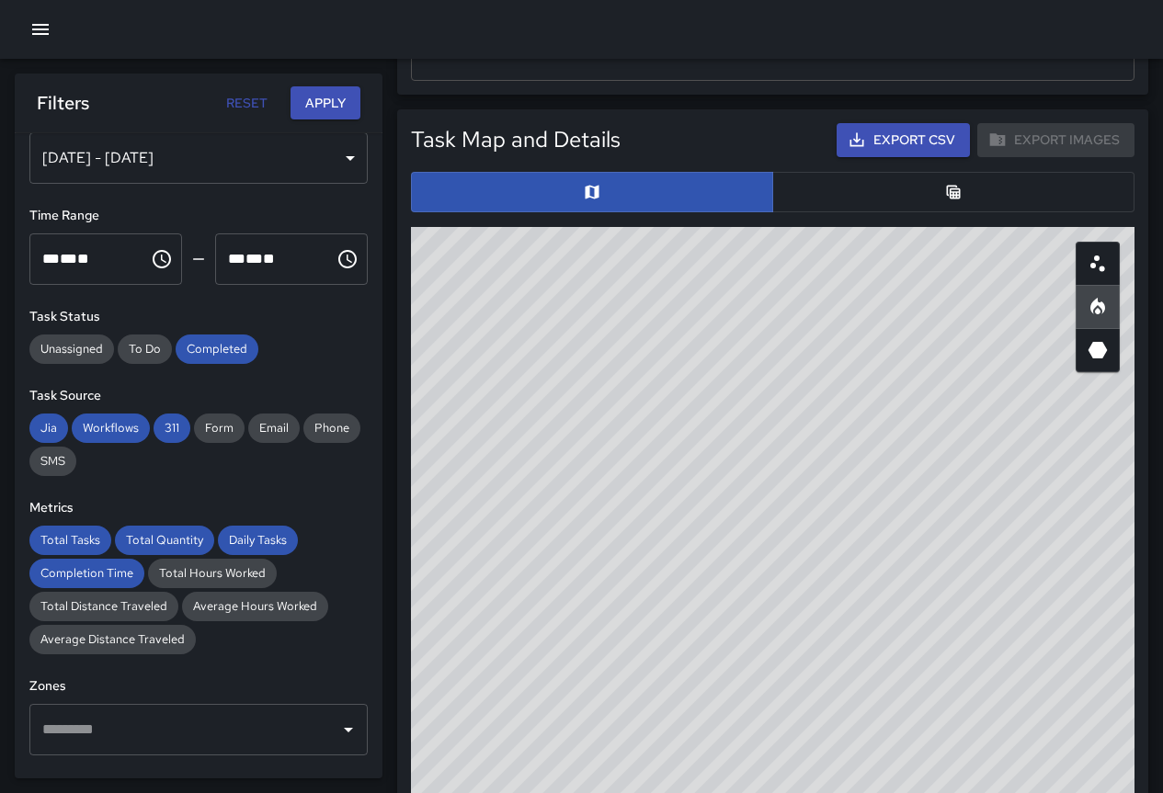
scroll to position [0, 0]
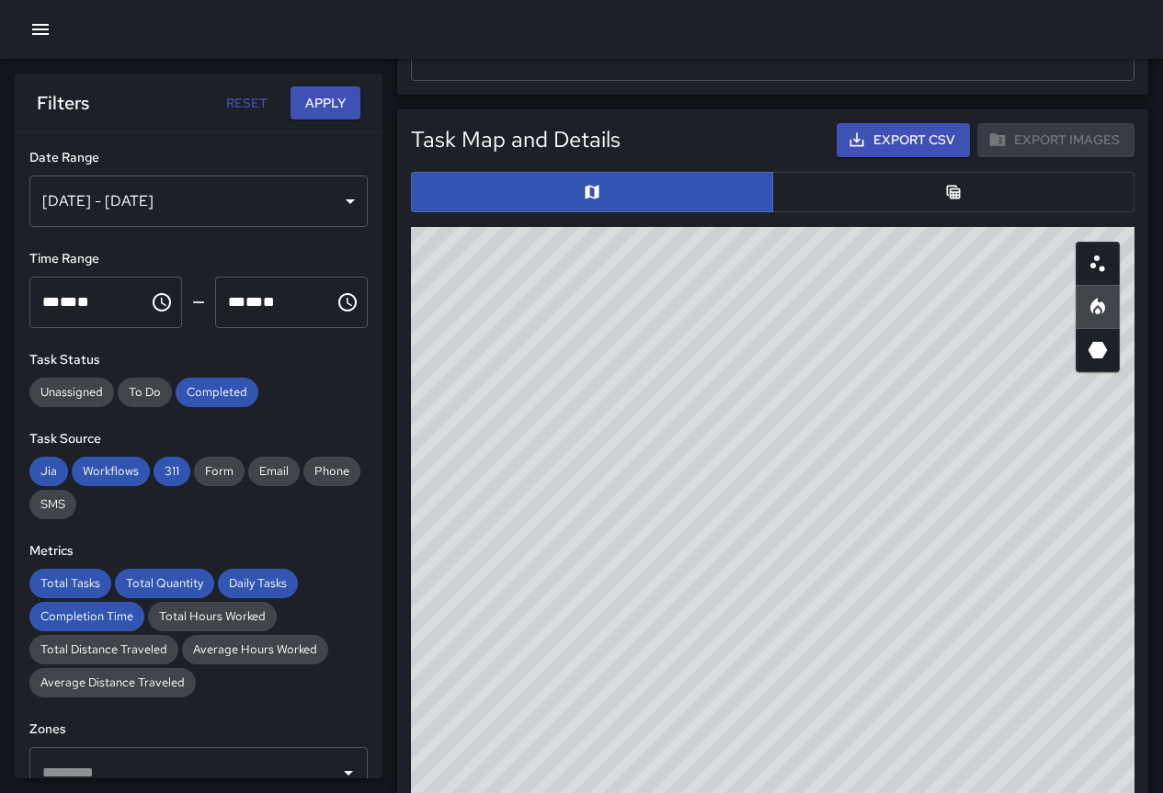
click at [326, 101] on button "Apply" at bounding box center [325, 103] width 70 height 34
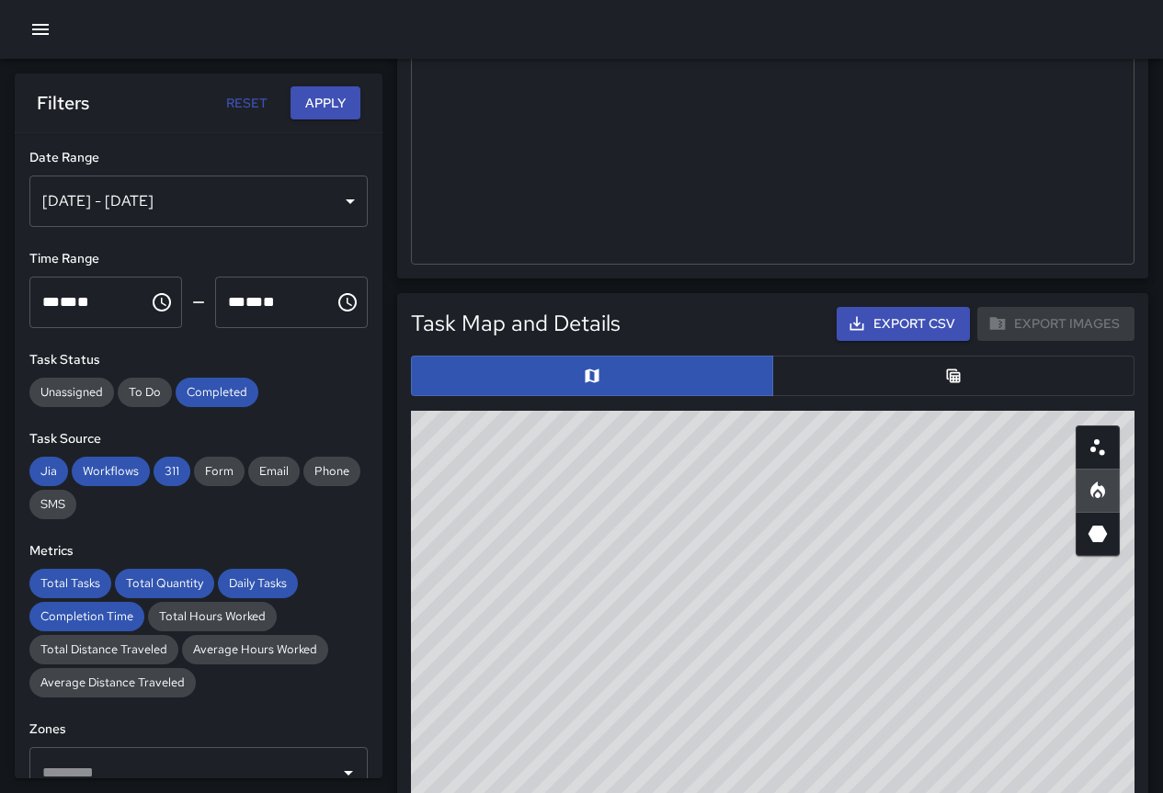
scroll to position [735, 0]
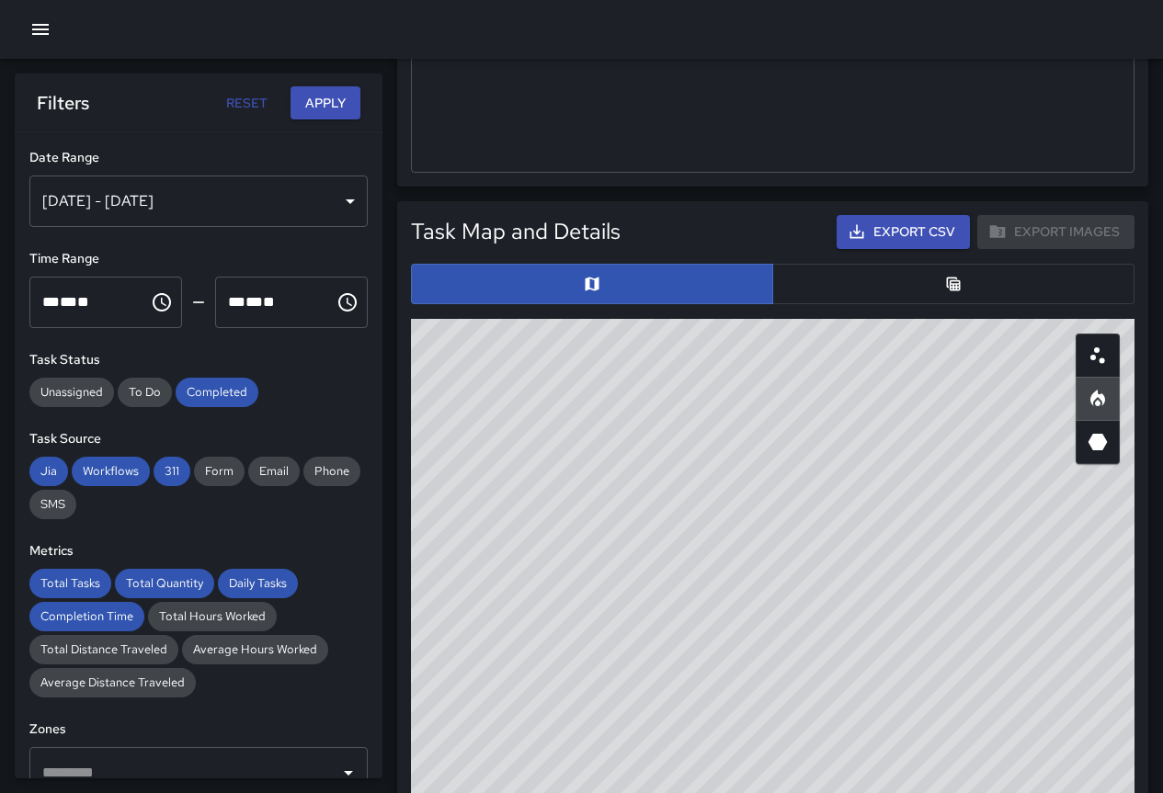
drag, startPoint x: 889, startPoint y: 649, endPoint x: 1092, endPoint y: 438, distance: 293.2
click at [649, 566] on div "© Mapbox © OpenStreetMap Improve this map" at bounding box center [772, 686] width 723 height 735
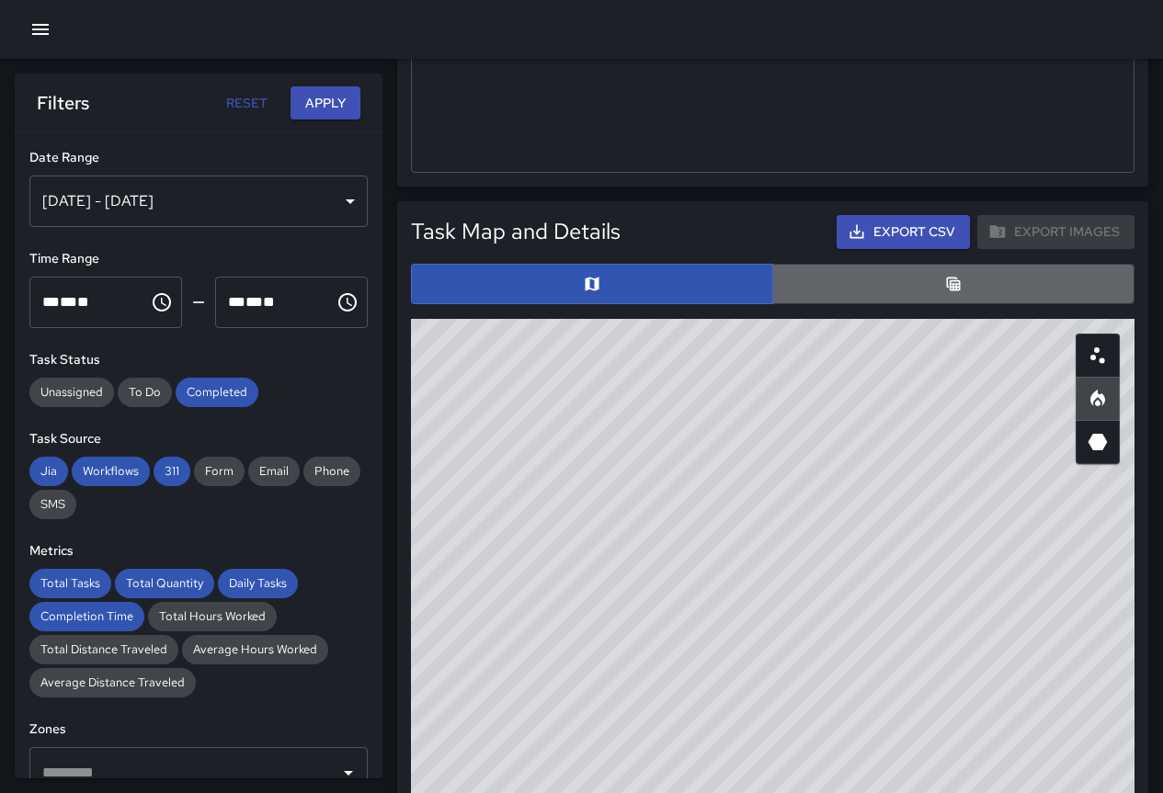
click at [902, 273] on button "button" at bounding box center [953, 284] width 362 height 40
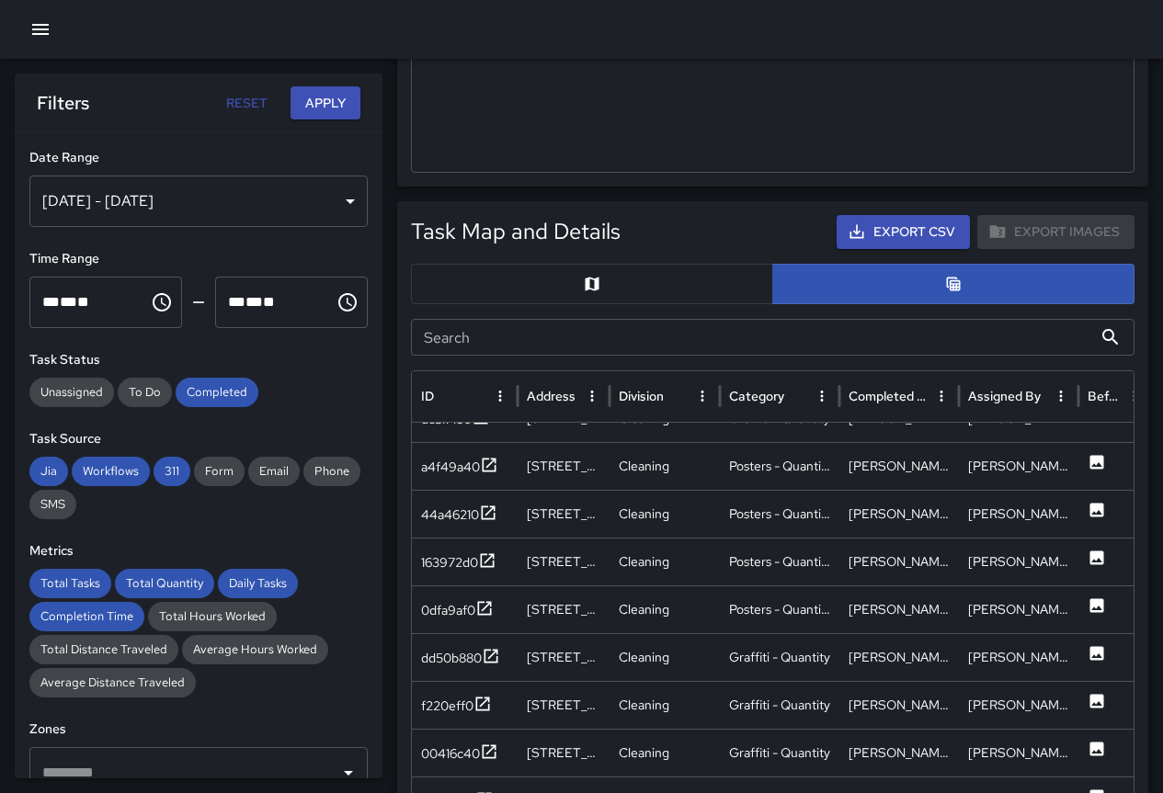
scroll to position [0, 0]
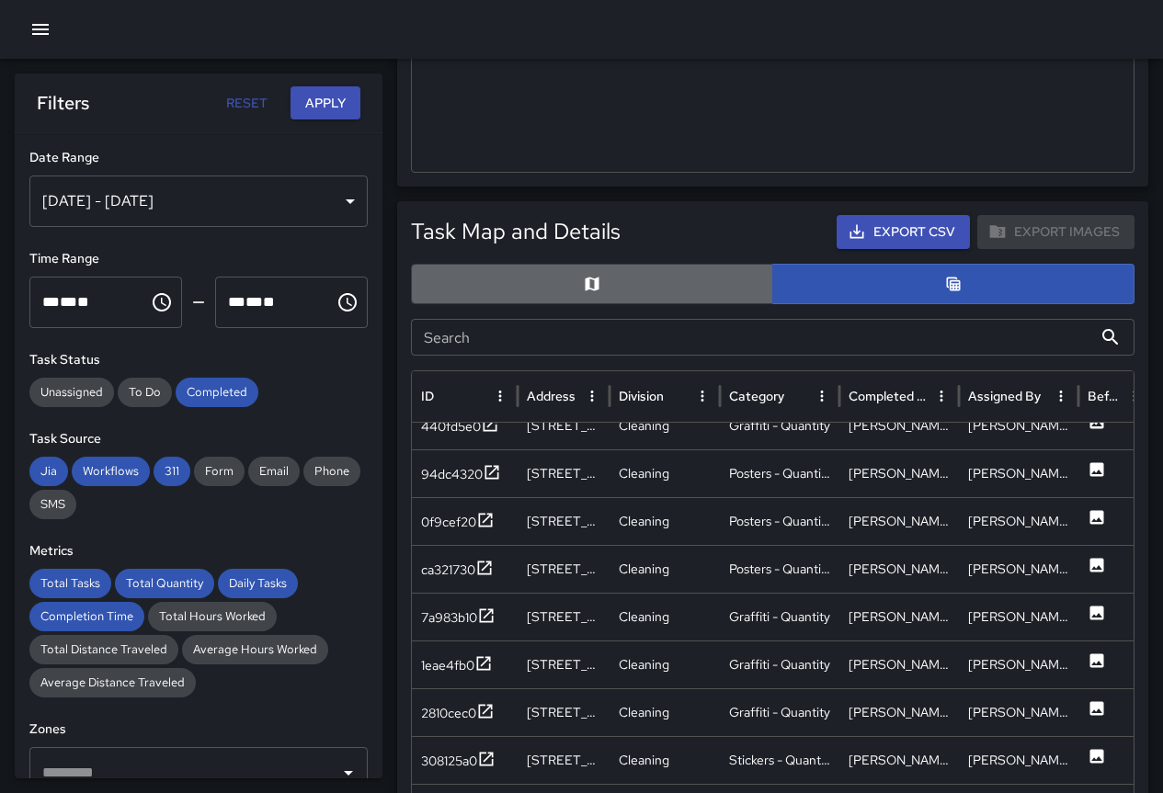
click at [671, 289] on button "button" at bounding box center [592, 284] width 362 height 40
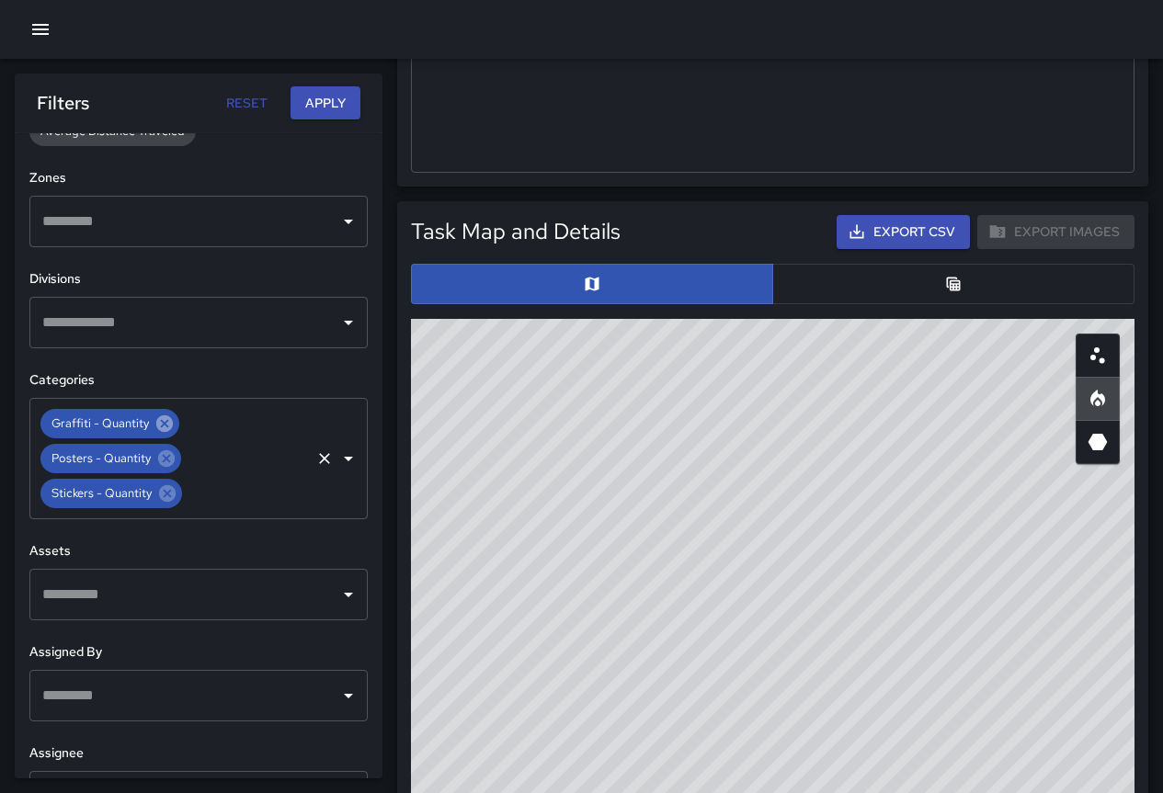
click at [164, 424] on icon at bounding box center [164, 424] width 20 height 20
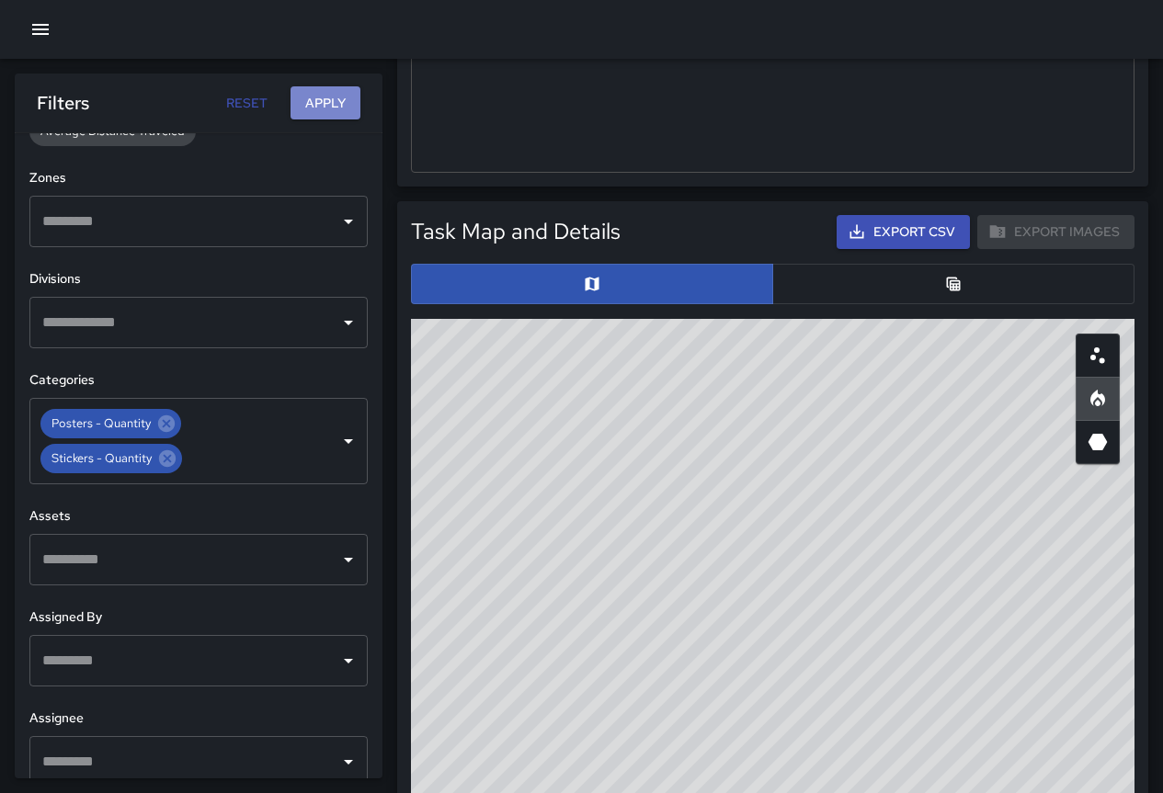
click at [316, 97] on button "Apply" at bounding box center [325, 103] width 70 height 34
drag, startPoint x: 765, startPoint y: 442, endPoint x: 780, endPoint y: 479, distance: 39.9
click at [780, 480] on div "© Mapbox © OpenStreetMap Improve this map" at bounding box center [772, 686] width 723 height 735
click at [1090, 448] on icon "3D Heatmap" at bounding box center [1097, 442] width 22 height 22
click at [1093, 358] on circle "Scatterplot" at bounding box center [1093, 358] width 6 height 6
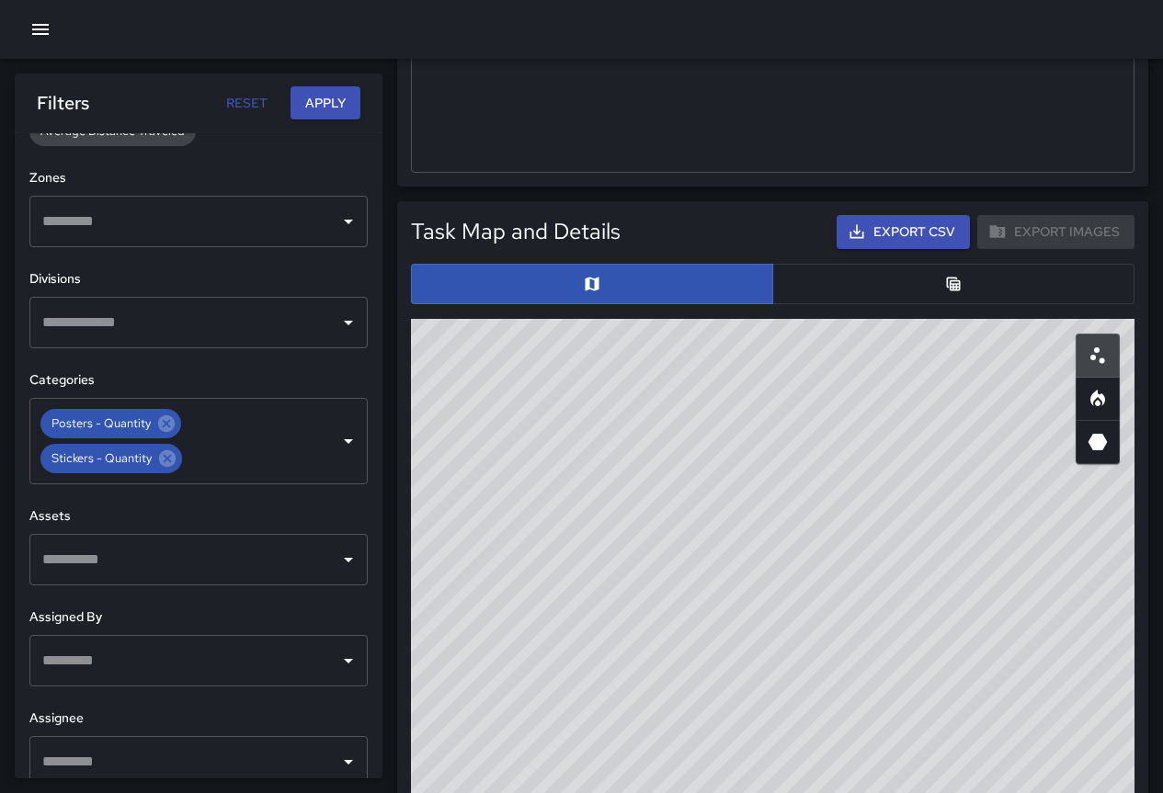
drag, startPoint x: 770, startPoint y: 466, endPoint x: 812, endPoint y: 533, distance: 78.8
click at [813, 536] on div "© Mapbox © OpenStreetMap Improve this map" at bounding box center [772, 686] width 723 height 735
click at [172, 426] on icon at bounding box center [166, 423] width 17 height 17
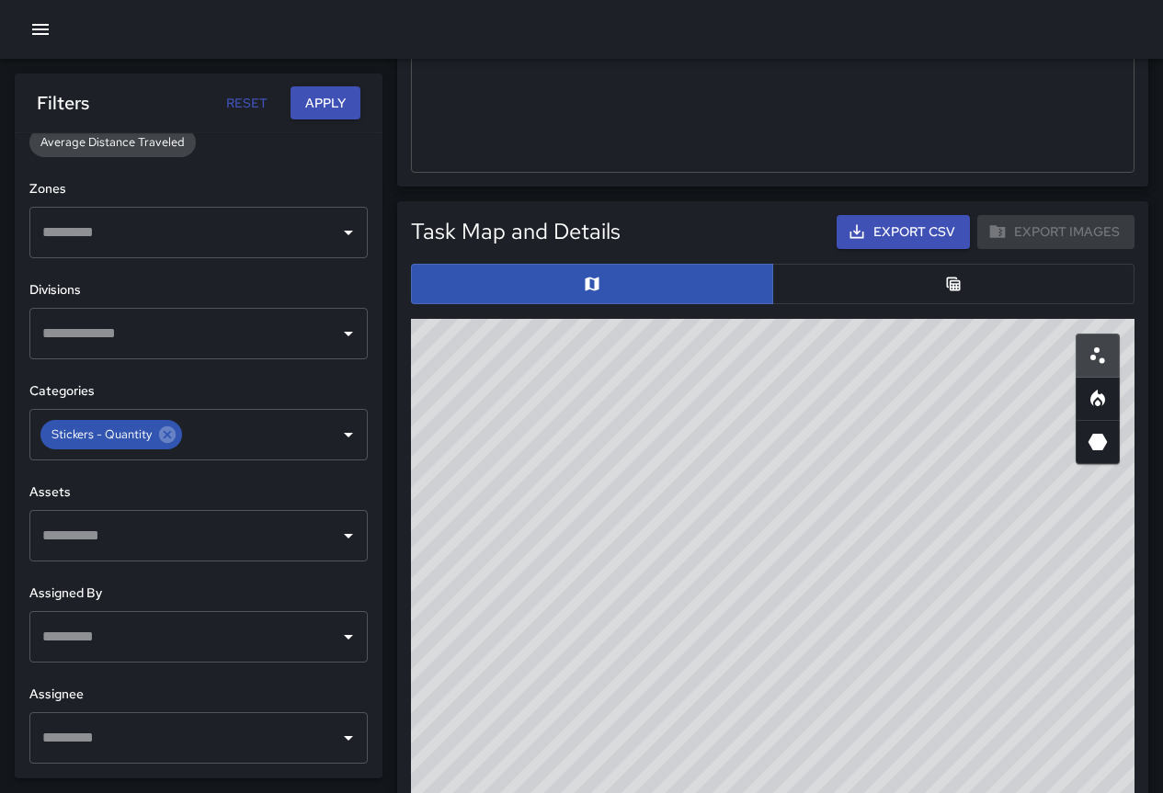
click at [343, 97] on button "Apply" at bounding box center [325, 103] width 70 height 34
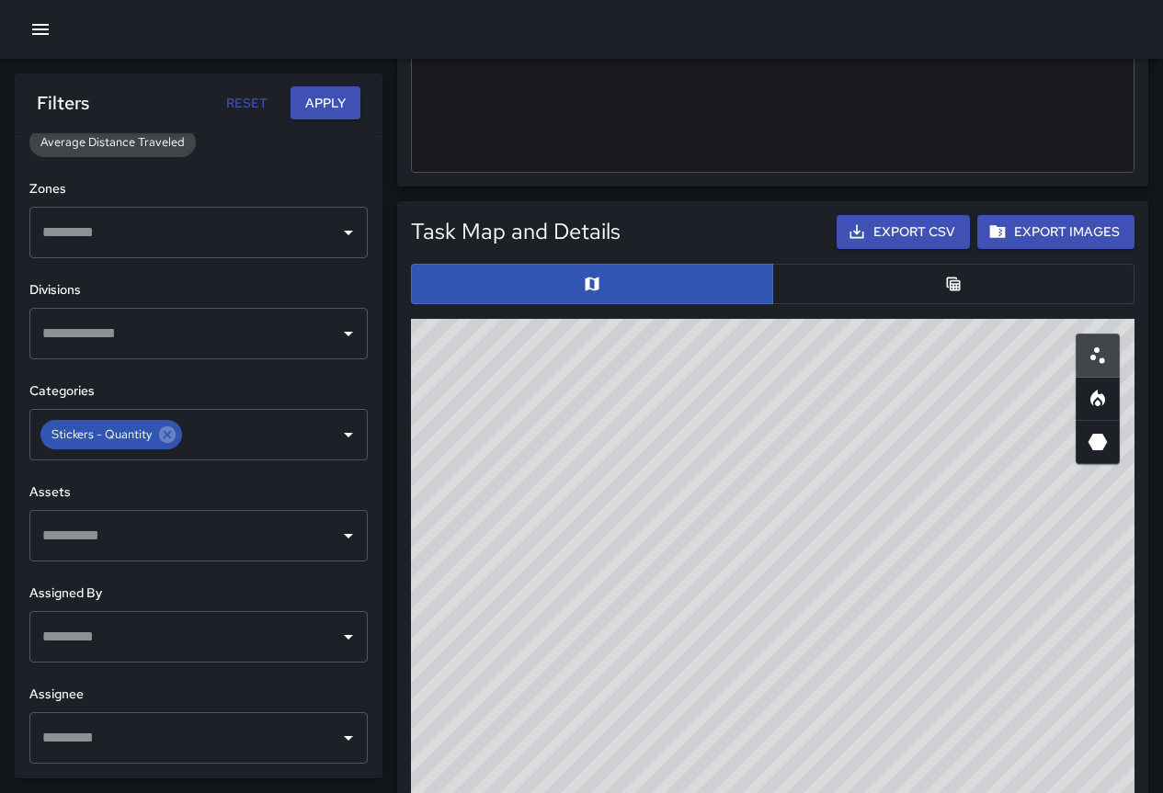
scroll to position [735, 0]
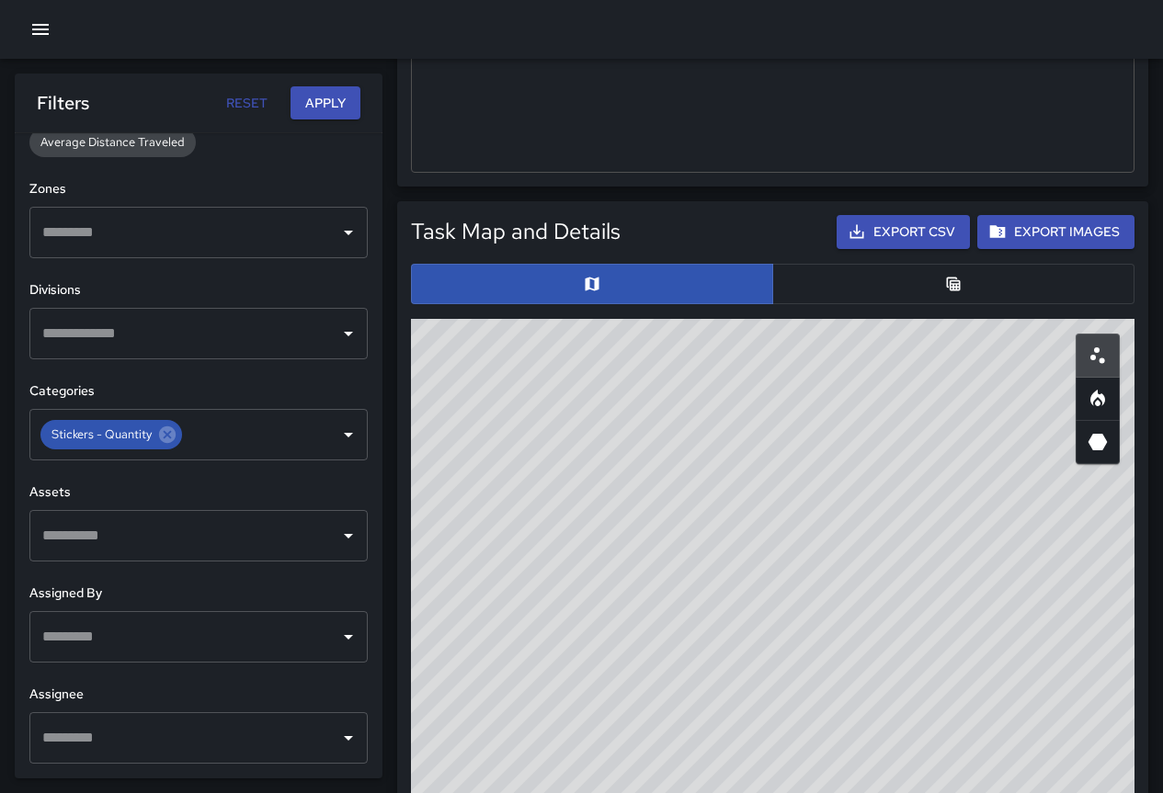
click at [1040, 233] on button "Export Images" at bounding box center [1055, 232] width 157 height 34
